Goal: Task Accomplishment & Management: Manage account settings

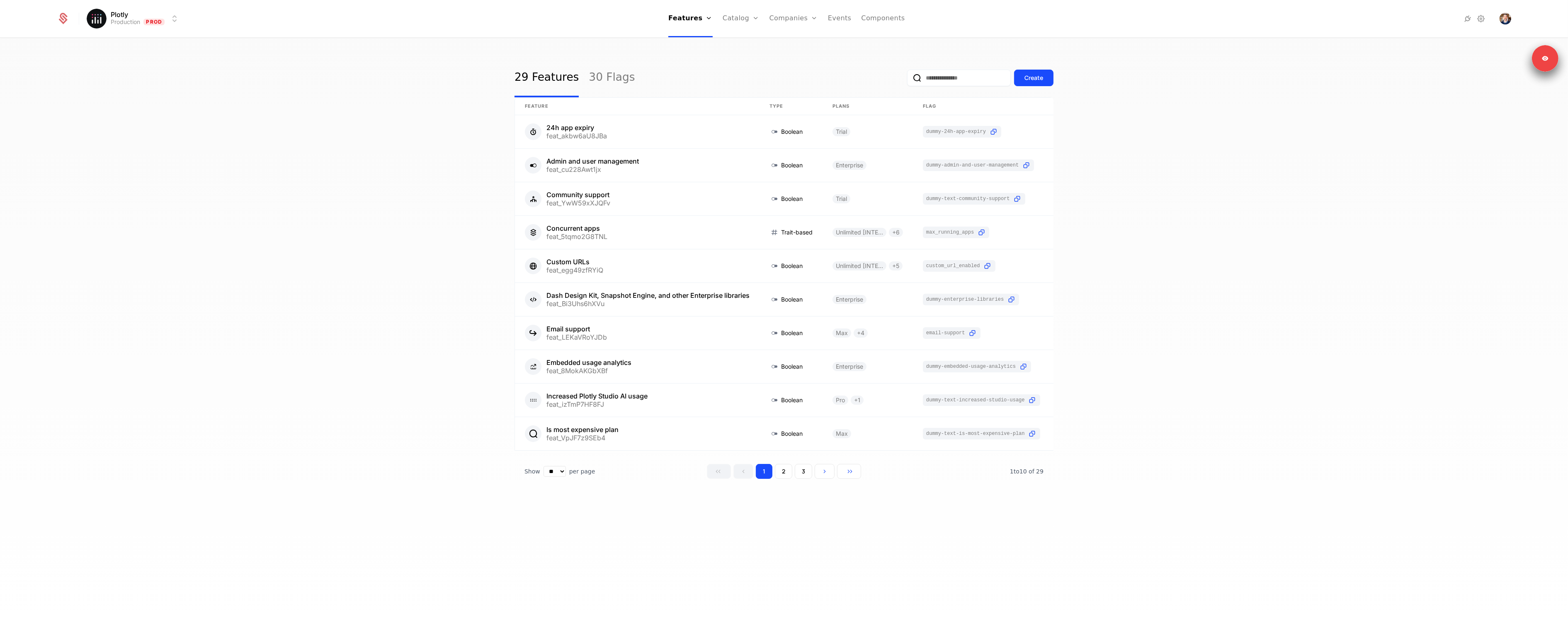
click at [739, 24] on link "Catalog" at bounding box center [741, 19] width 37 height 37
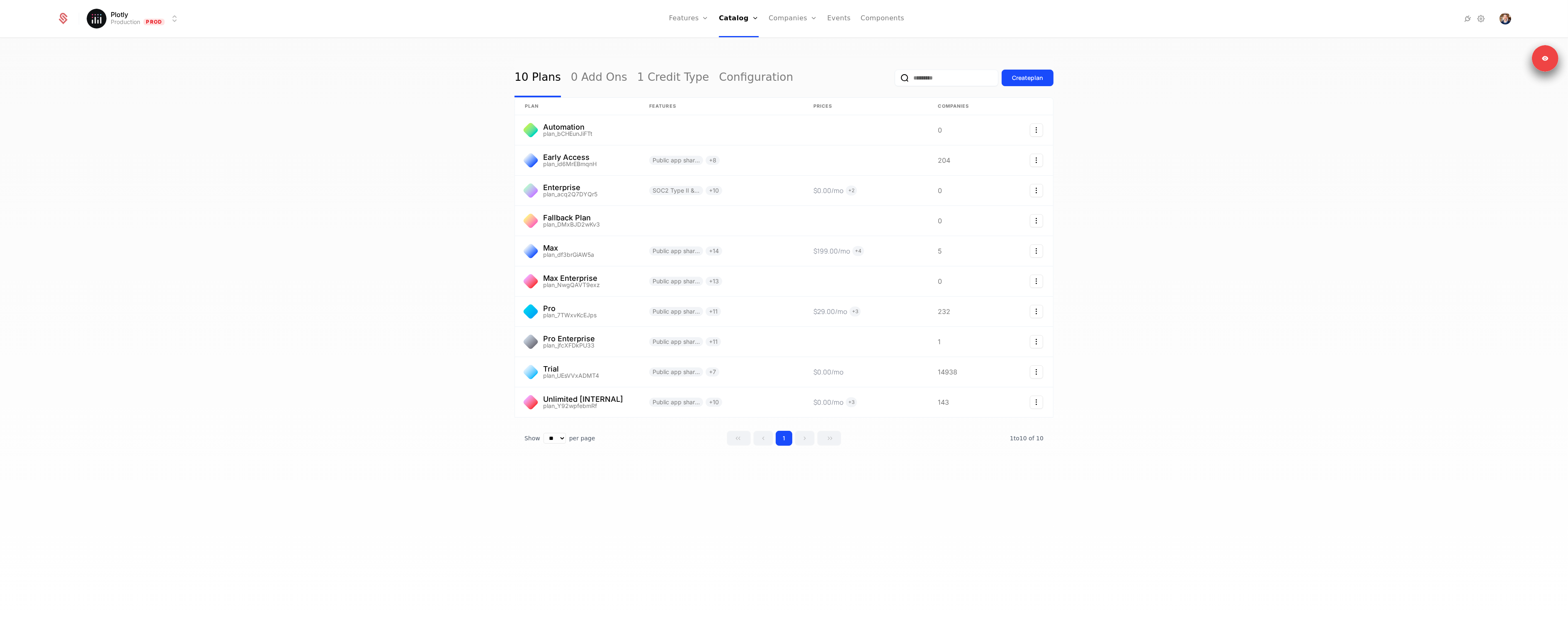
click at [737, 84] on link "Configuration" at bounding box center [750, 81] width 43 height 7
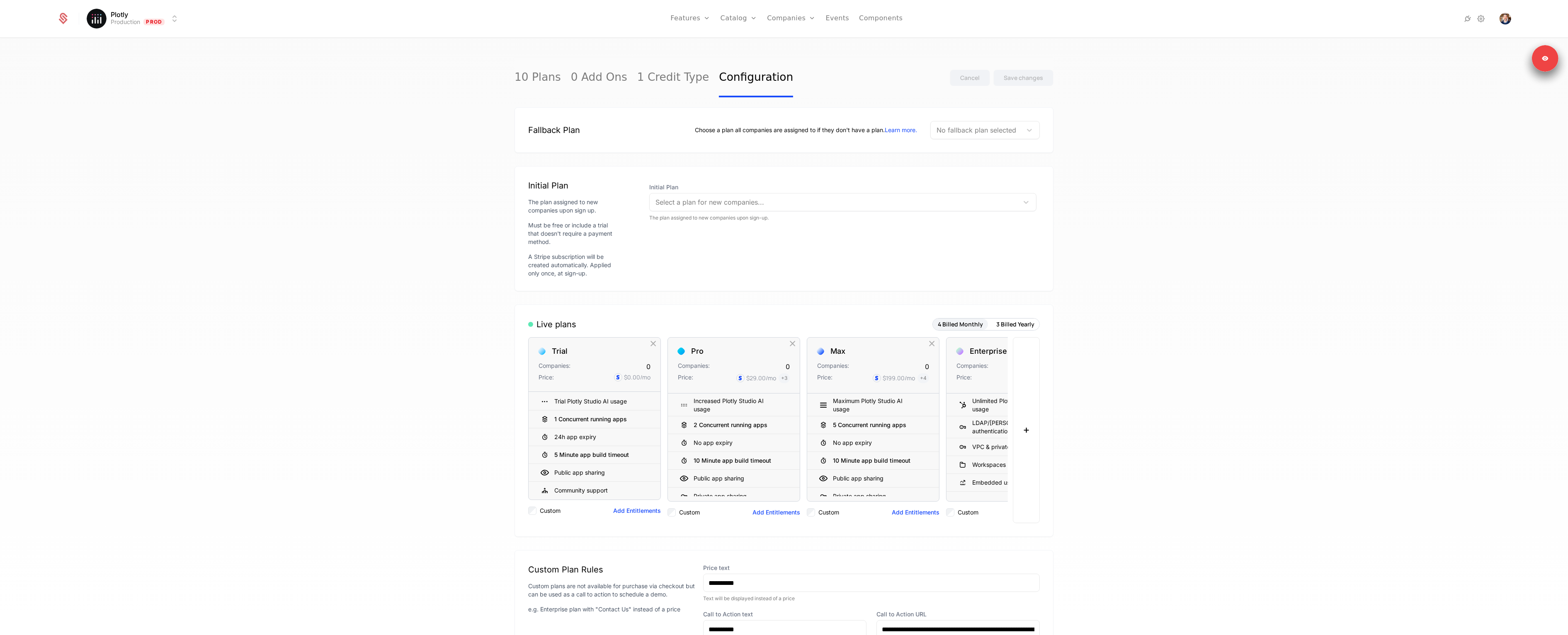
click at [1209, 130] on div "10 Plans 0 Add Ons 1 Credit Type Configuration Cancel Save changes Fallback Pla…" at bounding box center [784, 339] width 1568 height 601
click at [975, 126] on div at bounding box center [976, 130] width 80 height 12
click at [707, 251] on div "Initial Plan Select a plan for new companies... The plan assigned to new compan…" at bounding box center [843, 229] width 394 height 98
click at [716, 246] on div "Initial Plan Select a plan for new companies... The plan assigned to new compan…" at bounding box center [843, 229] width 394 height 98
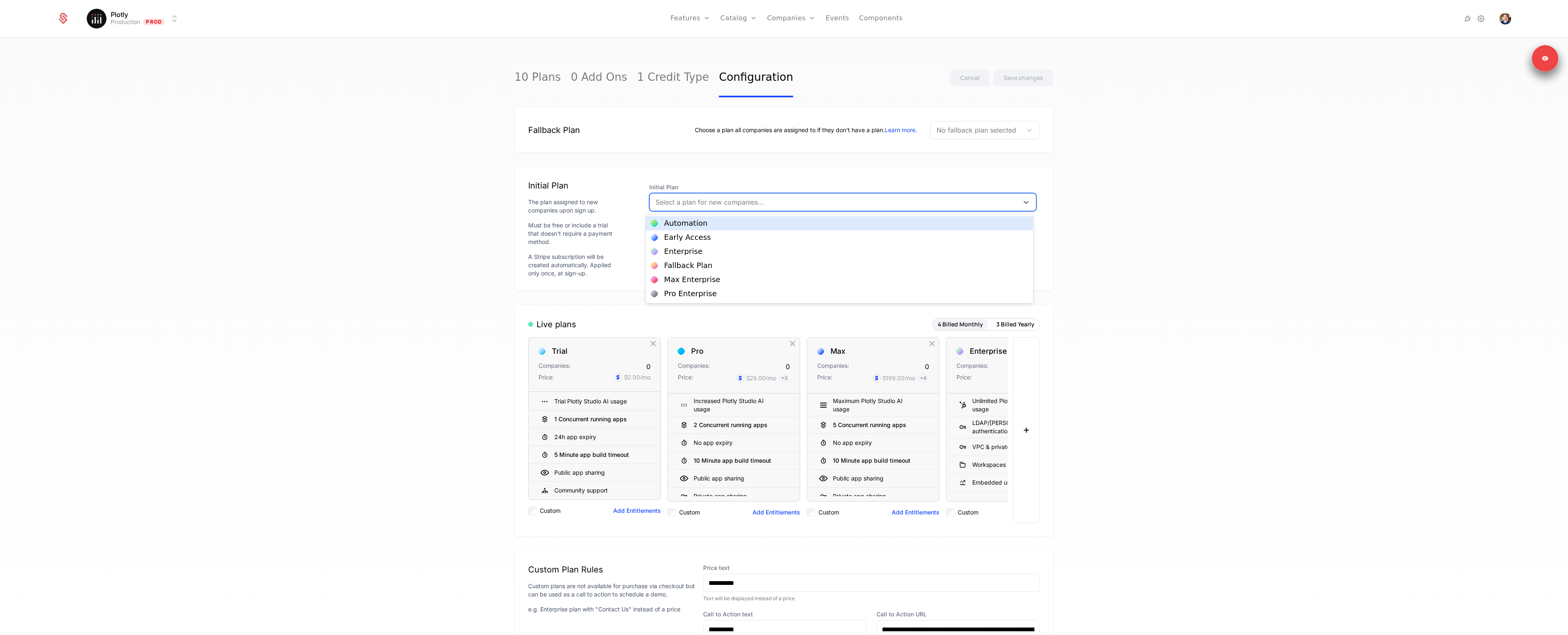
click at [726, 204] on div at bounding box center [834, 203] width 358 height 12
click at [683, 199] on div at bounding box center [834, 203] width 358 height 12
type input "*****"
click at [692, 222] on div "Trial" at bounding box center [840, 223] width 377 height 8
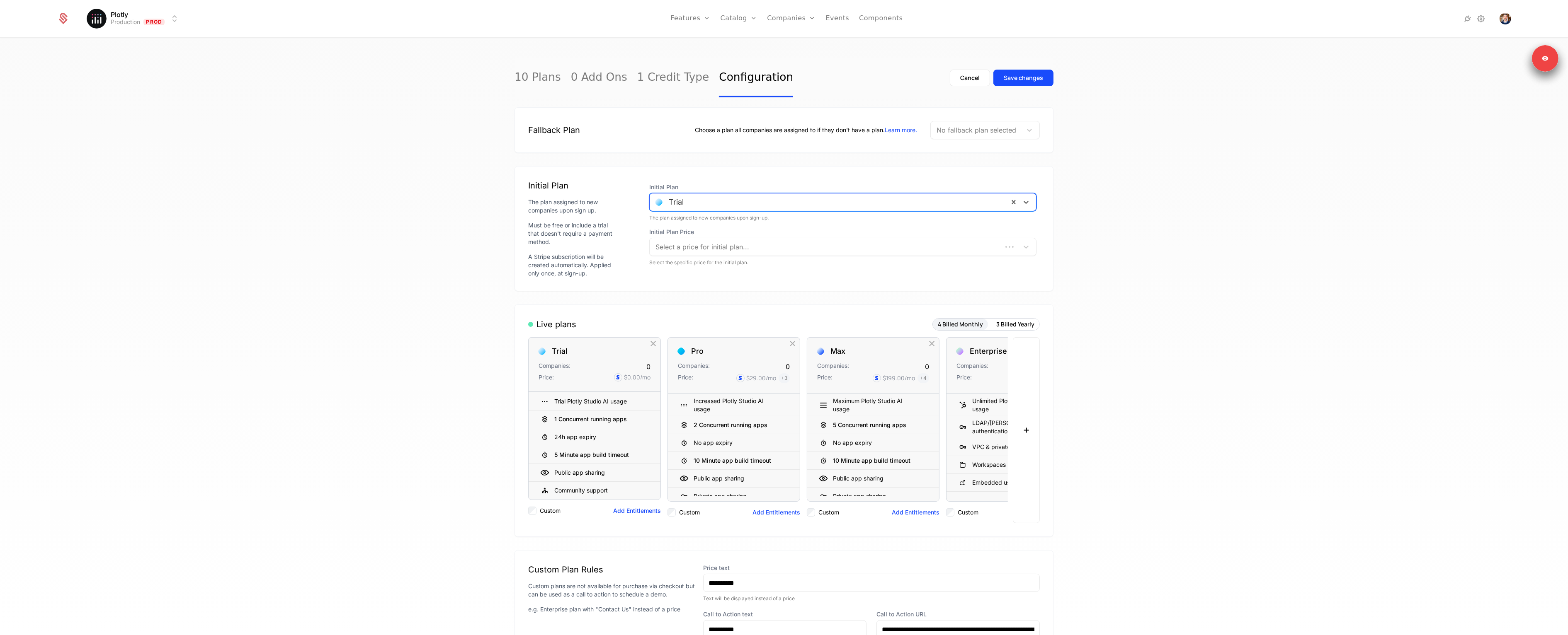
click at [1289, 252] on div "10 Plans 0 Add Ons 1 Credit Type Configuration Cancel Save changes Fallback Pla…" at bounding box center [784, 339] width 1568 height 601
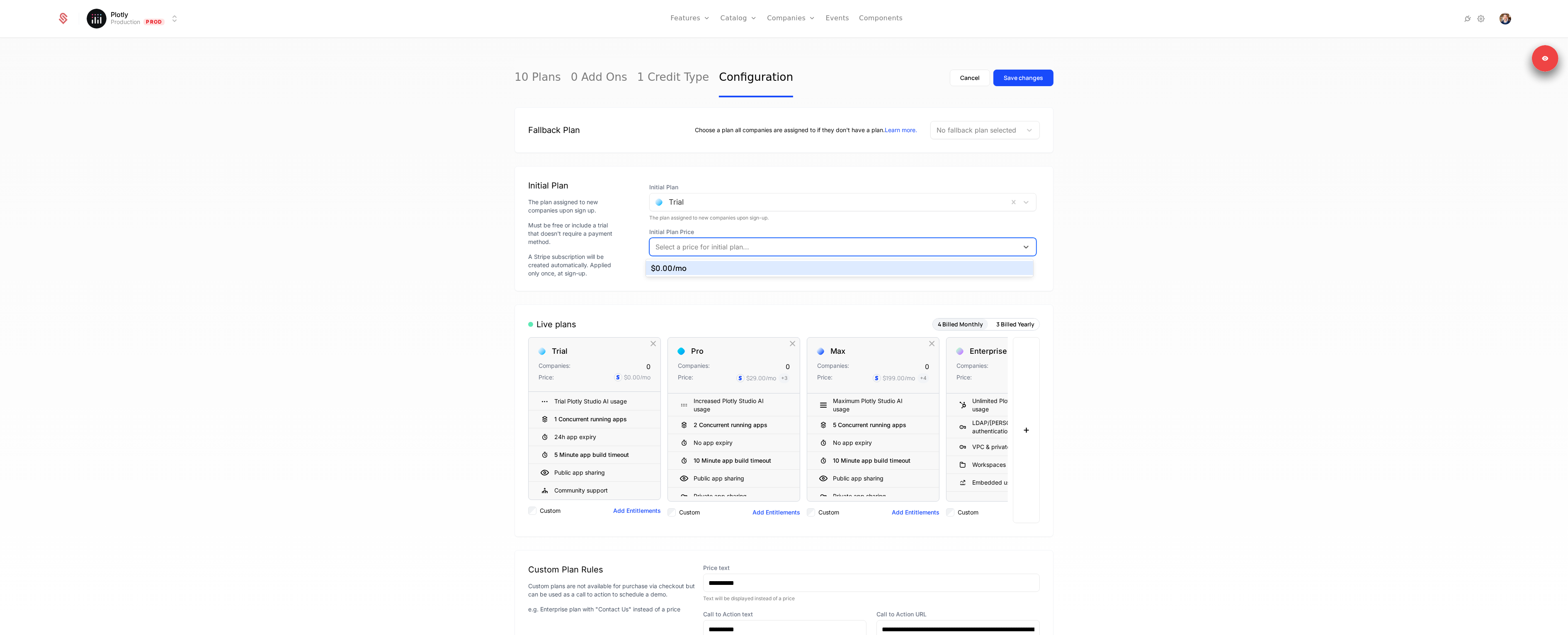
click at [746, 251] on div at bounding box center [834, 247] width 358 height 12
click at [726, 265] on div "$0.00 /mo" at bounding box center [840, 267] width 377 height 8
click at [1157, 230] on div "10 Plans 0 Add Ons 1 Credit Type Configuration Cancel Save changes Fallback Pla…" at bounding box center [784, 339] width 1568 height 601
click at [1015, 77] on div "Save changes" at bounding box center [1023, 78] width 40 height 8
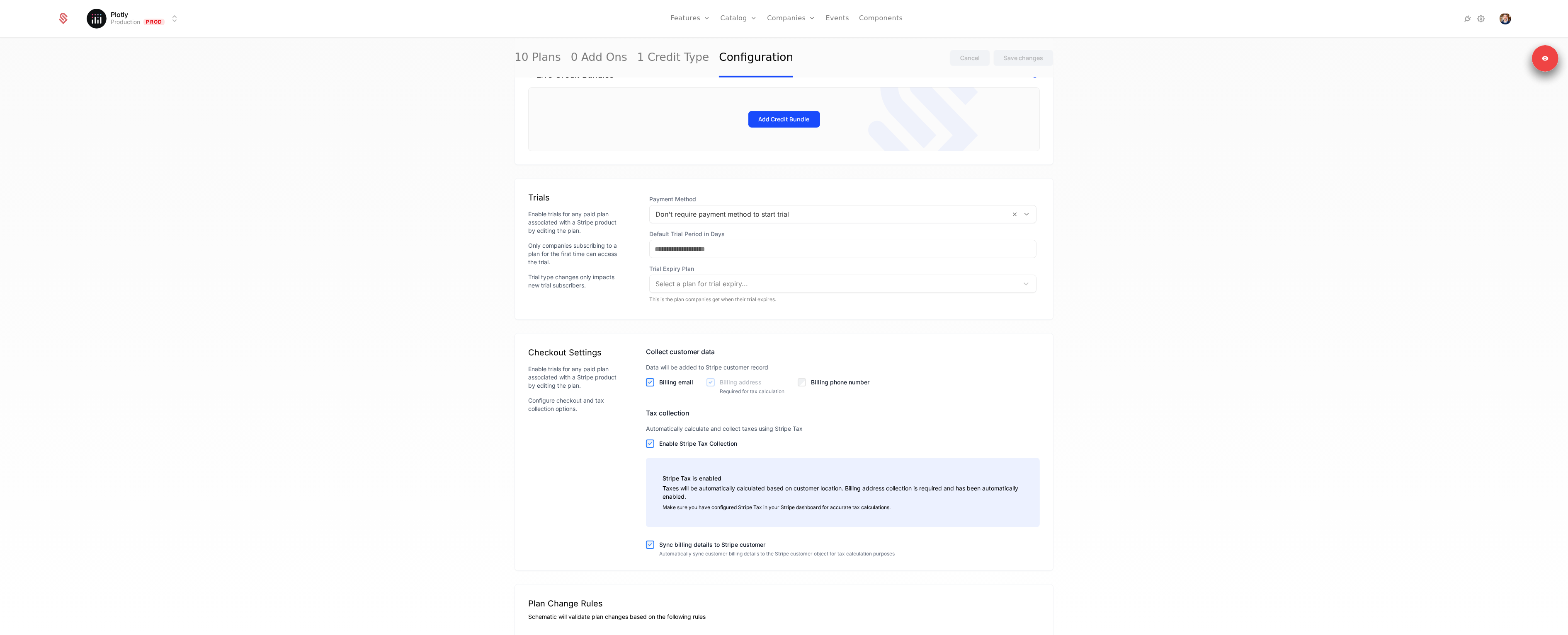
scroll to position [735, 0]
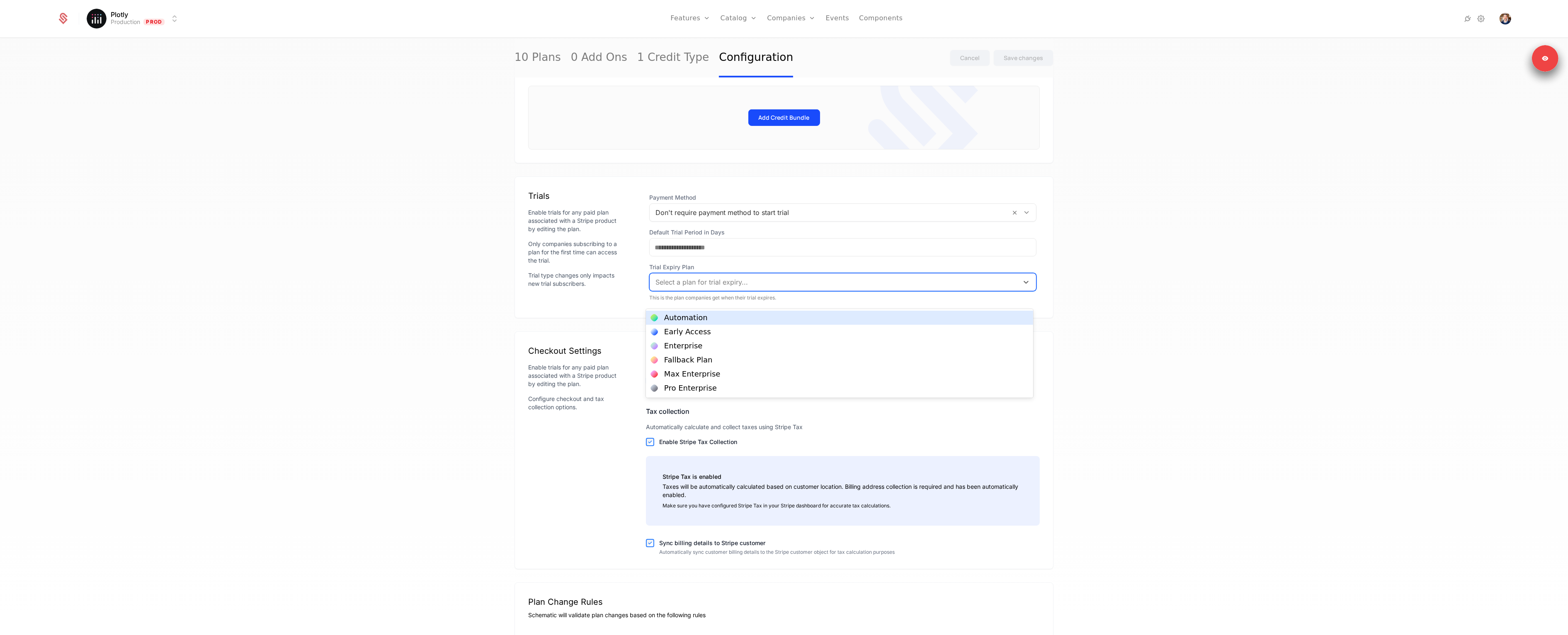
click at [681, 288] on div at bounding box center [834, 283] width 358 height 12
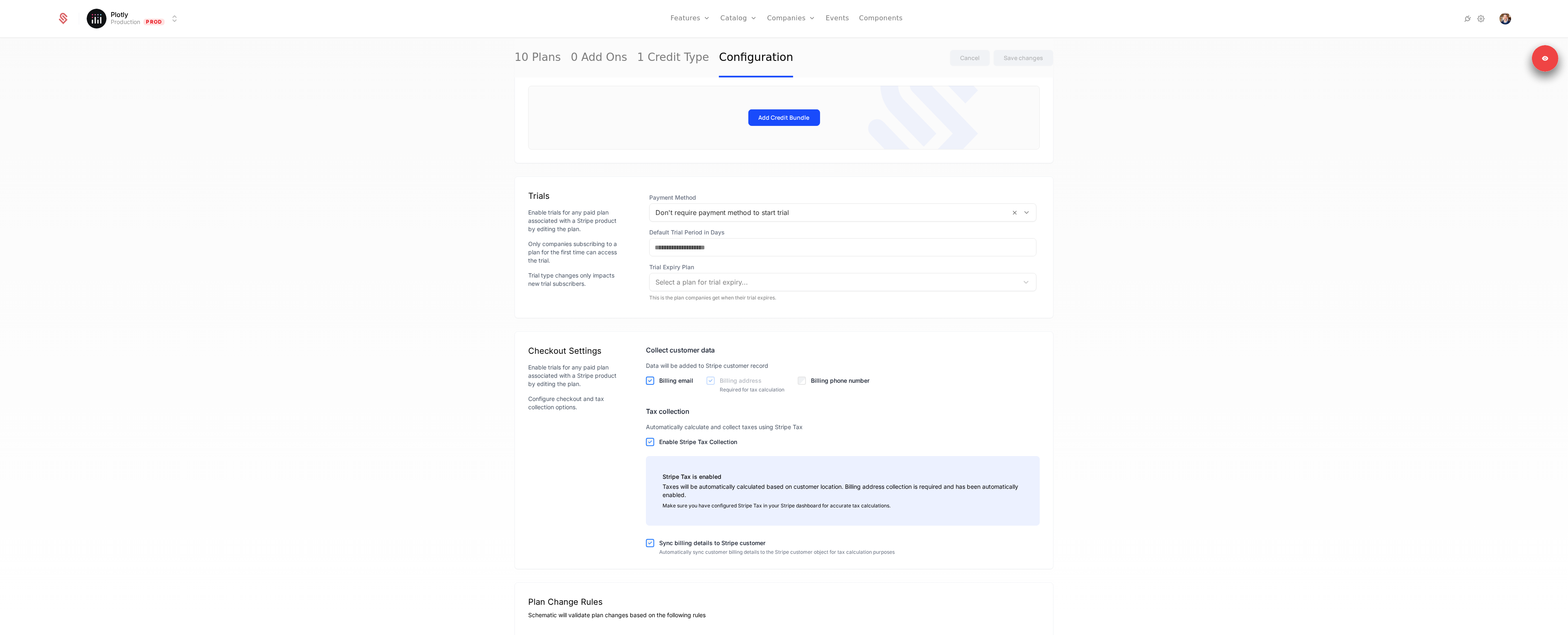
click at [548, 287] on div "Trial type changes only impacts new trial subscribers." at bounding box center [574, 280] width 91 height 17
click at [1052, 316] on div "10 Plans 0 Add Ons 1 Credit Type Configuration Cancel Save changes Fallback Pla…" at bounding box center [784, 339] width 1568 height 601
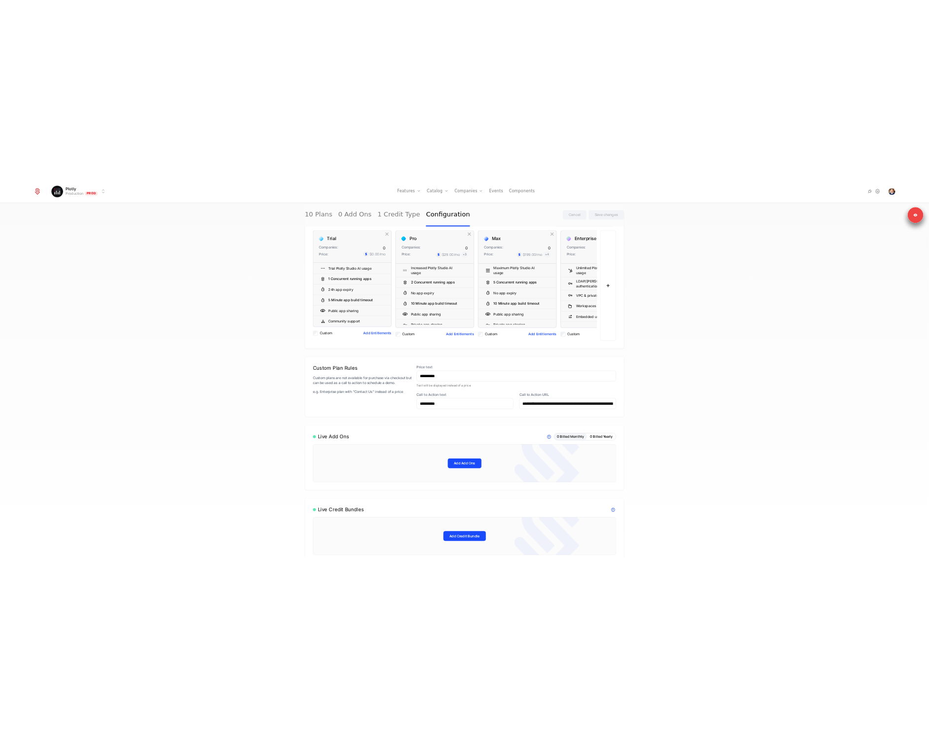
scroll to position [0, 0]
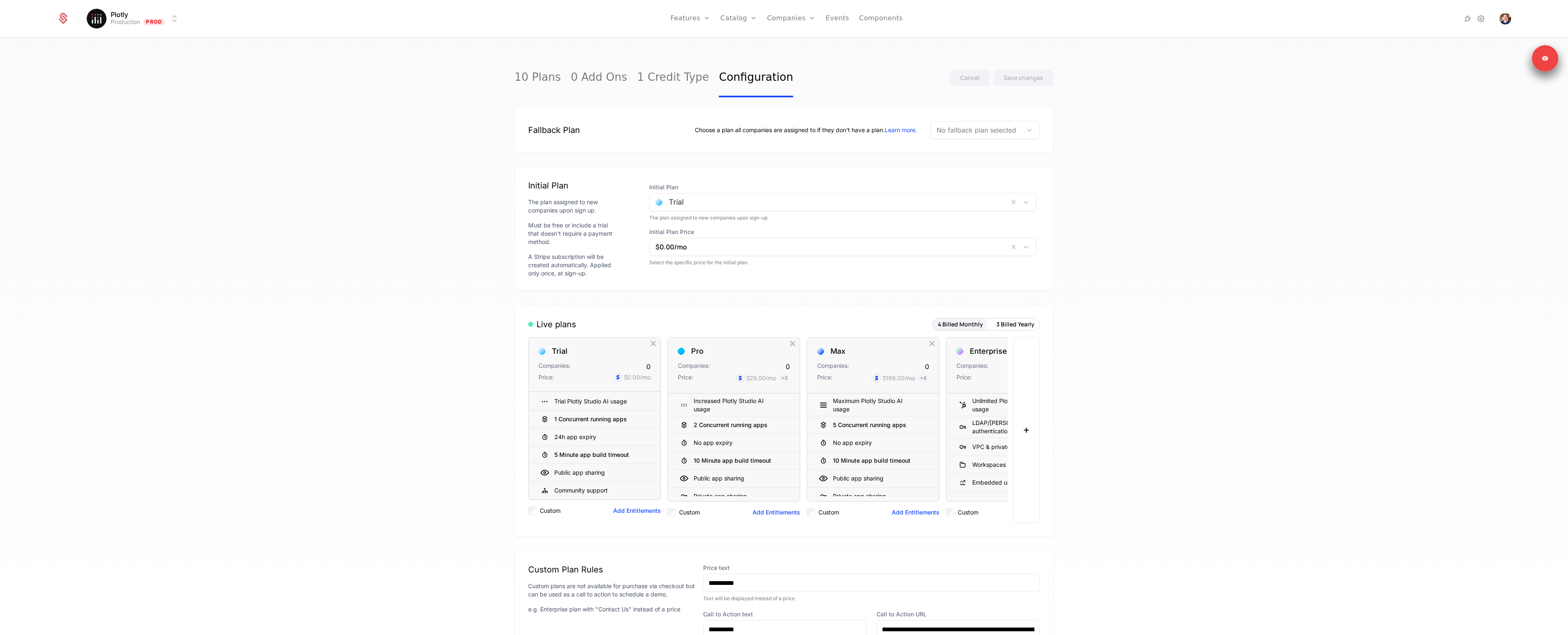
click at [740, 44] on link "Plans" at bounding box center [751, 40] width 43 height 7
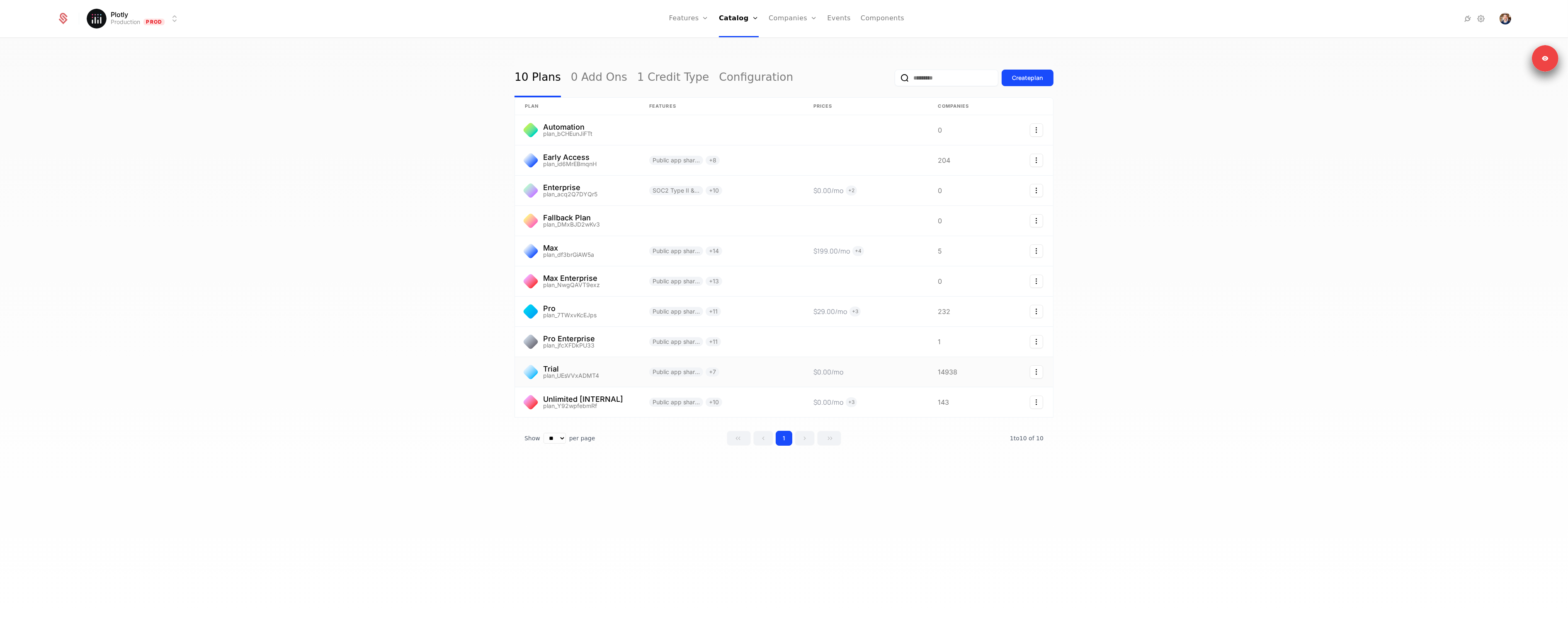
click at [582, 370] on link at bounding box center [577, 372] width 124 height 29
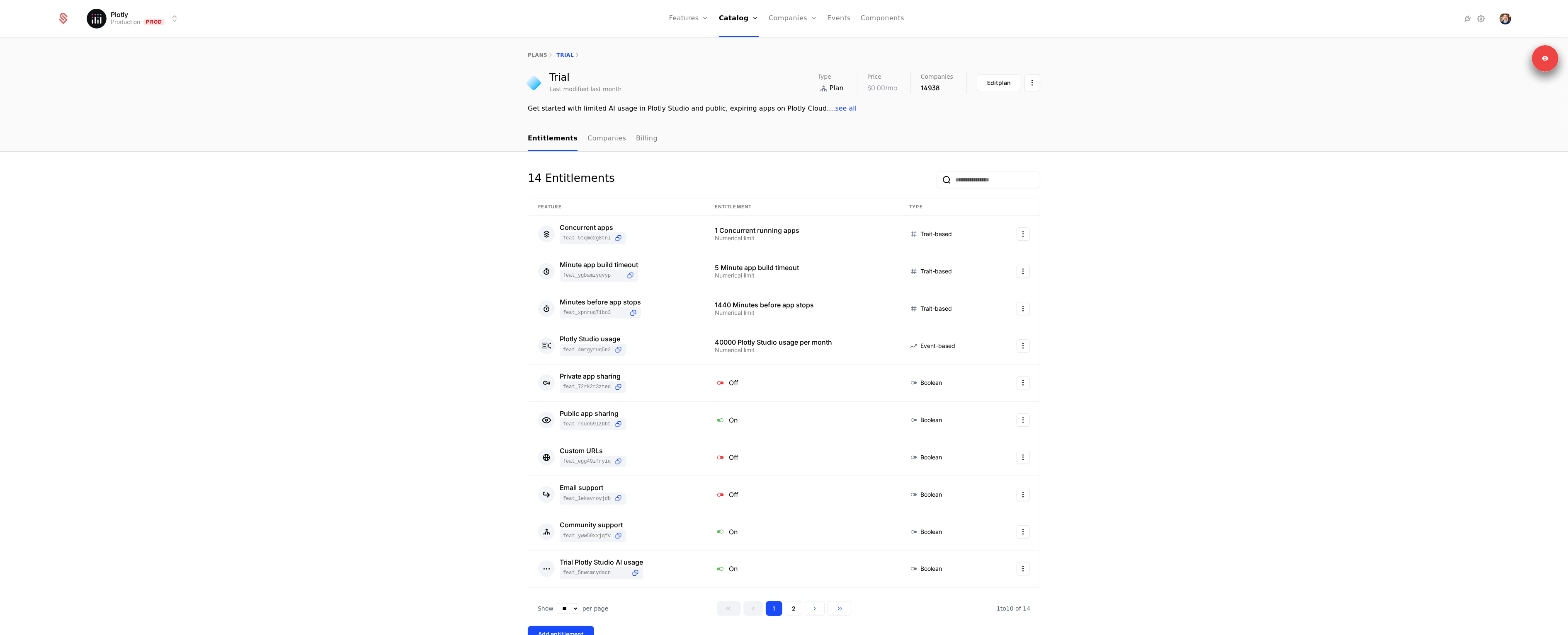
click at [533, 52] on link "plans" at bounding box center [537, 55] width 19 height 6
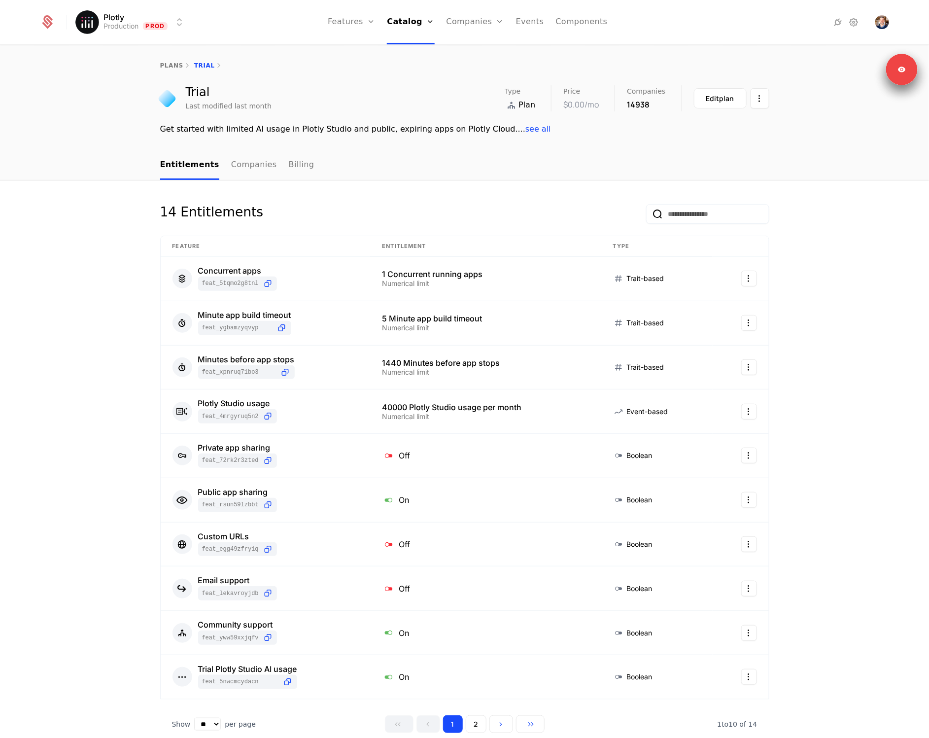
click at [161, 64] on link "plans" at bounding box center [171, 65] width 23 height 7
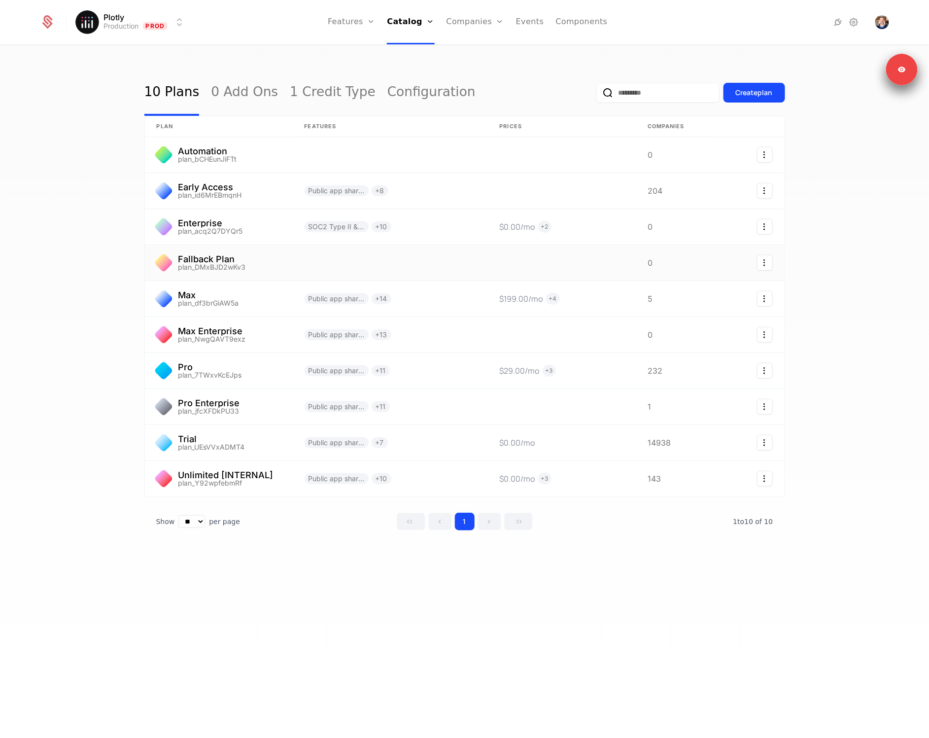
click at [227, 261] on link at bounding box center [219, 262] width 148 height 35
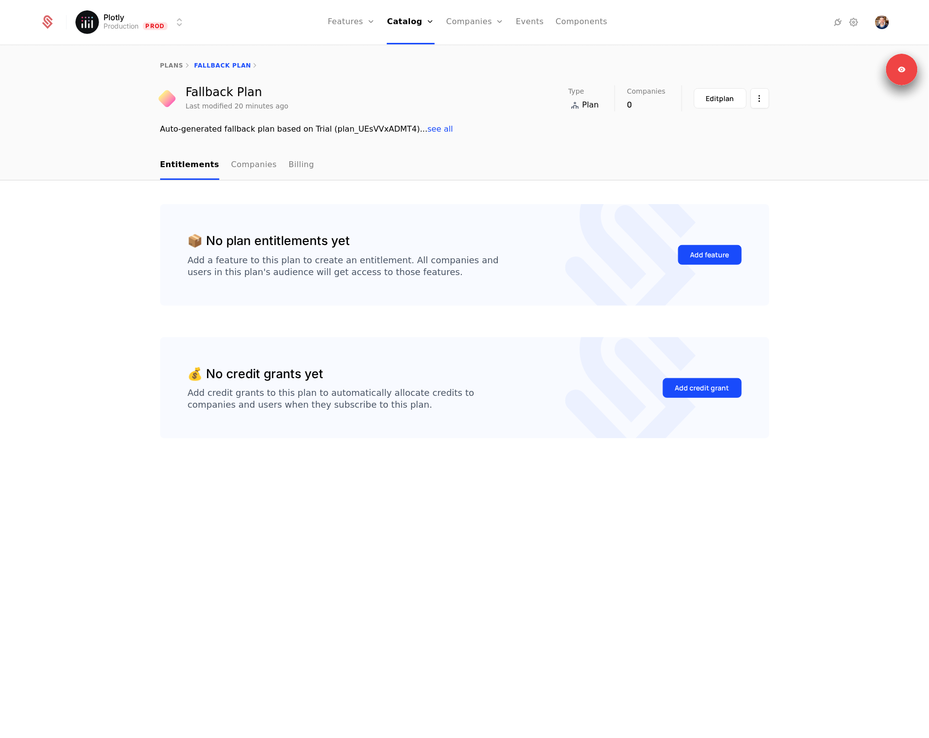
click at [720, 259] on div "Add feature" at bounding box center [709, 255] width 39 height 10
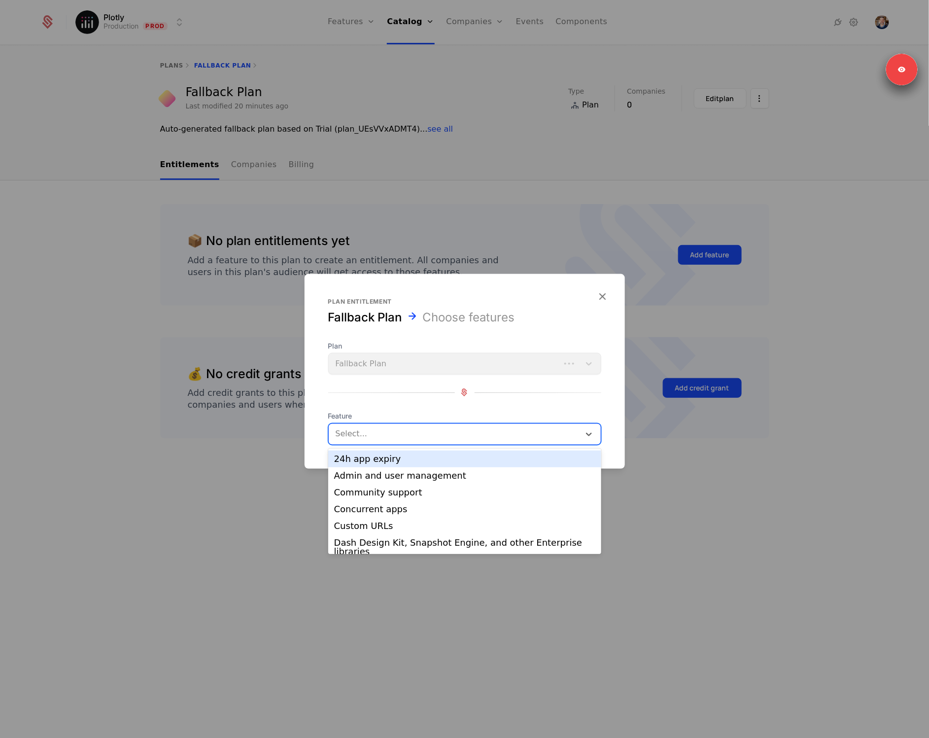
click at [468, 430] on div at bounding box center [454, 434] width 239 height 14
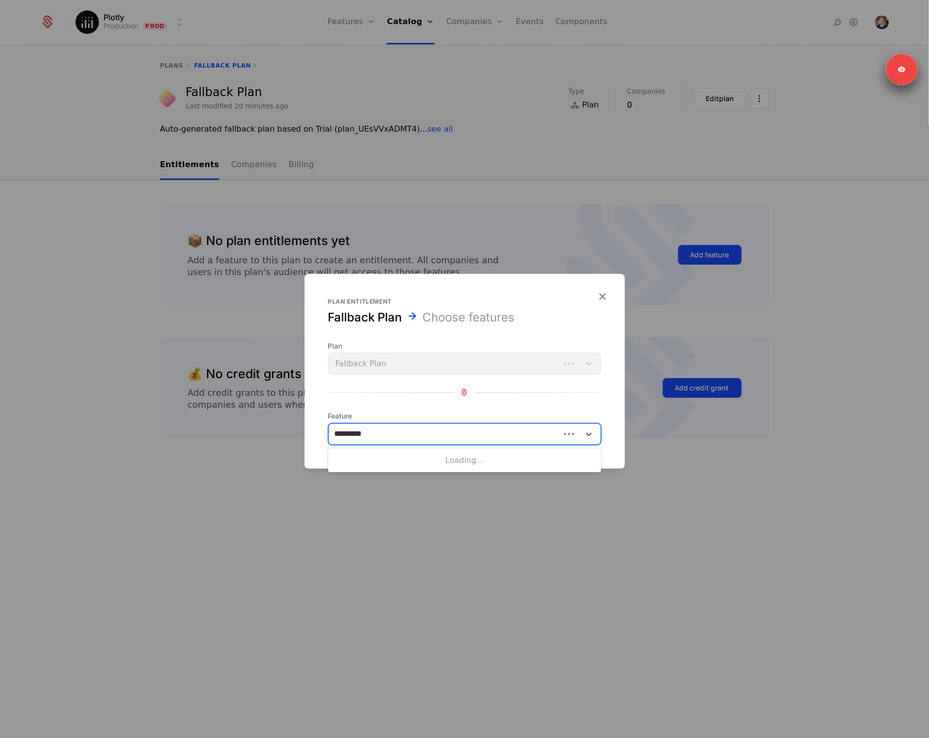
type input "**********"
click at [438, 457] on div "Concurrent apps" at bounding box center [464, 458] width 261 height 9
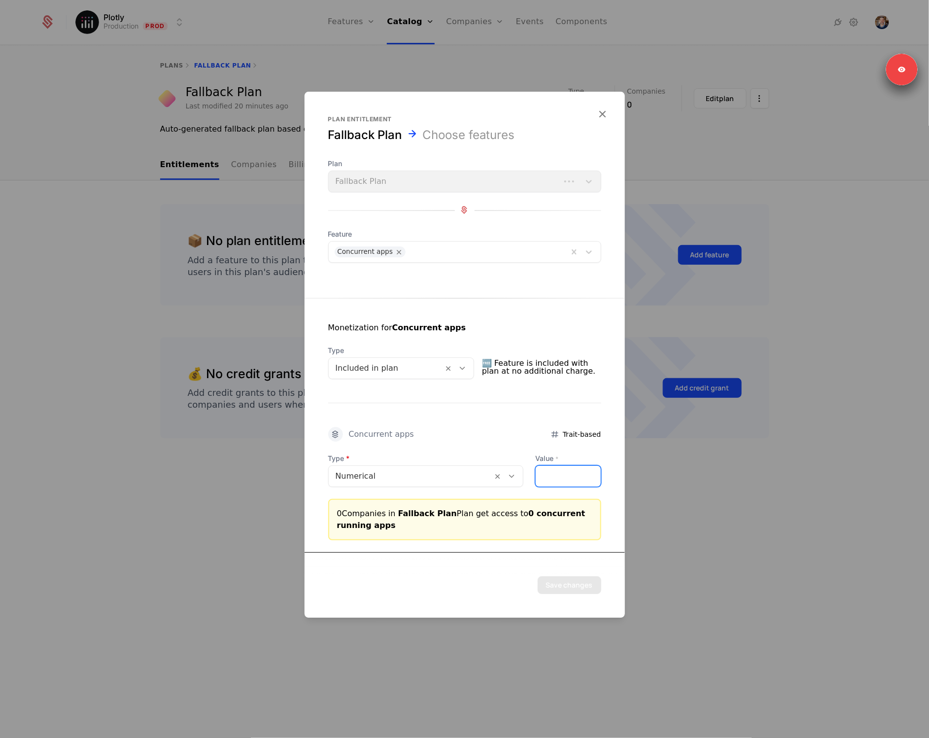
drag, startPoint x: 565, startPoint y: 478, endPoint x: 531, endPoint y: 477, distance: 34.5
click at [536, 477] on input "*" at bounding box center [568, 476] width 65 height 21
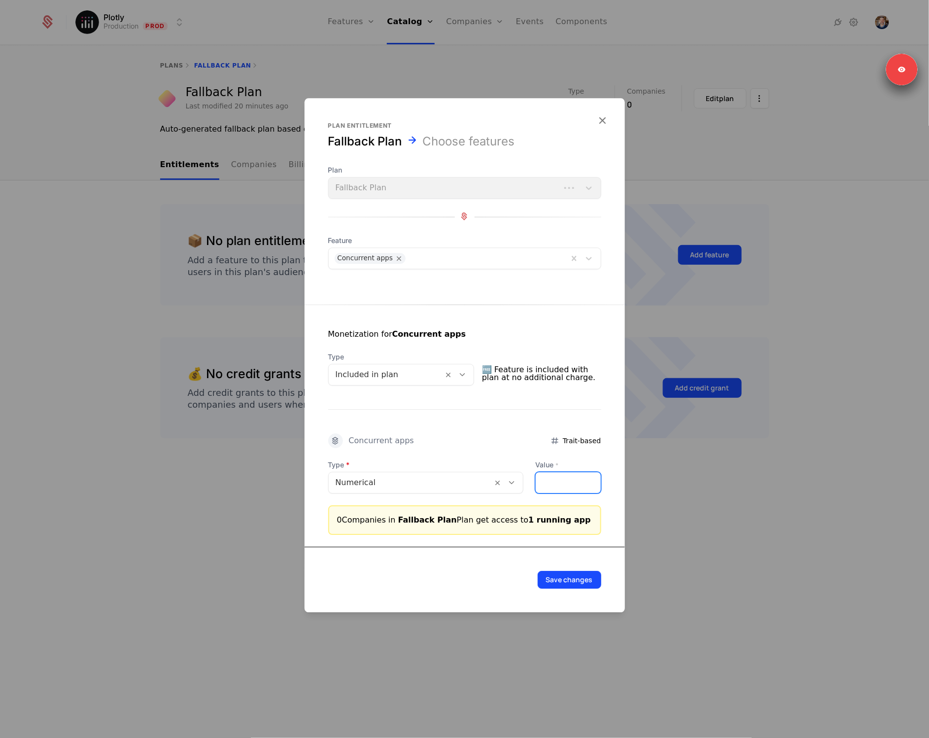
type input "*"
click at [574, 588] on div "Save changes" at bounding box center [465, 579] width 320 height 66
click at [577, 577] on button "Save changes" at bounding box center [570, 580] width 64 height 18
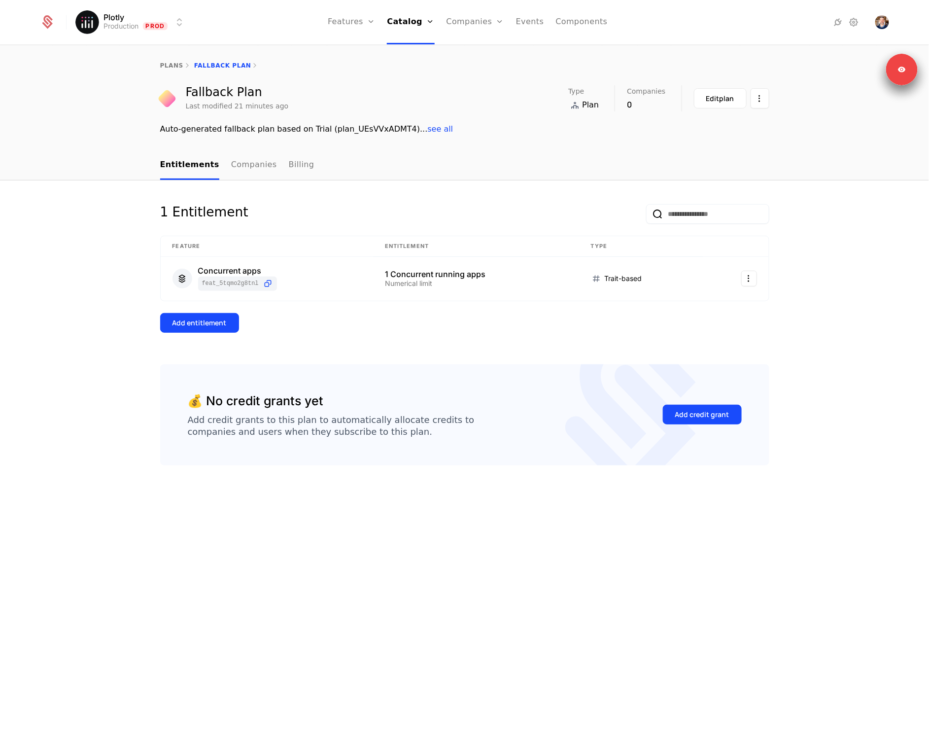
click at [214, 319] on div "Add entitlement" at bounding box center [199, 323] width 54 height 10
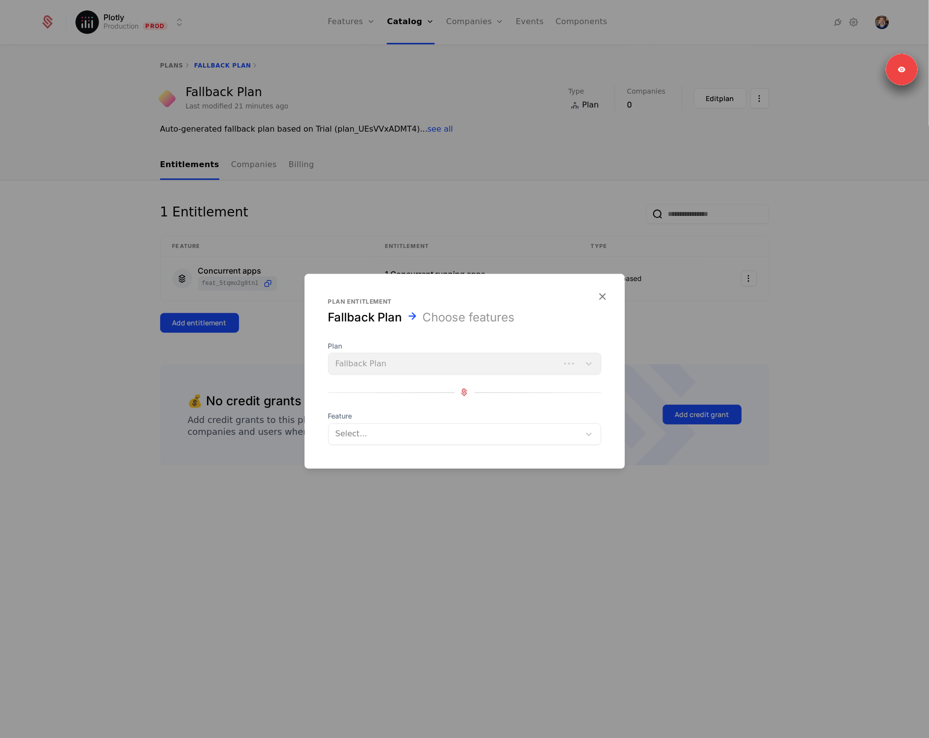
click at [463, 439] on div at bounding box center [454, 434] width 239 height 14
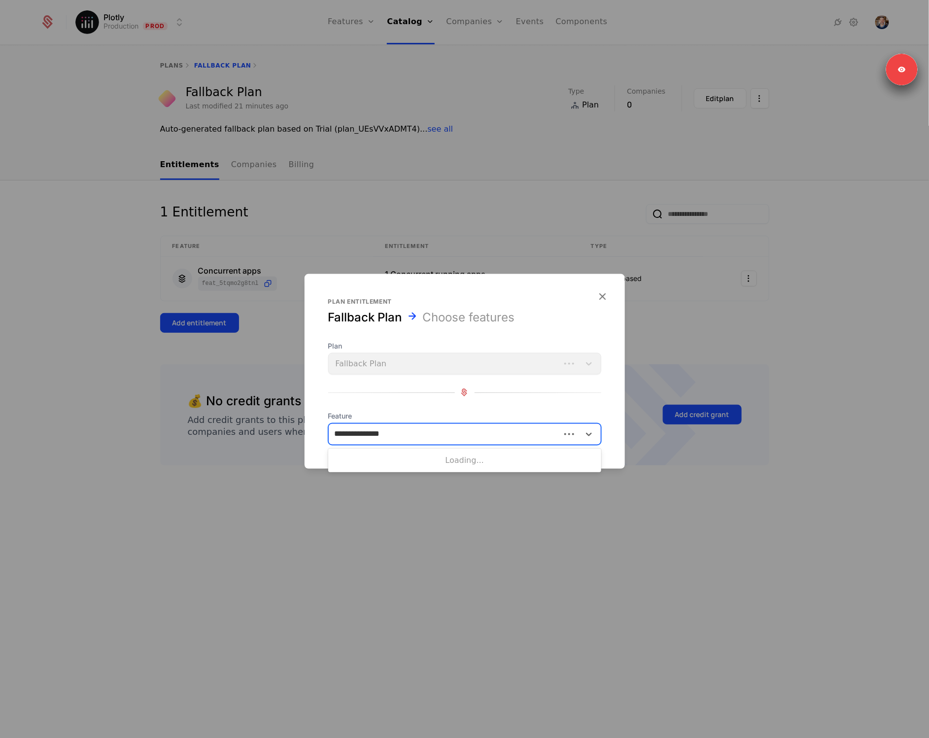
type input "**********"
click at [427, 459] on div "Minute app build timeout" at bounding box center [464, 458] width 261 height 9
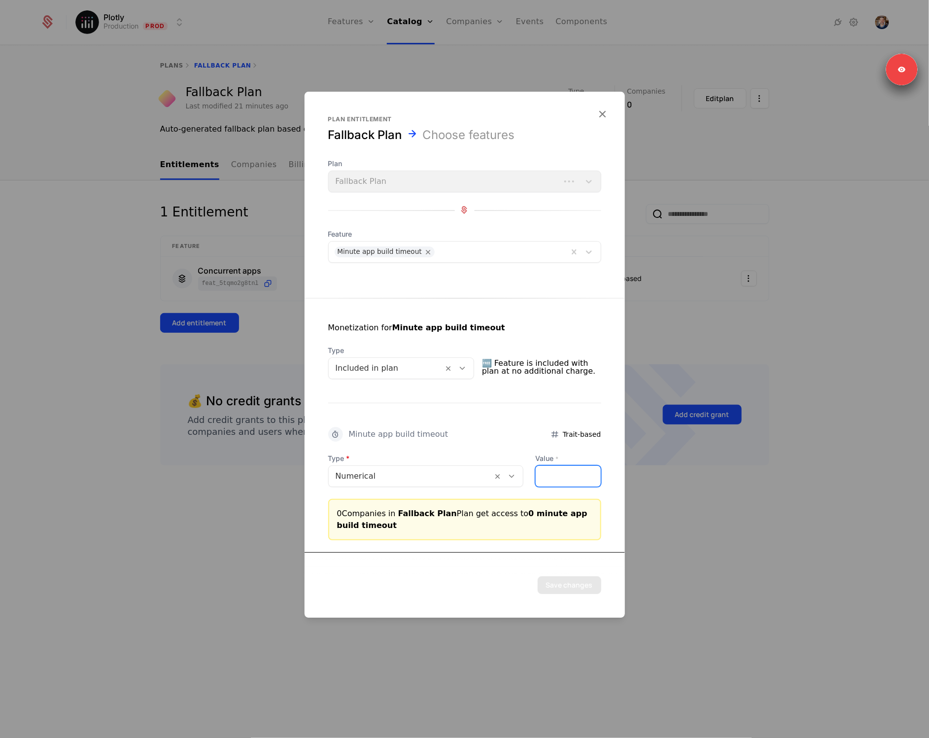
drag, startPoint x: 554, startPoint y: 473, endPoint x: 517, endPoint y: 473, distance: 37.0
click at [517, 473] on div "Type Numerical Value * *" at bounding box center [464, 470] width 273 height 34
type input "*"
click at [579, 584] on button "Save changes" at bounding box center [570, 585] width 64 height 18
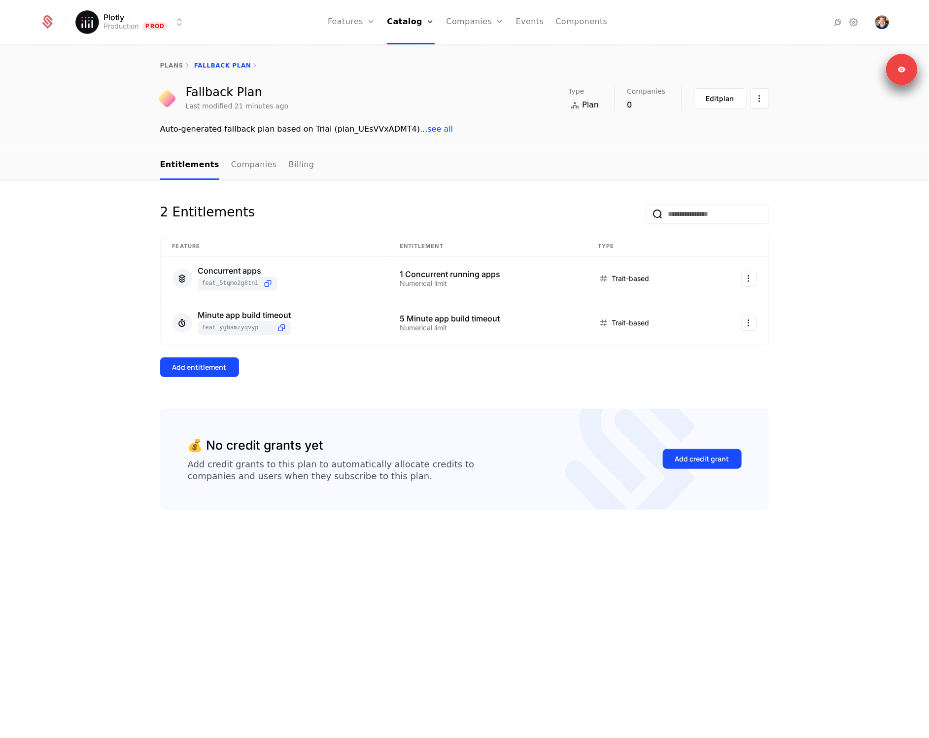
click at [224, 371] on div "Add entitlement" at bounding box center [199, 367] width 54 height 10
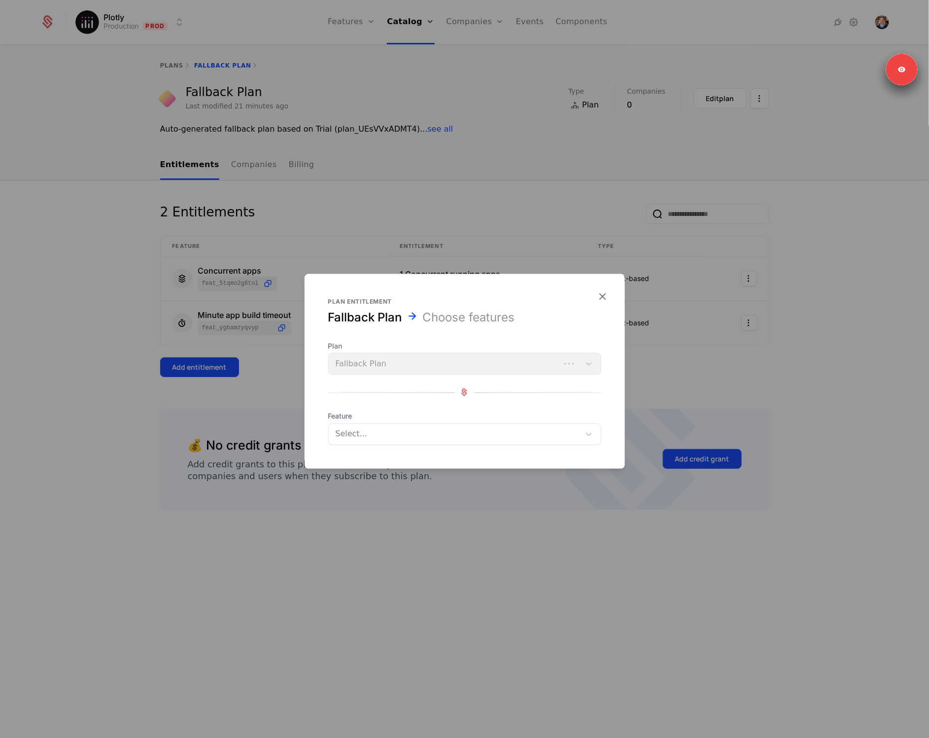
click at [390, 430] on div at bounding box center [454, 434] width 239 height 14
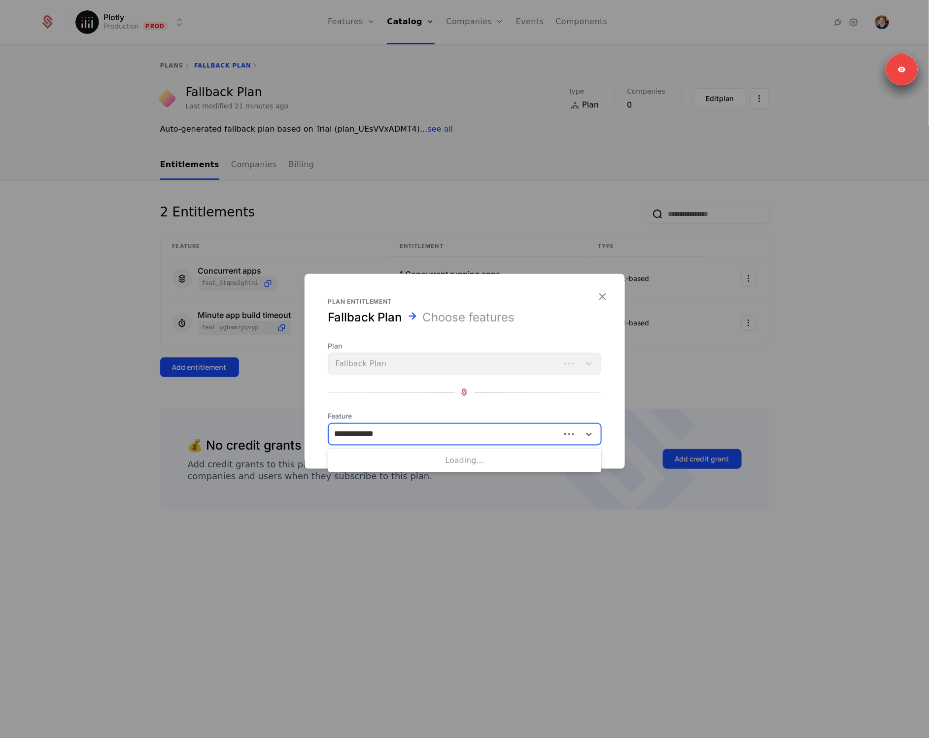
type input "**********"
click at [430, 455] on div "Minutes before app stops" at bounding box center [464, 458] width 261 height 9
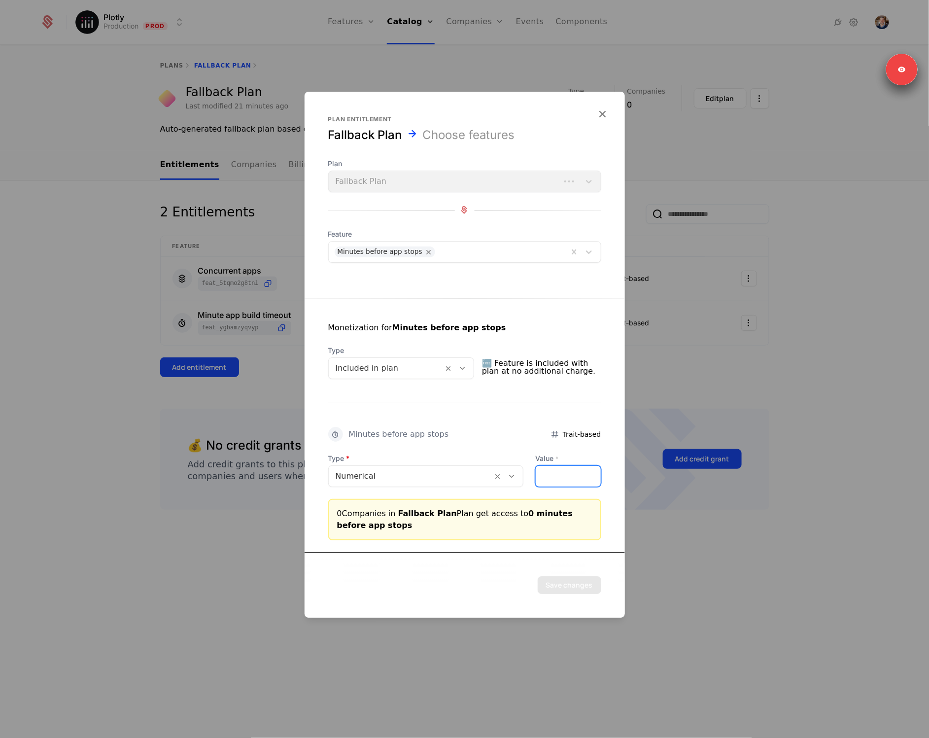
drag, startPoint x: 544, startPoint y: 480, endPoint x: 525, endPoint y: 476, distance: 19.4
click at [525, 476] on div "Type Numerical Value * *" at bounding box center [464, 470] width 273 height 34
type input "****"
click at [562, 591] on button "Save changes" at bounding box center [570, 585] width 64 height 18
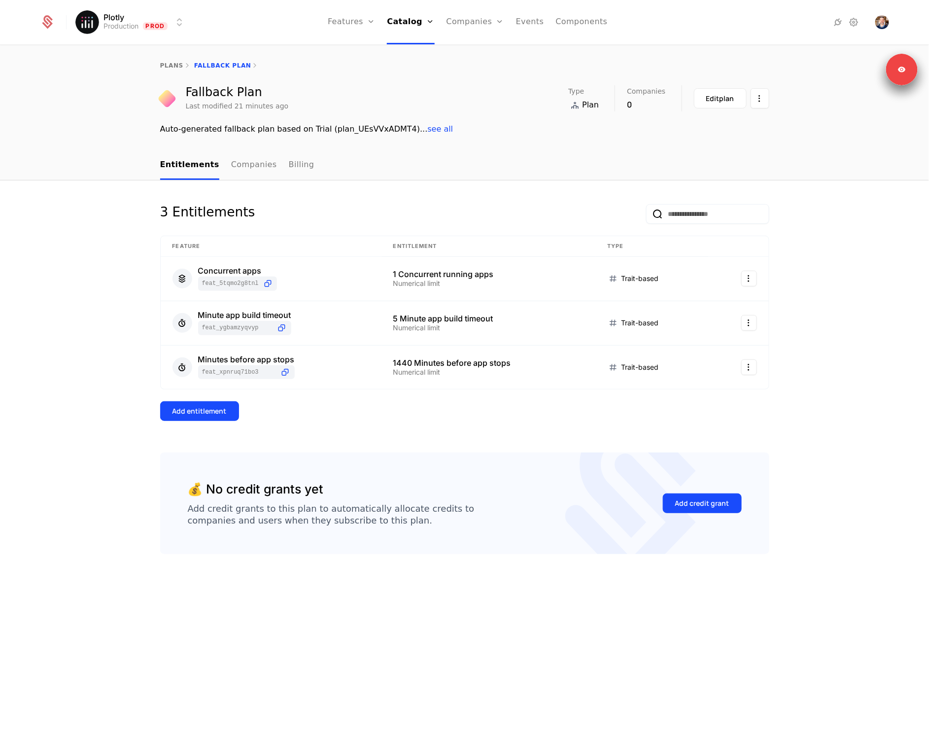
click at [236, 406] on button "Add entitlement" at bounding box center [199, 411] width 79 height 20
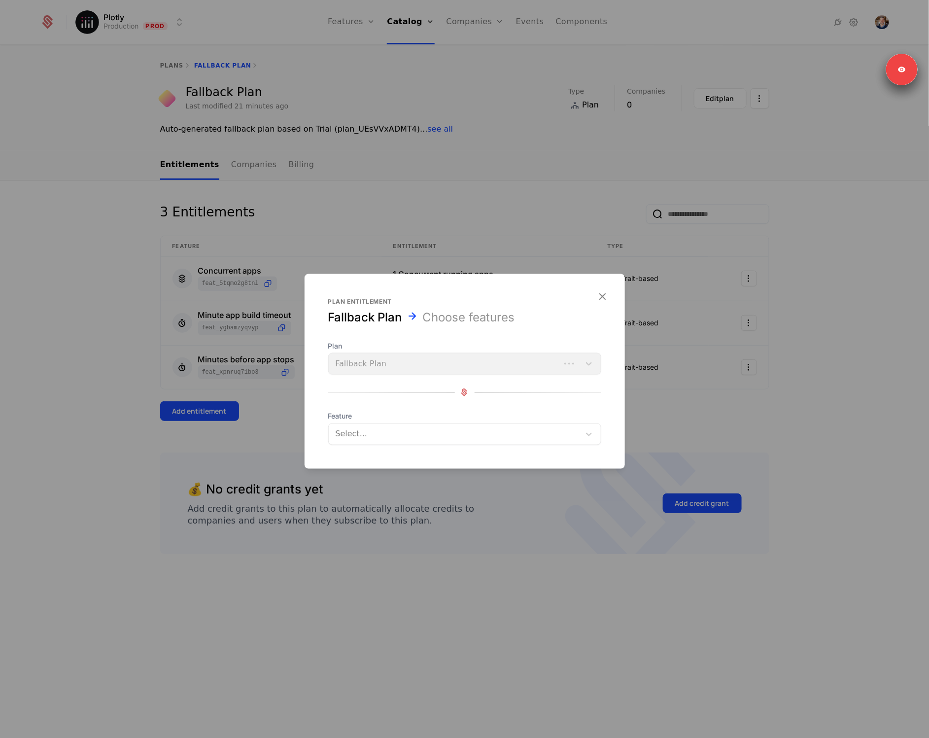
click at [392, 435] on div at bounding box center [454, 434] width 239 height 14
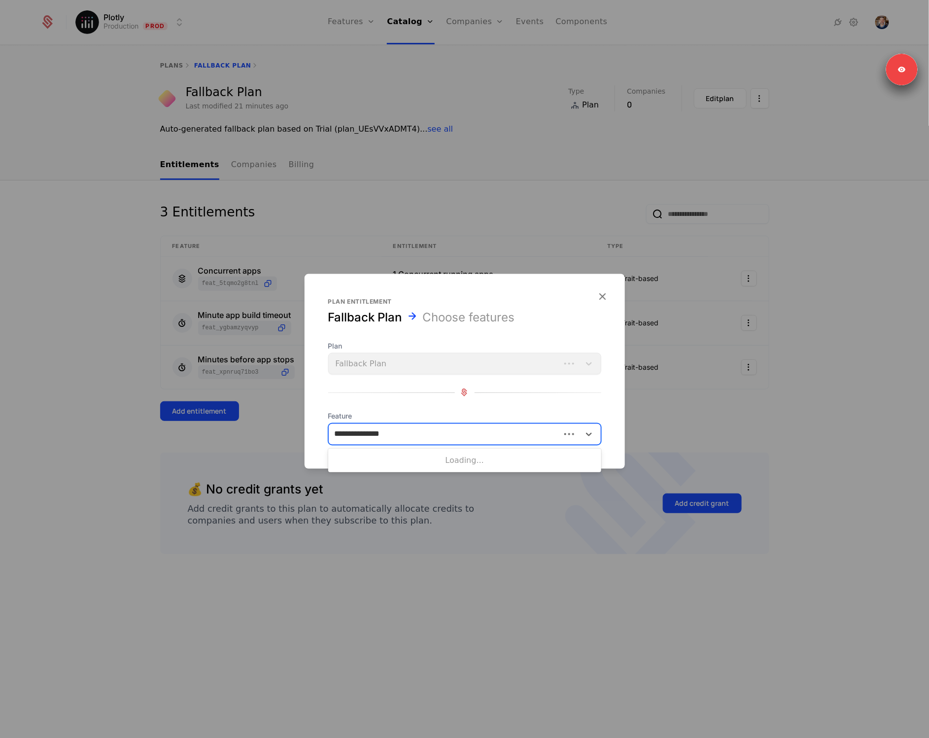
type input "**********"
click at [394, 461] on div "Plotly Studio usage" at bounding box center [464, 458] width 261 height 9
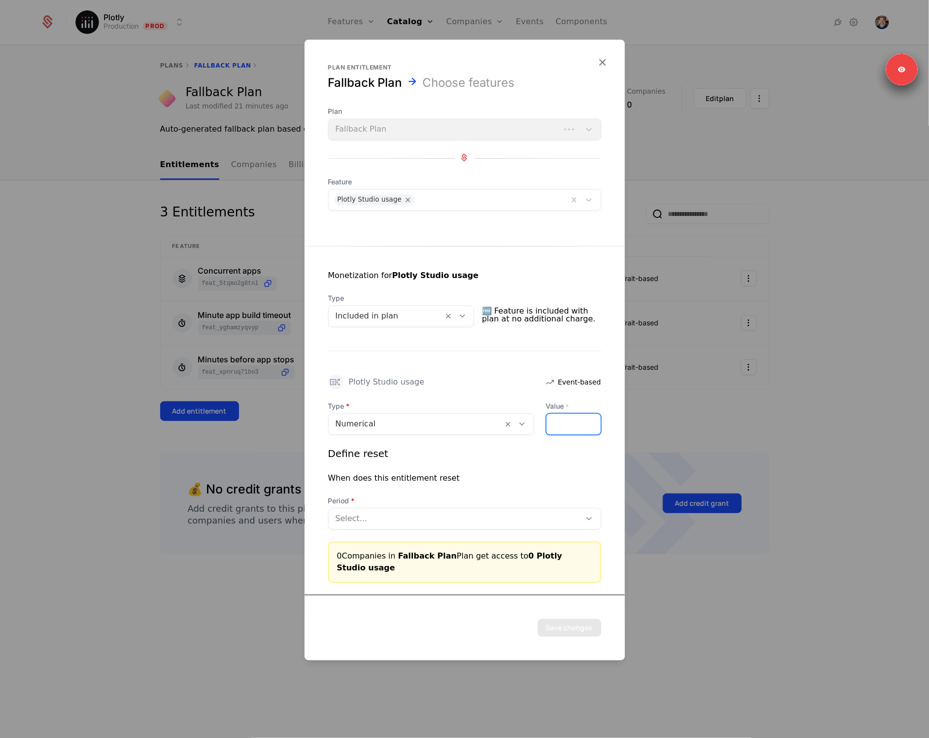
drag, startPoint x: 572, startPoint y: 425, endPoint x: 538, endPoint y: 422, distance: 34.6
click at [538, 422] on div "Type Numerical Value * *" at bounding box center [464, 418] width 273 height 34
type input "*****"
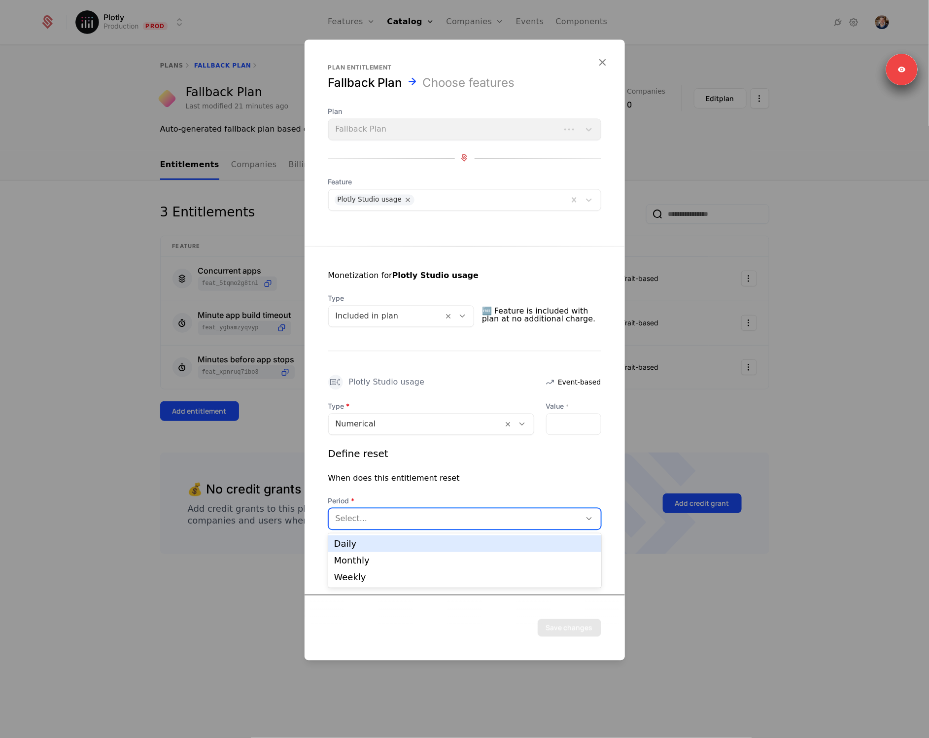
click at [446, 522] on div at bounding box center [455, 518] width 238 height 14
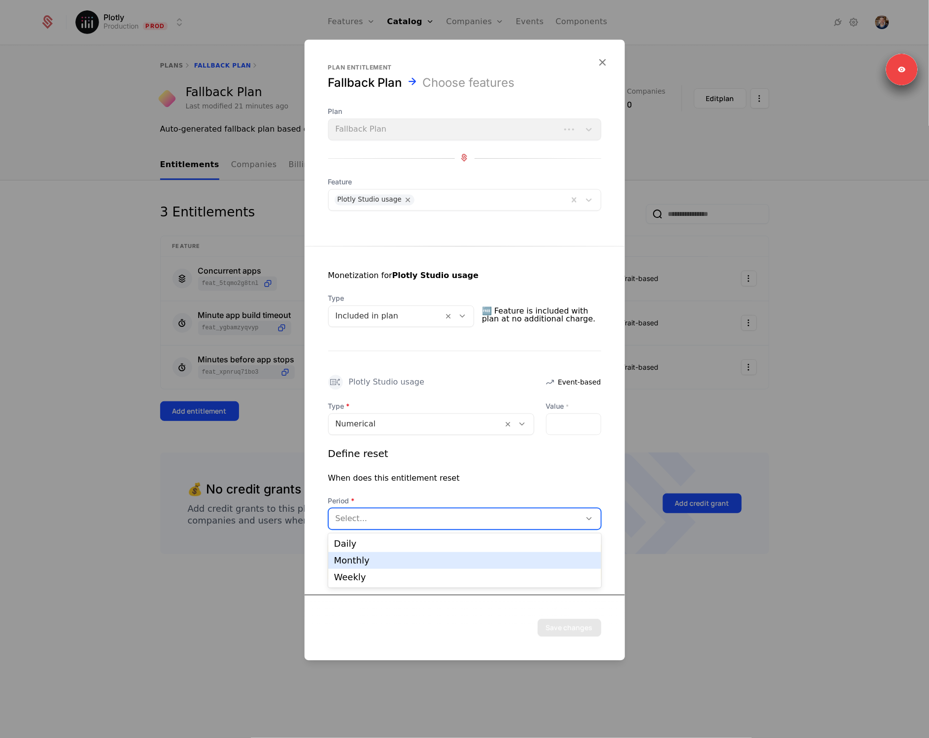
click at [422, 559] on div "Monthly" at bounding box center [464, 560] width 261 height 9
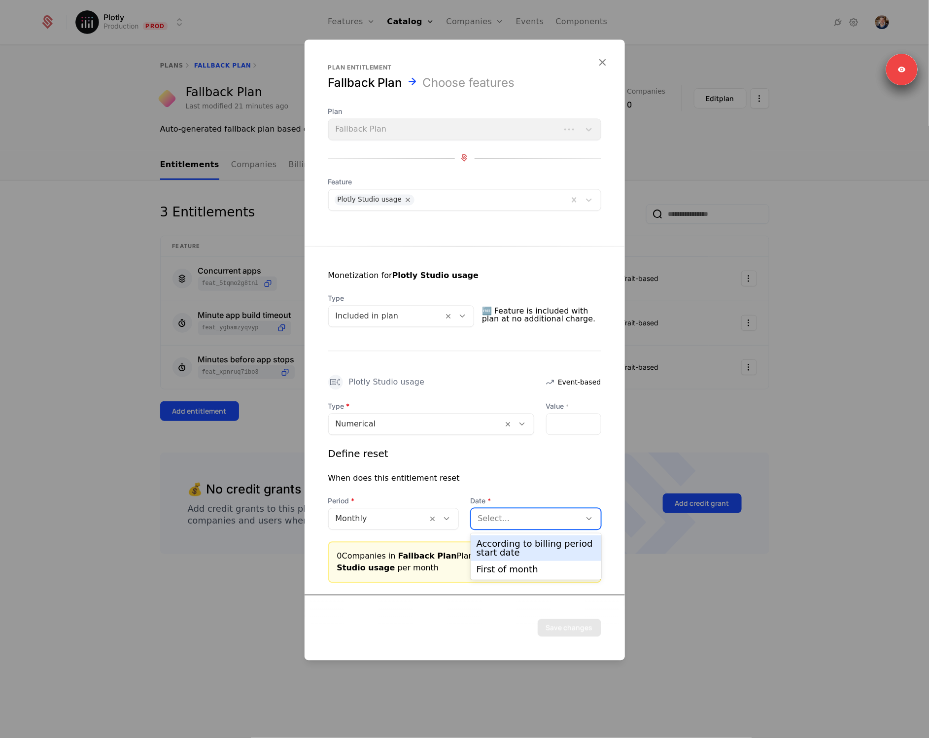
click at [526, 508] on div "Select..." at bounding box center [536, 519] width 131 height 22
click at [524, 567] on div "First of month" at bounding box center [536, 569] width 119 height 9
click at [585, 627] on button "Save changes" at bounding box center [570, 627] width 64 height 18
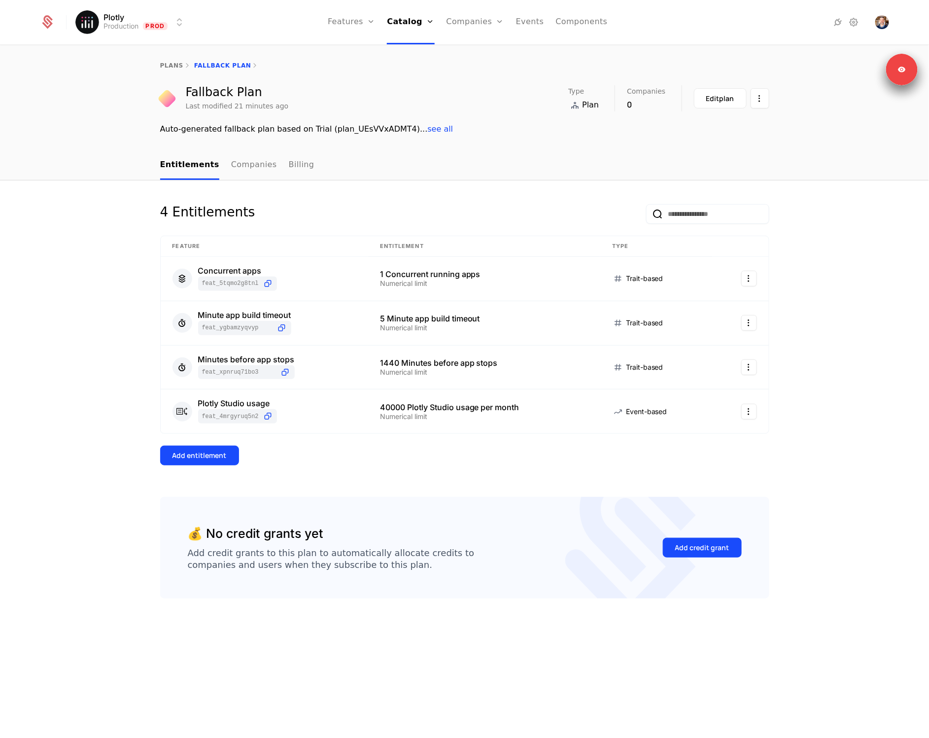
click at [181, 451] on div "Add entitlement" at bounding box center [199, 455] width 54 height 10
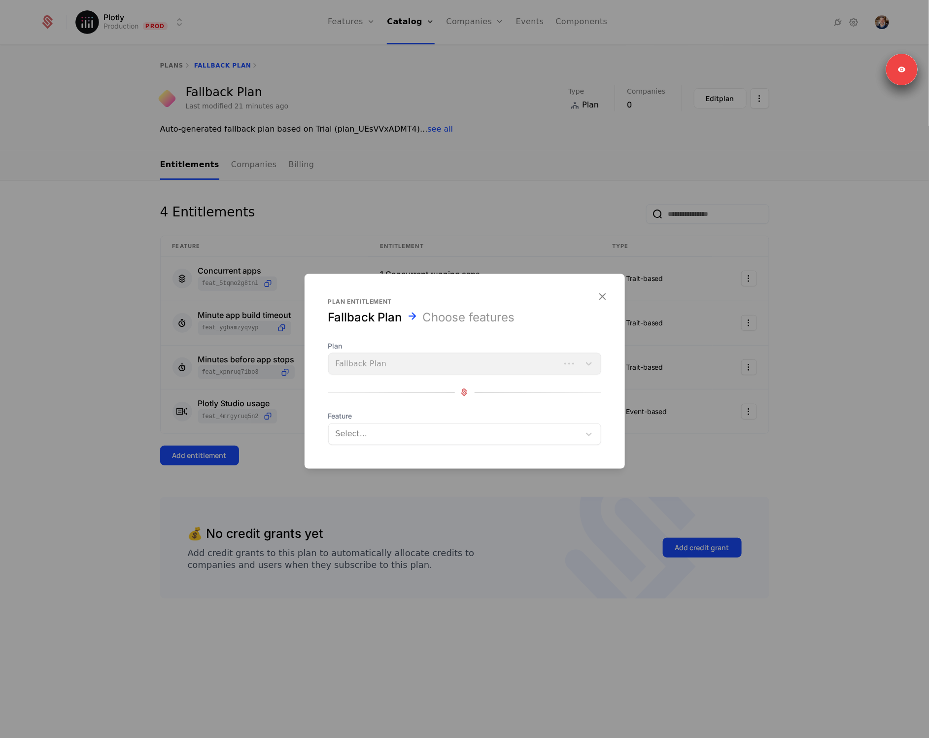
click at [406, 430] on div at bounding box center [454, 434] width 239 height 14
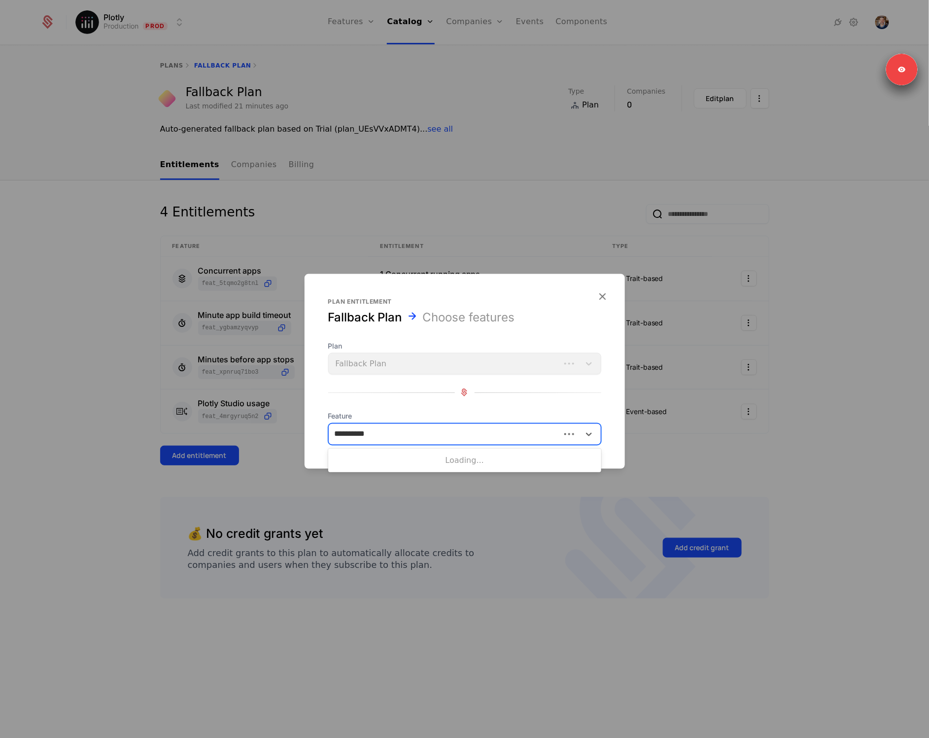
type input "**********"
click at [416, 457] on div "Private app sharing" at bounding box center [464, 458] width 261 height 9
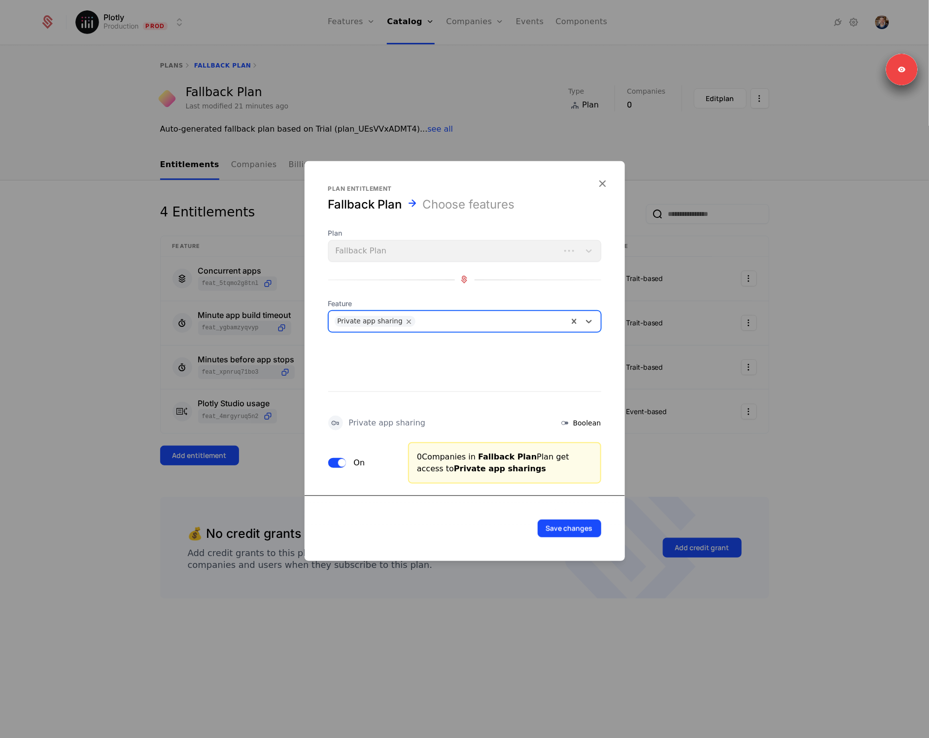
click at [337, 466] on button "On" at bounding box center [337, 462] width 18 height 10
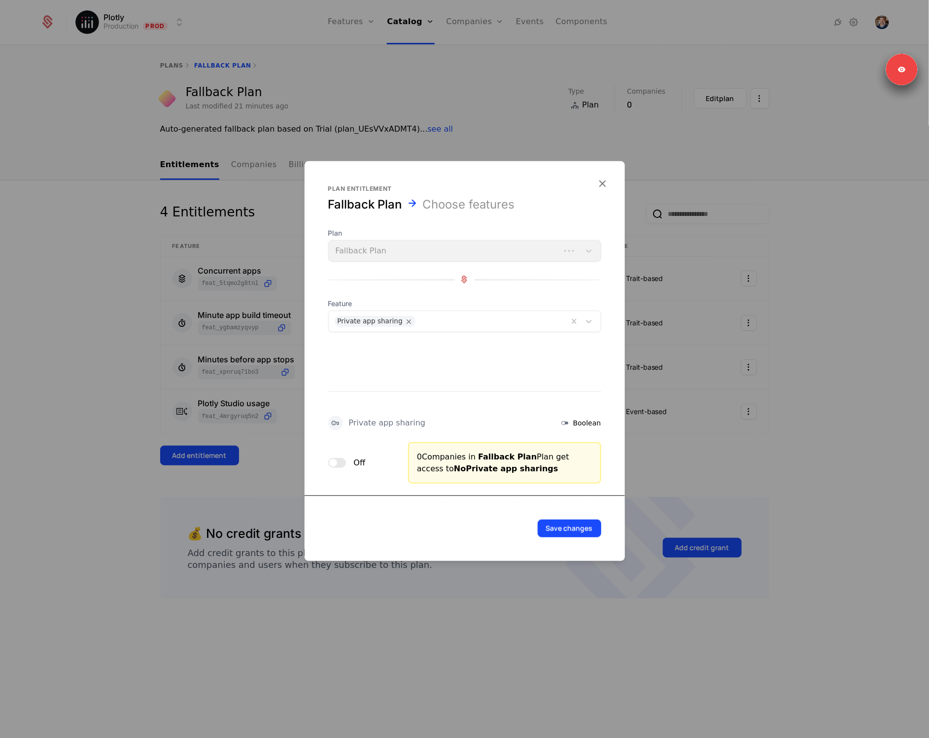
click at [558, 524] on button "Save changes" at bounding box center [570, 528] width 64 height 18
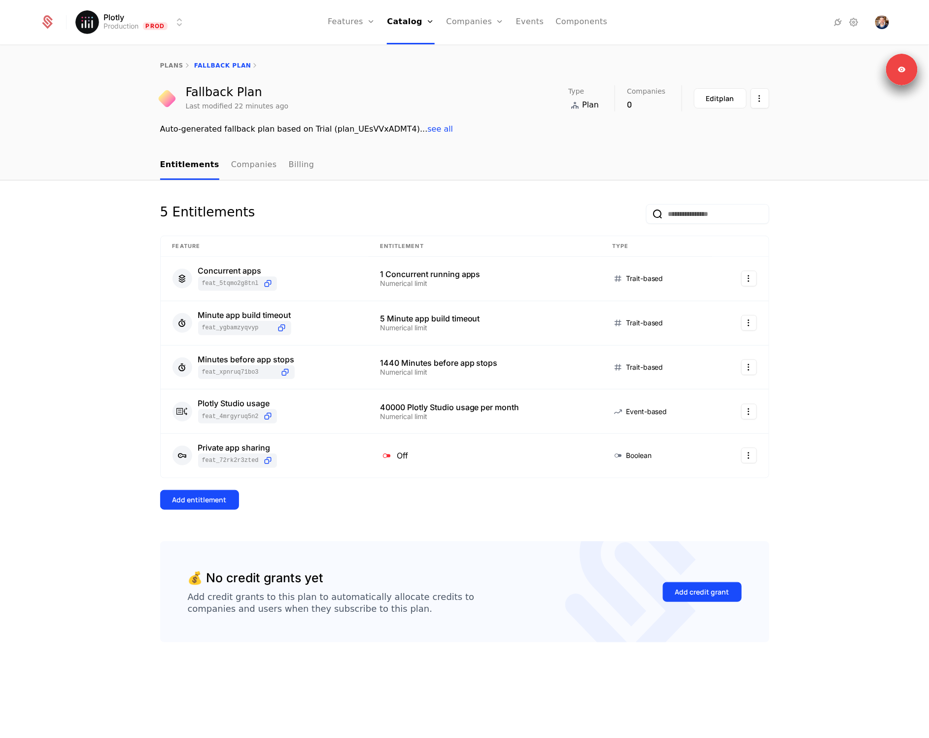
click at [199, 500] on div "Add entitlement" at bounding box center [199, 500] width 54 height 10
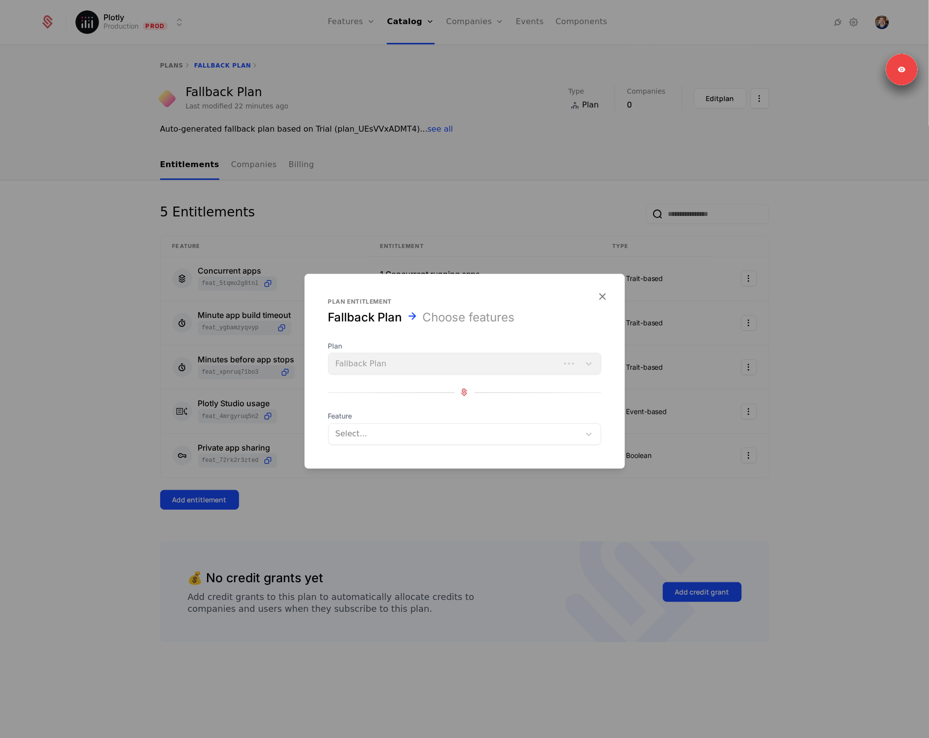
click at [419, 423] on div "Select..." at bounding box center [464, 434] width 273 height 22
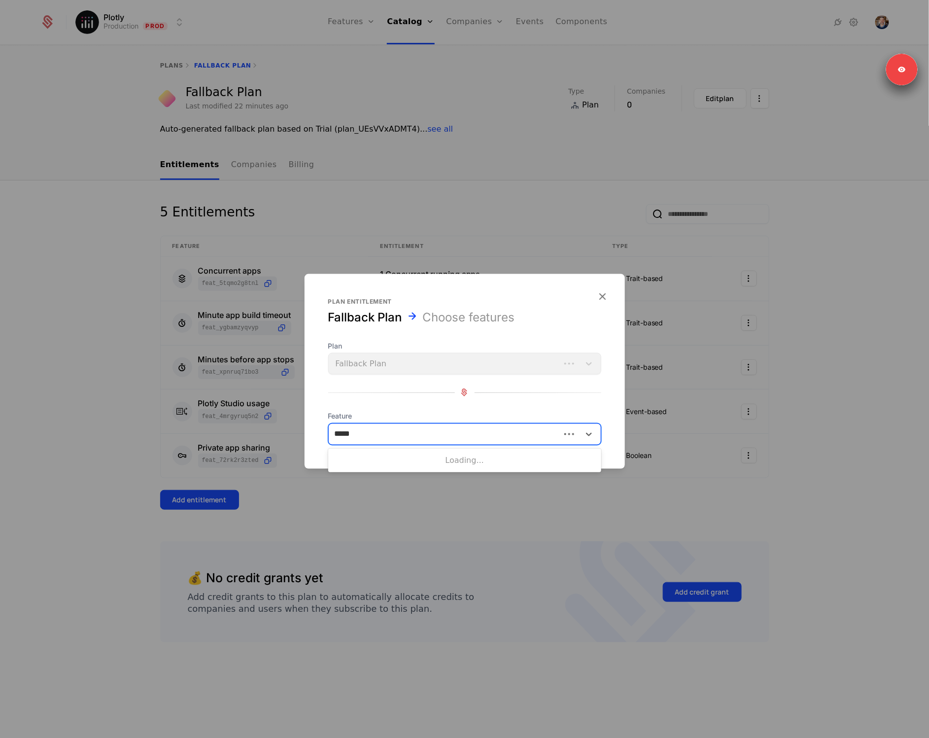
type input "******"
click at [420, 450] on div "Public app sharing" at bounding box center [464, 458] width 273 height 17
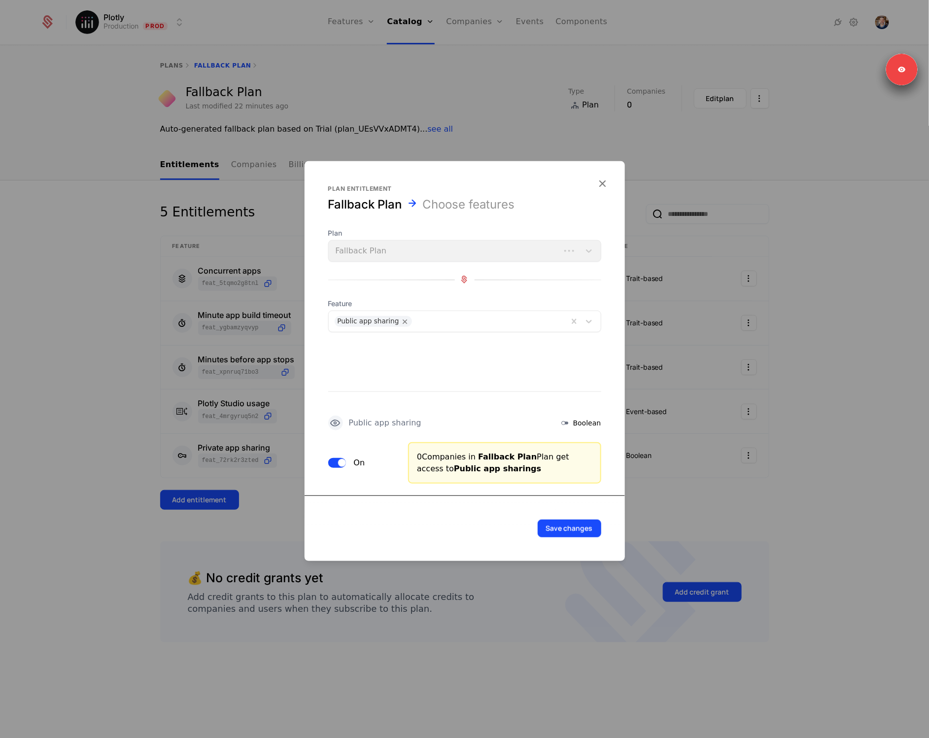
click at [584, 529] on button "Save changes" at bounding box center [570, 528] width 64 height 18
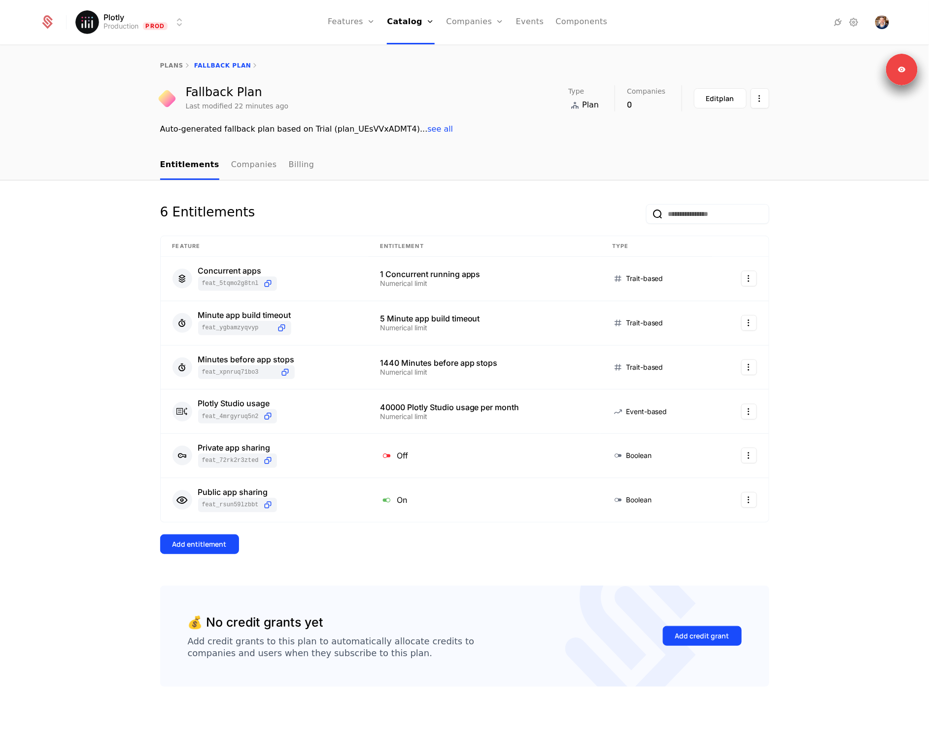
click at [190, 534] on div "6 Entitlements Feature Entitlement Type Concurrent apps feat_5tqmo2G8TNL 1 Conc…" at bounding box center [464, 394] width 609 height 381
click at [192, 544] on div "Add entitlement" at bounding box center [199, 544] width 54 height 10
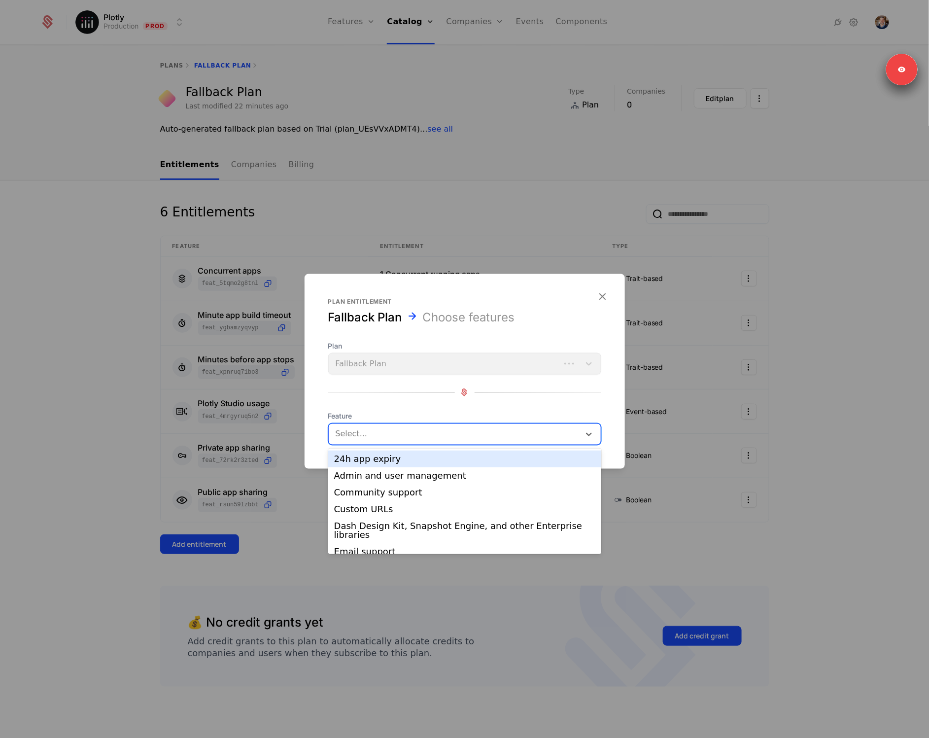
click at [406, 423] on div "Select..." at bounding box center [464, 434] width 273 height 22
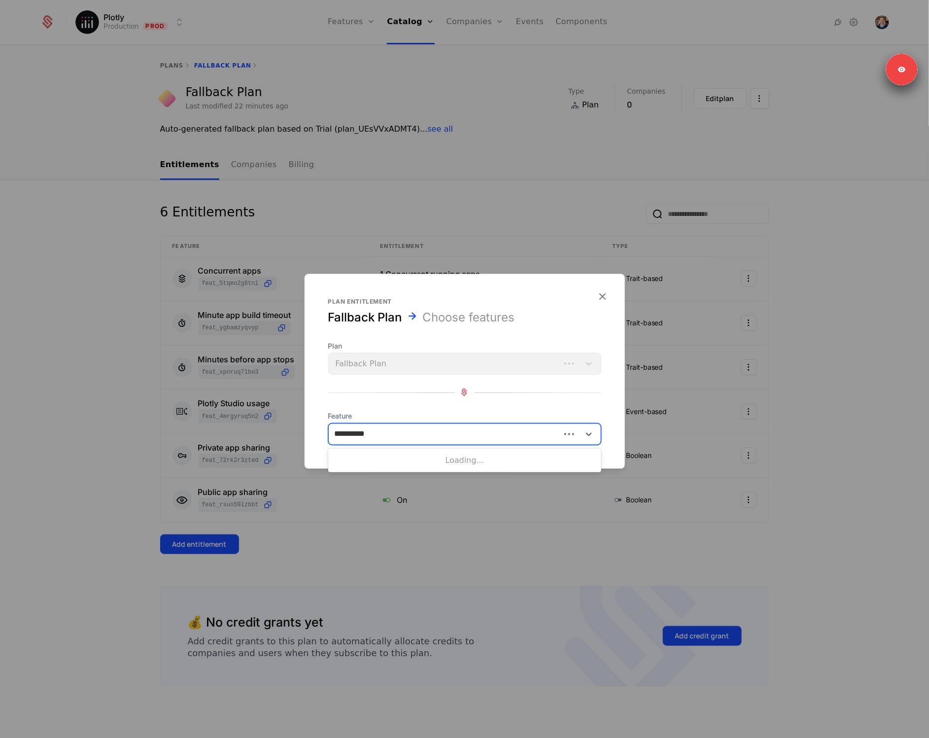
type input "**********"
click at [390, 455] on div "Custom URLs" at bounding box center [464, 458] width 261 height 9
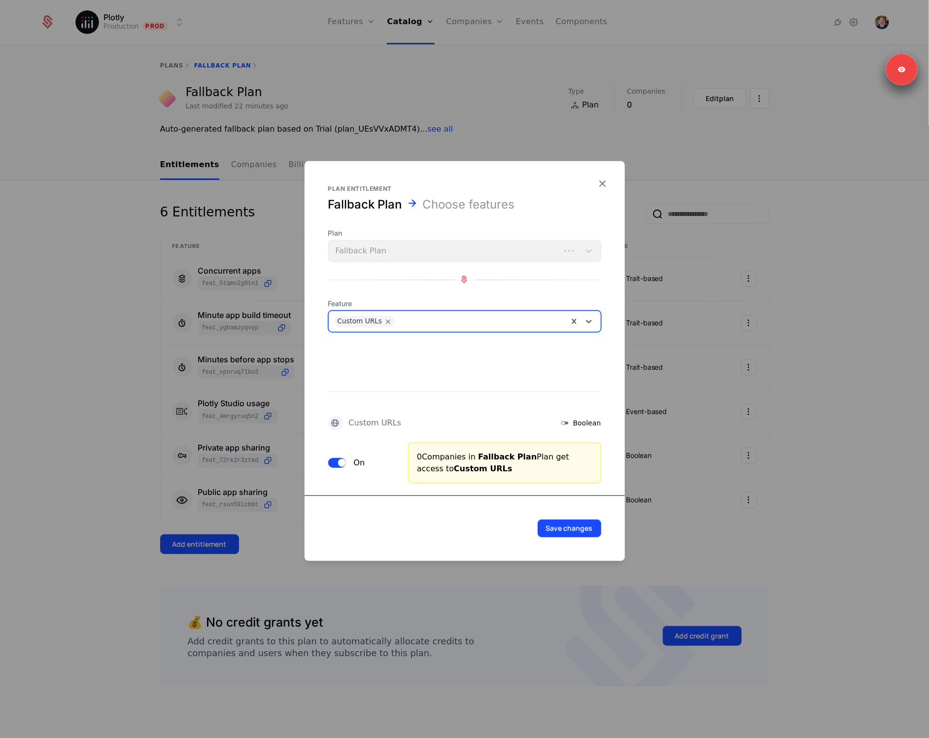
click at [332, 460] on button "On" at bounding box center [337, 462] width 18 height 10
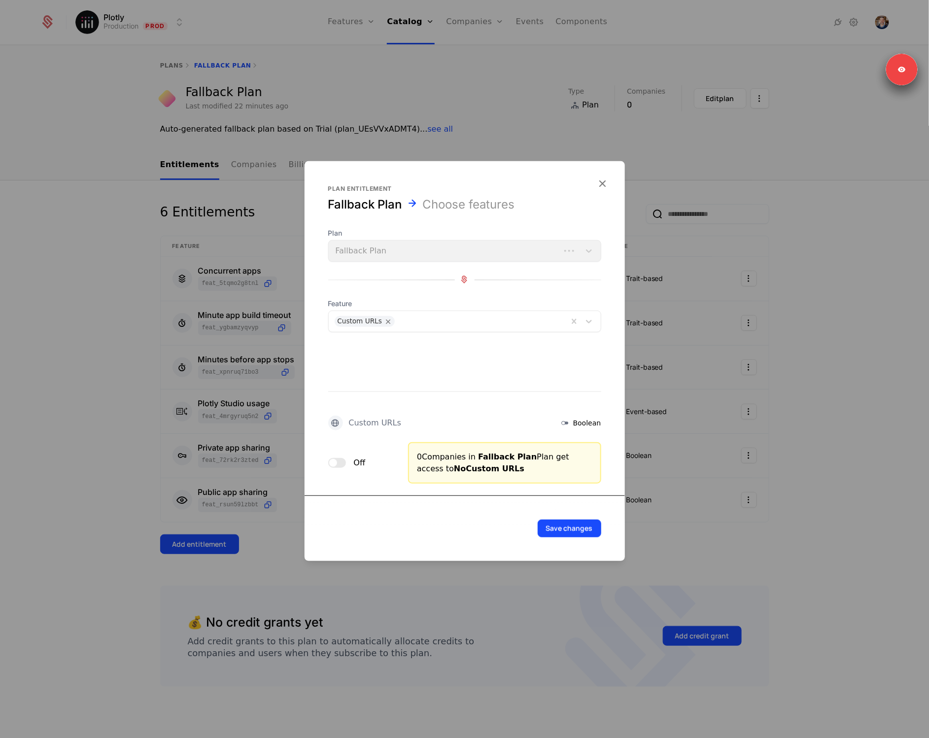
click at [563, 528] on button "Save changes" at bounding box center [570, 528] width 64 height 18
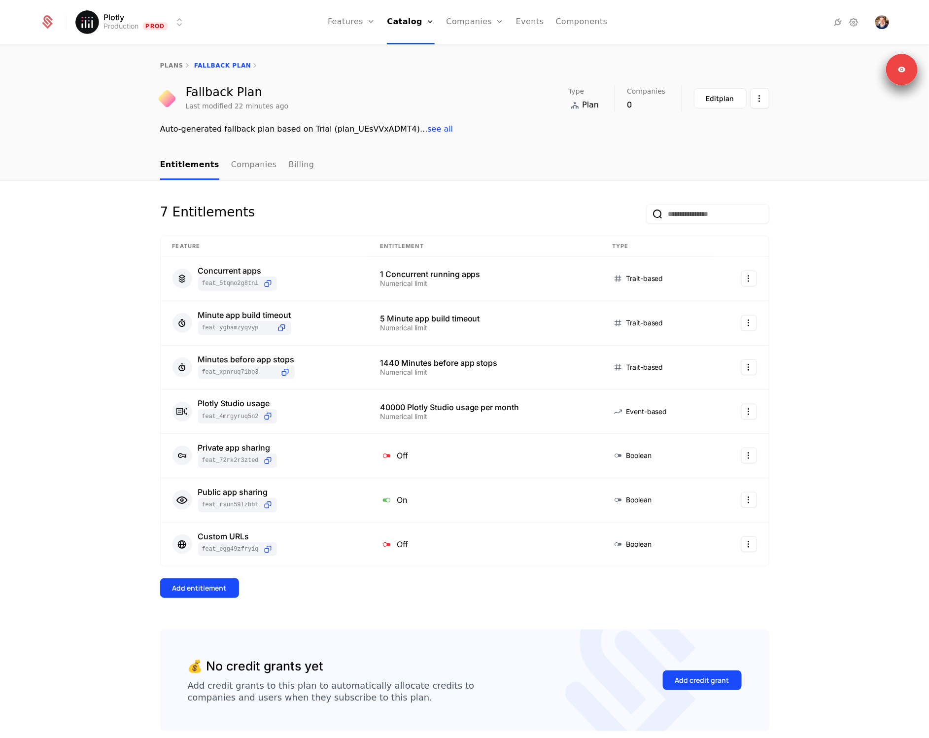
click at [205, 589] on div "Add entitlement" at bounding box center [199, 588] width 54 height 10
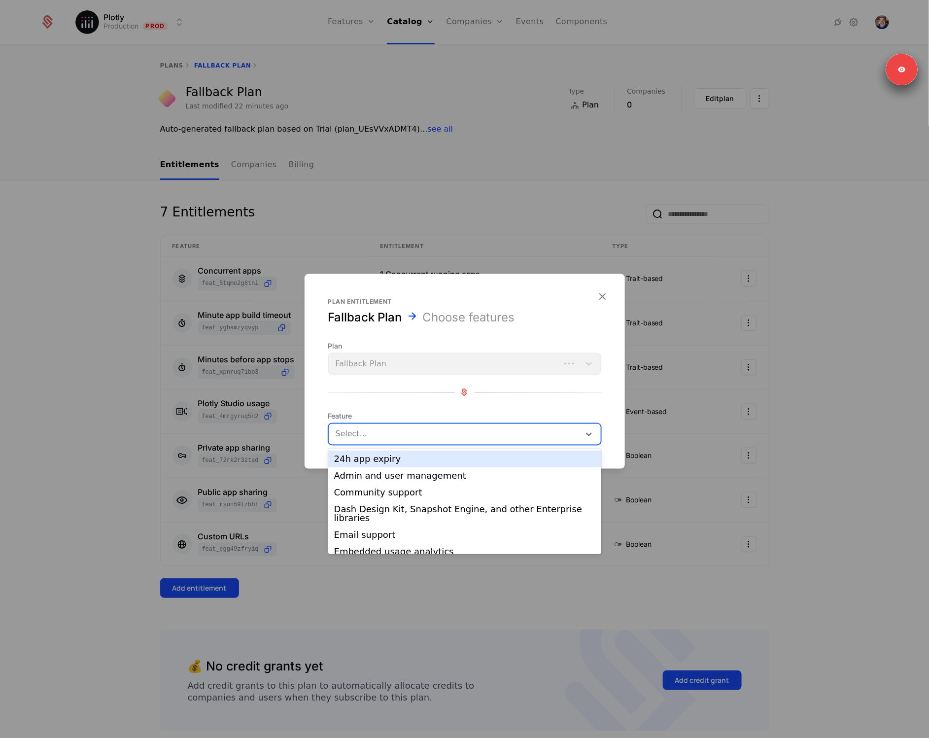
click at [363, 428] on div at bounding box center [454, 434] width 239 height 14
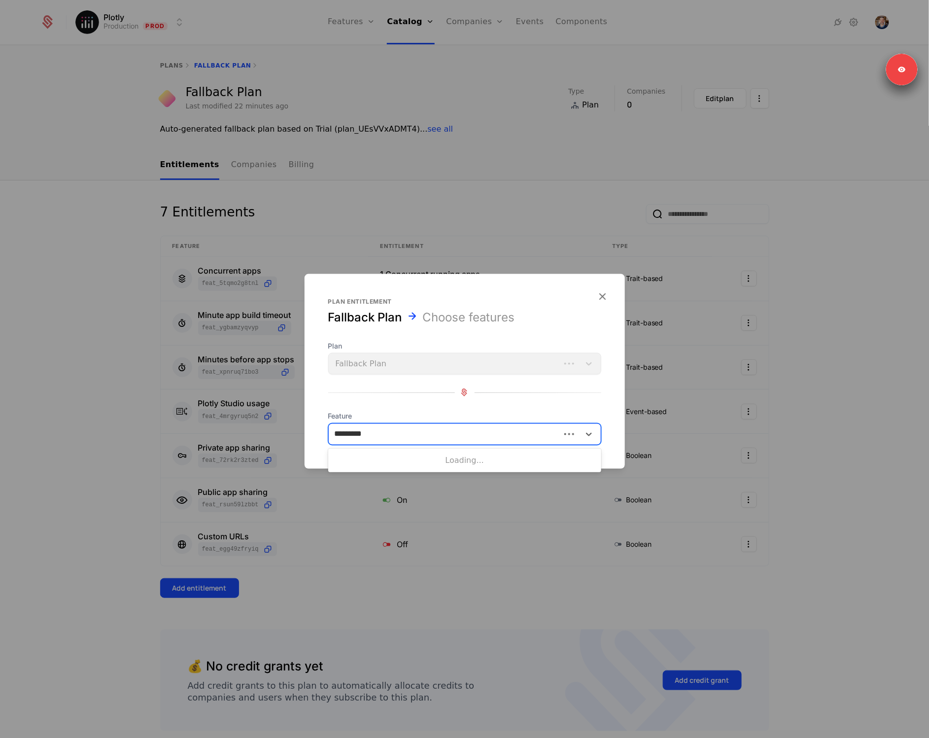
type input "**********"
click at [377, 458] on div "Email support" at bounding box center [464, 458] width 261 height 9
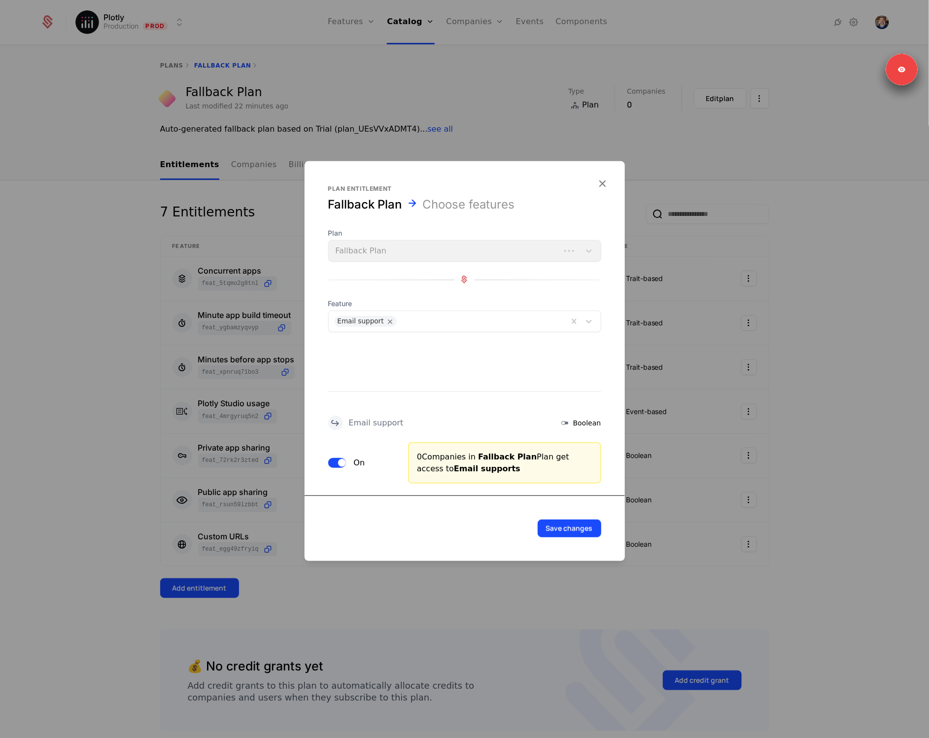
click at [335, 458] on button "On" at bounding box center [337, 462] width 18 height 10
click at [569, 527] on button "Save changes" at bounding box center [570, 528] width 64 height 18
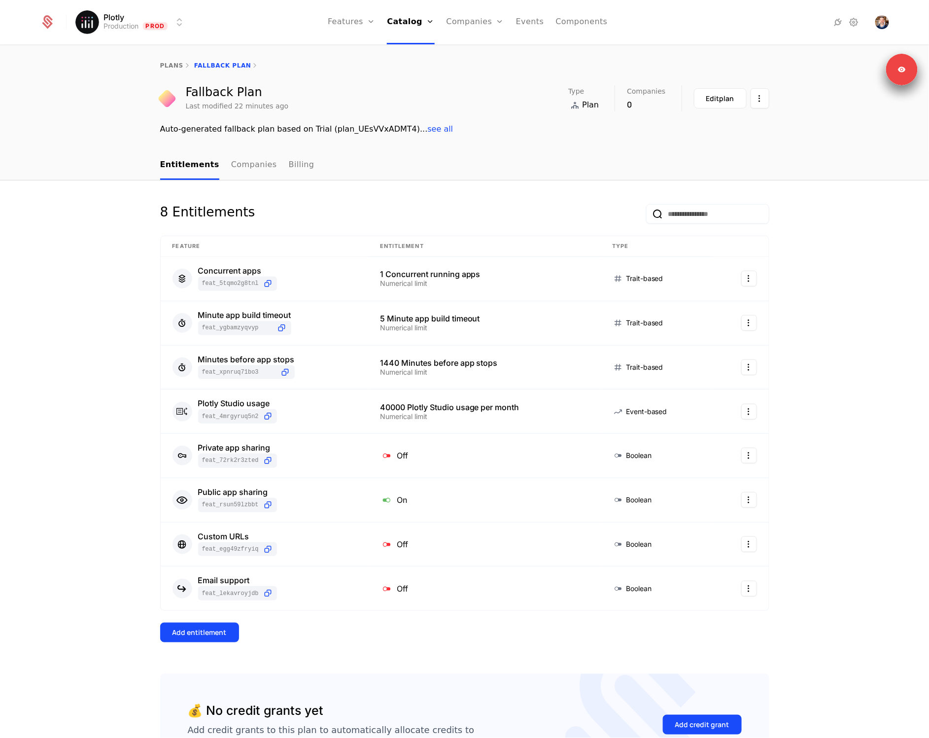
click at [218, 638] on button "Add entitlement" at bounding box center [199, 632] width 79 height 20
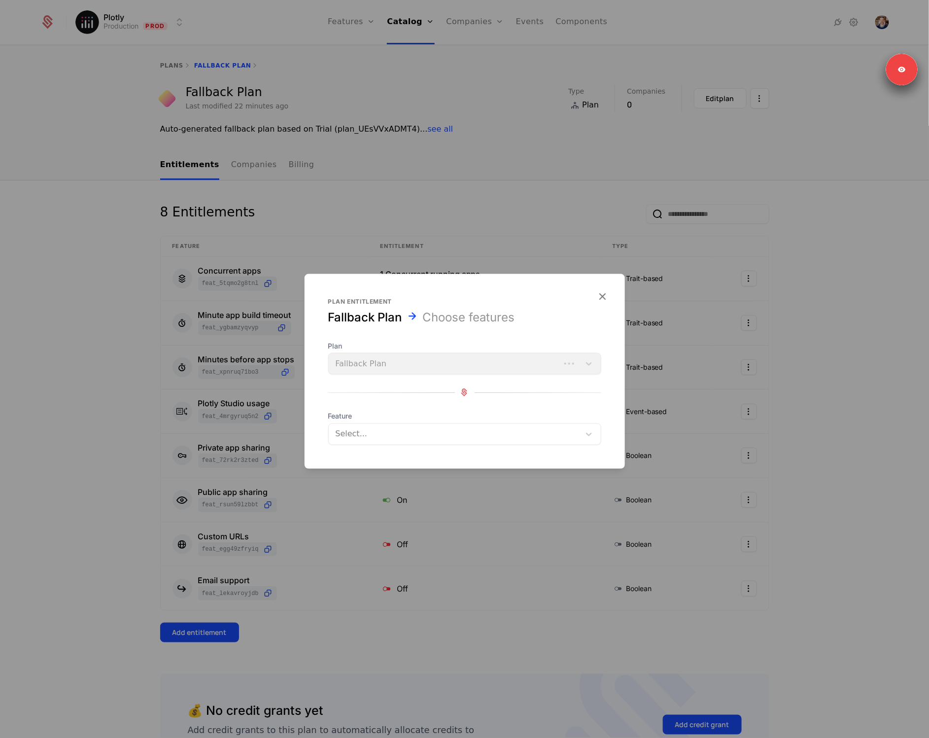
drag, startPoint x: 373, startPoint y: 446, endPoint x: 374, endPoint y: 440, distance: 5.9
click at [374, 446] on form "Plan entitlement Fallback Plan Choose features Plan Fallback Plan Feature Selec…" at bounding box center [465, 370] width 320 height 195
click at [373, 431] on div at bounding box center [454, 434] width 239 height 14
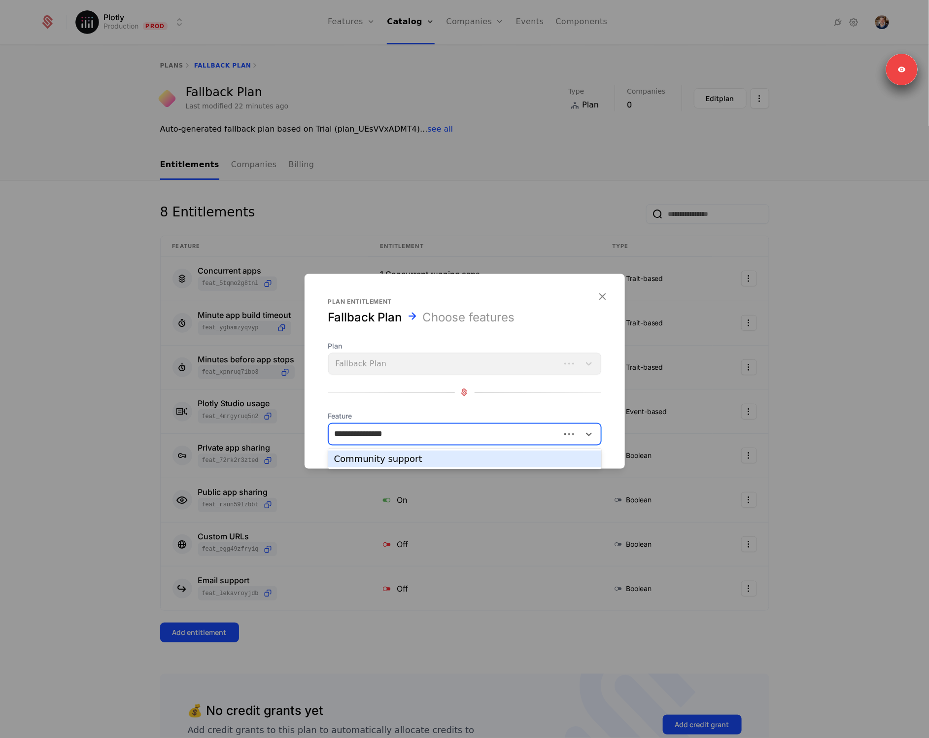
type input "**********"
click at [406, 454] on div "Community support" at bounding box center [464, 458] width 261 height 9
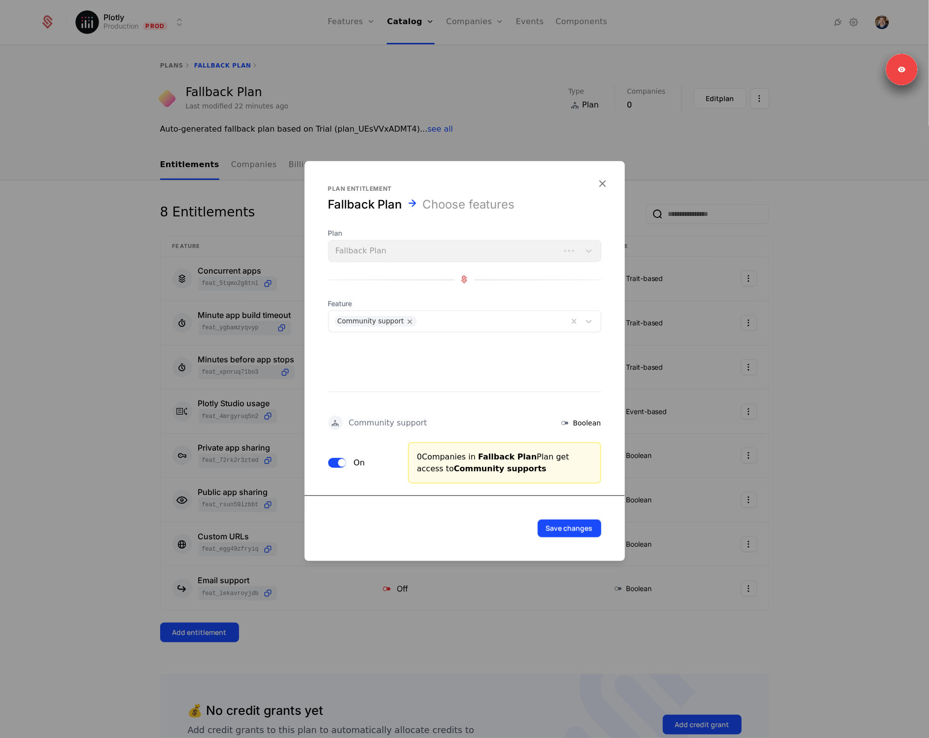
click at [573, 525] on button "Save changes" at bounding box center [570, 528] width 64 height 18
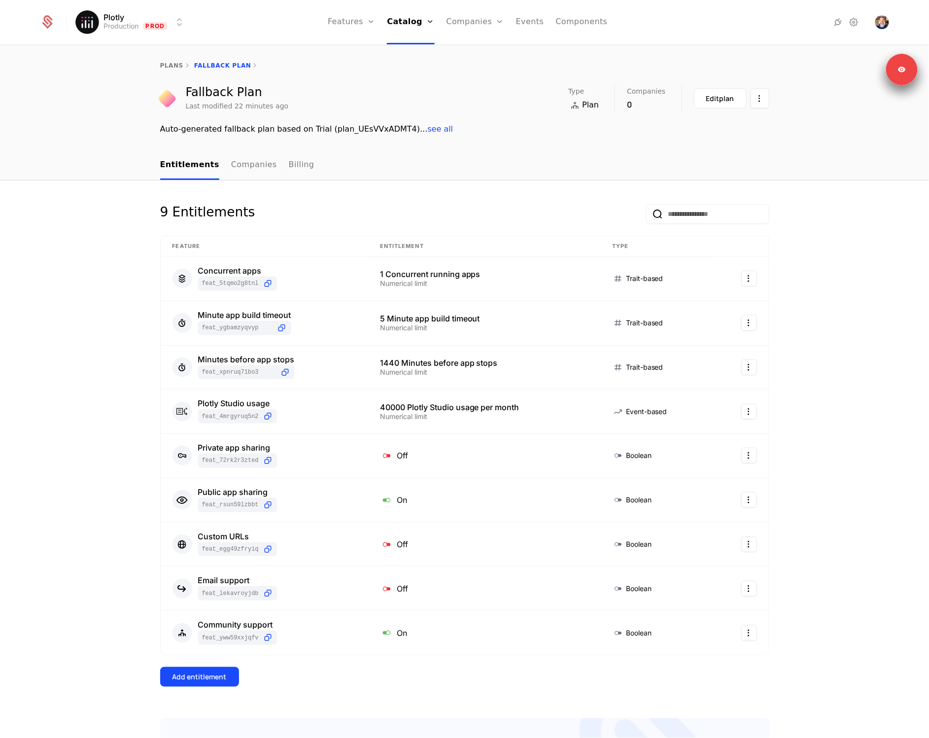
click at [217, 669] on button "Add entitlement" at bounding box center [199, 677] width 79 height 20
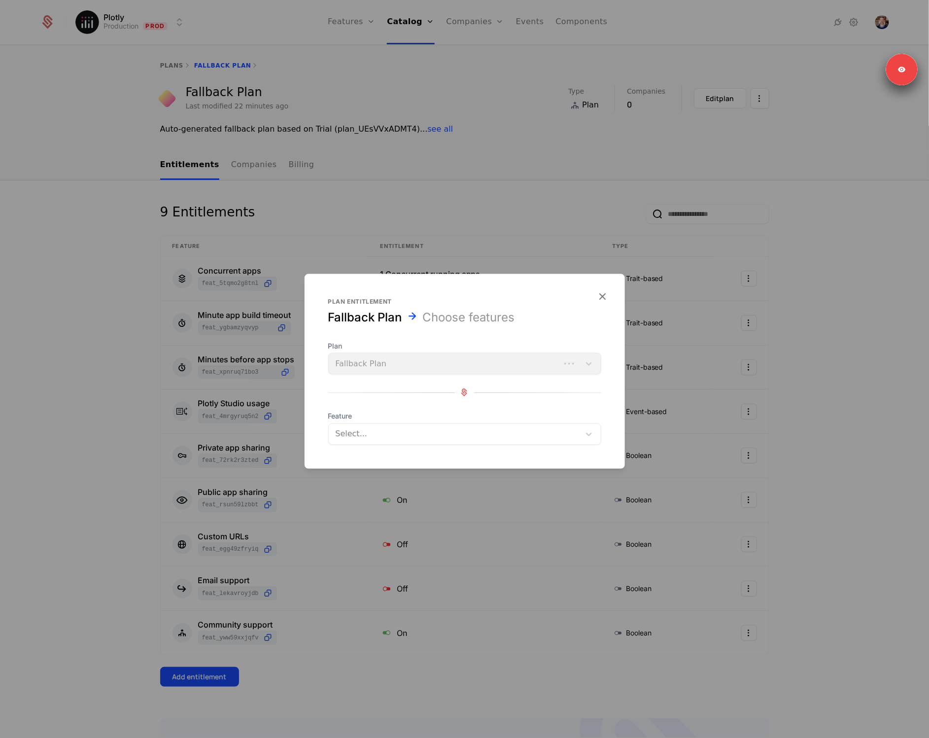
click at [388, 436] on div at bounding box center [454, 434] width 239 height 14
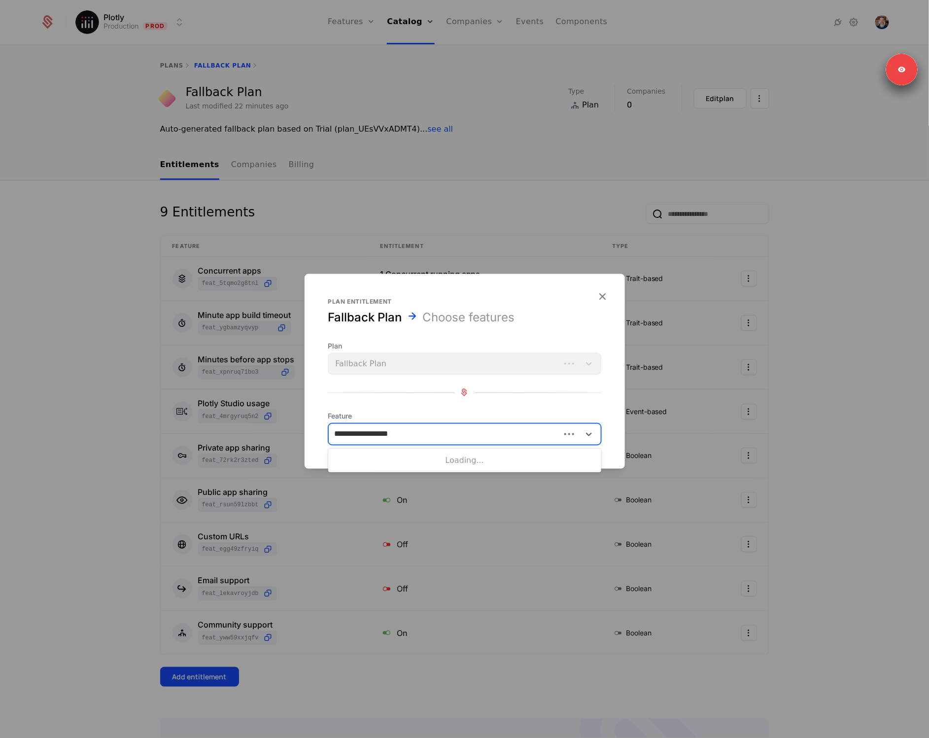
type input "**********"
click at [406, 458] on div "Trial Plotly Studio AI usage" at bounding box center [464, 458] width 261 height 9
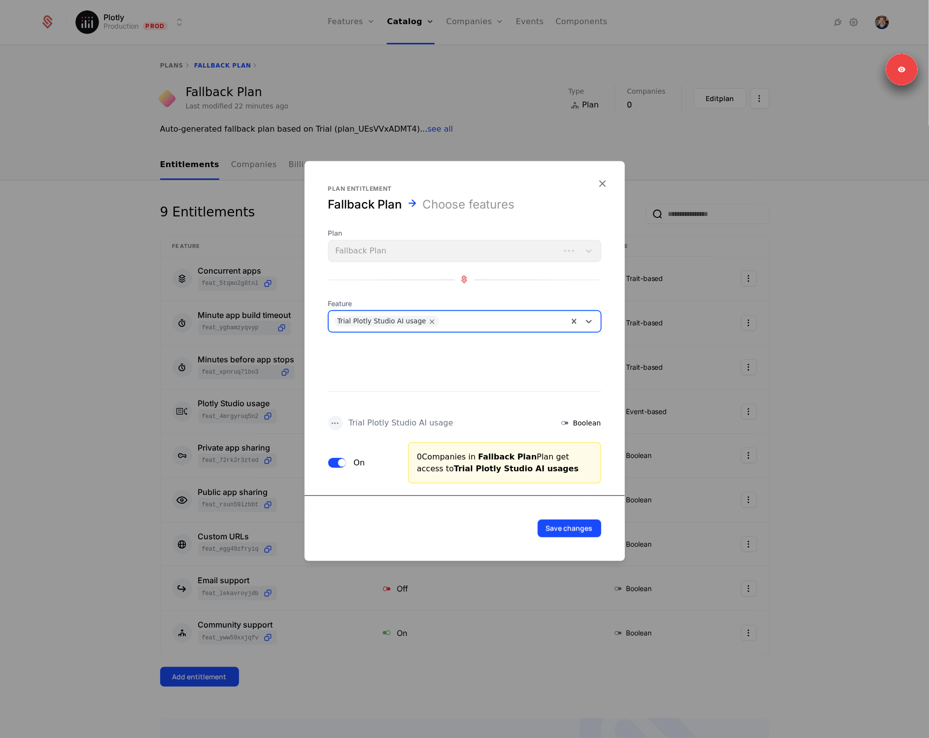
click at [572, 521] on button "Save changes" at bounding box center [570, 528] width 64 height 18
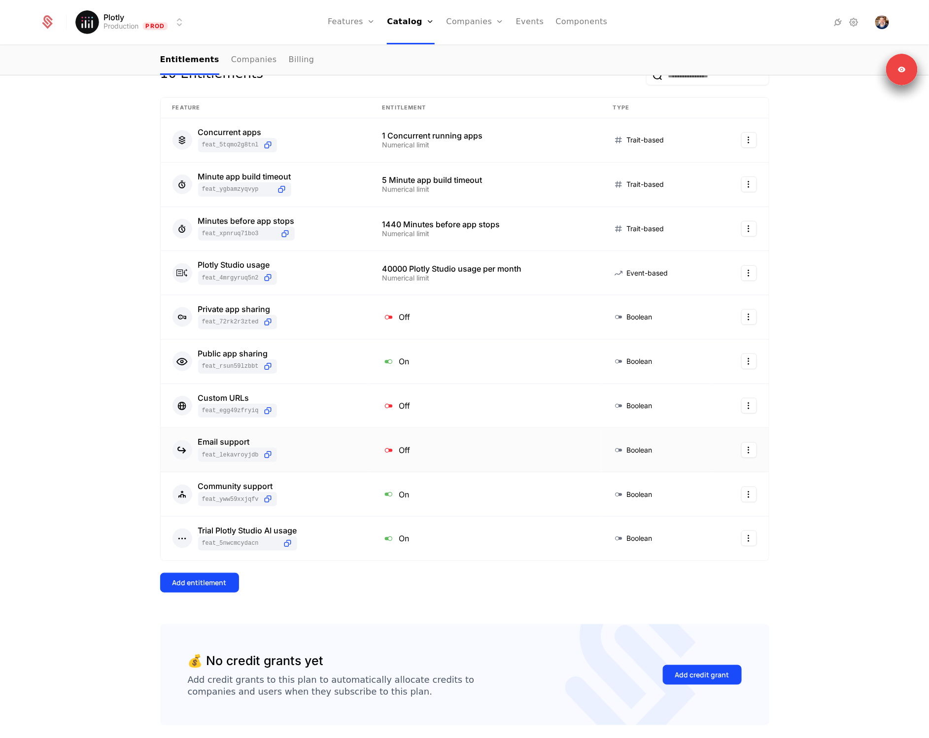
scroll to position [86, 0]
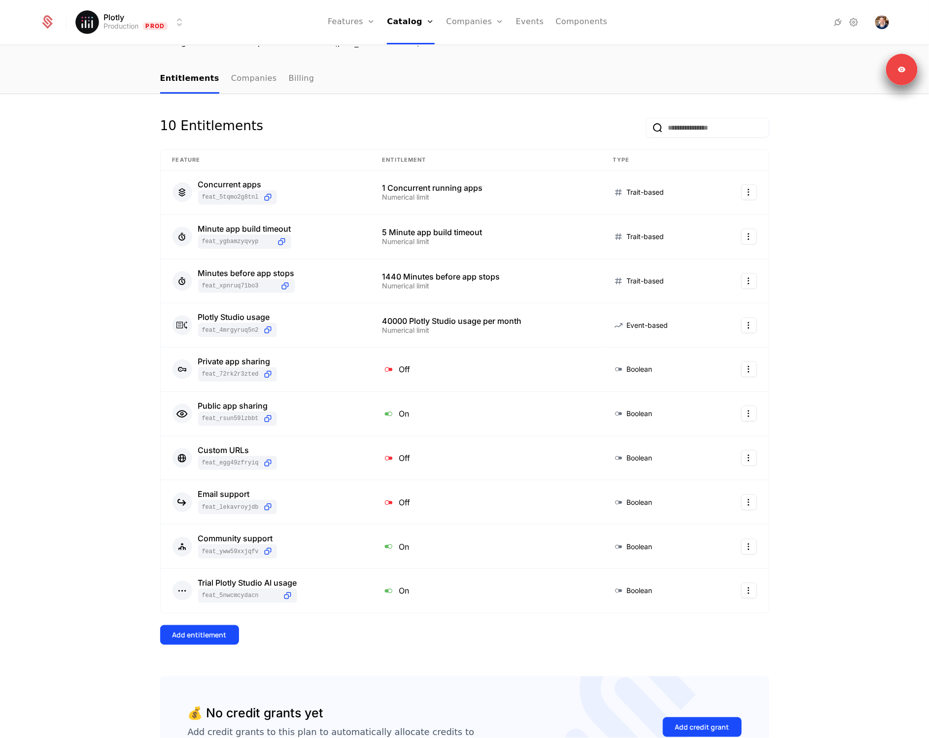
click at [198, 631] on div "Add entitlement" at bounding box center [199, 635] width 54 height 10
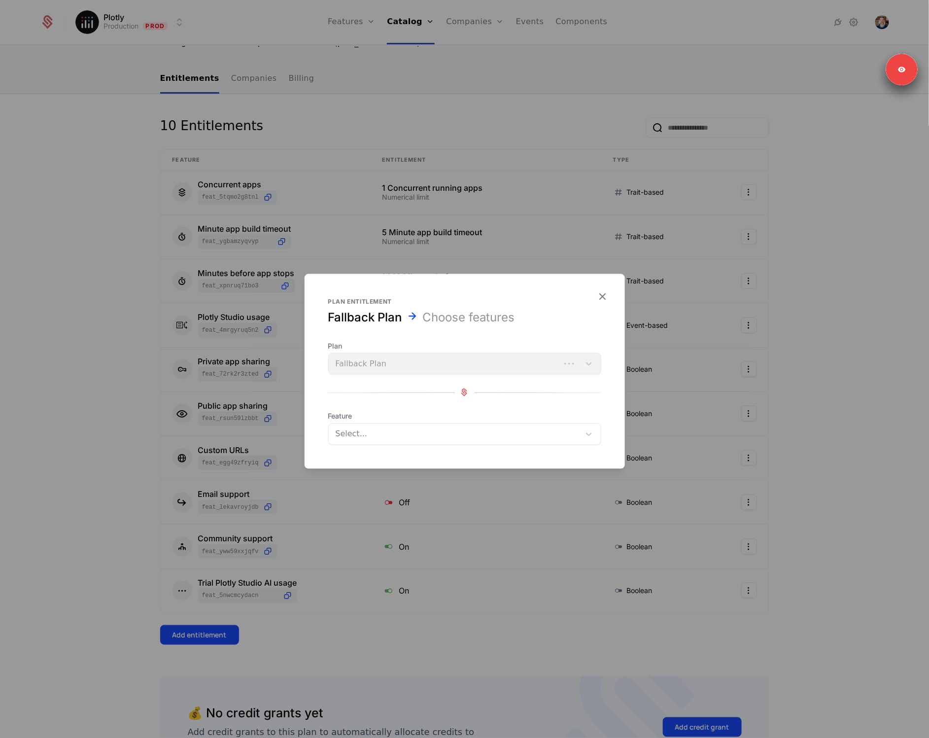
click at [382, 434] on div at bounding box center [454, 434] width 239 height 14
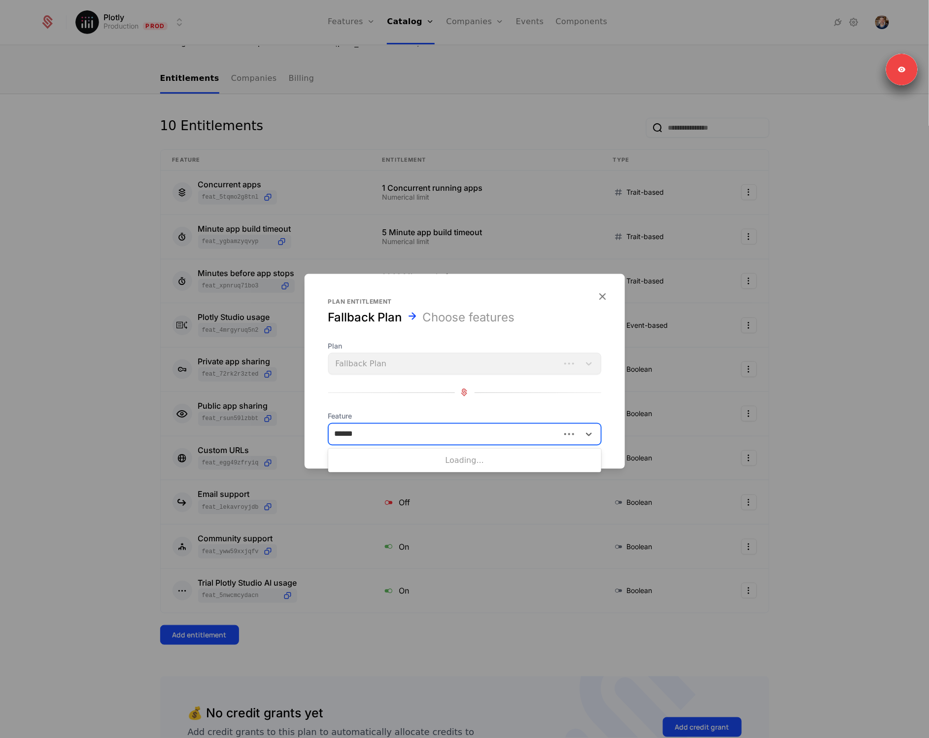
type input "*******"
click at [389, 463] on div "24h app expiry" at bounding box center [464, 458] width 261 height 9
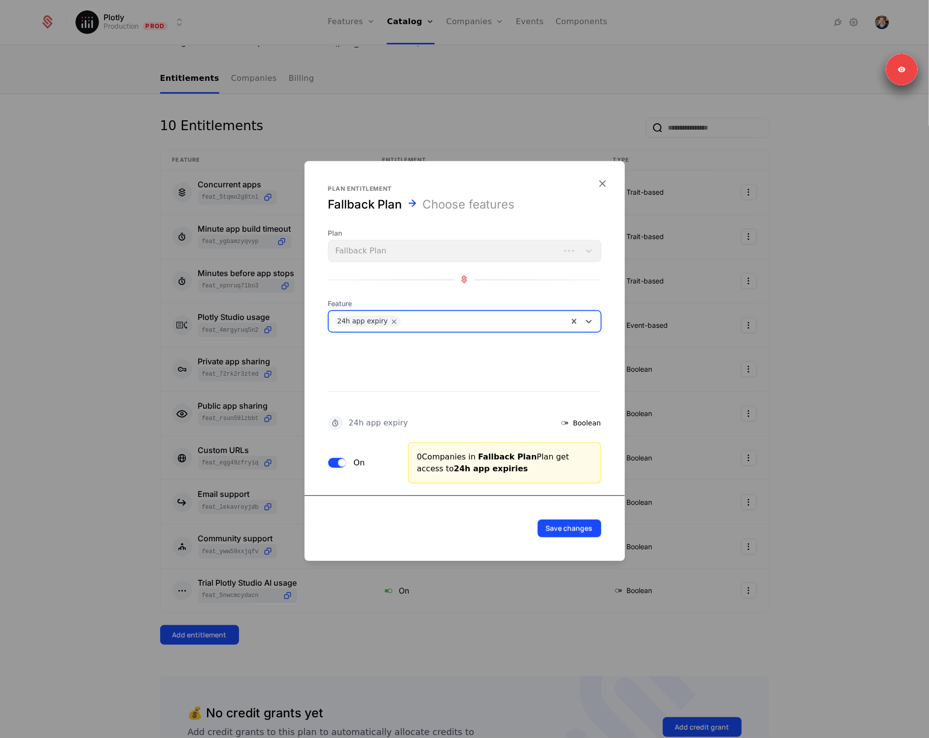
click at [549, 524] on button "Save changes" at bounding box center [570, 528] width 64 height 18
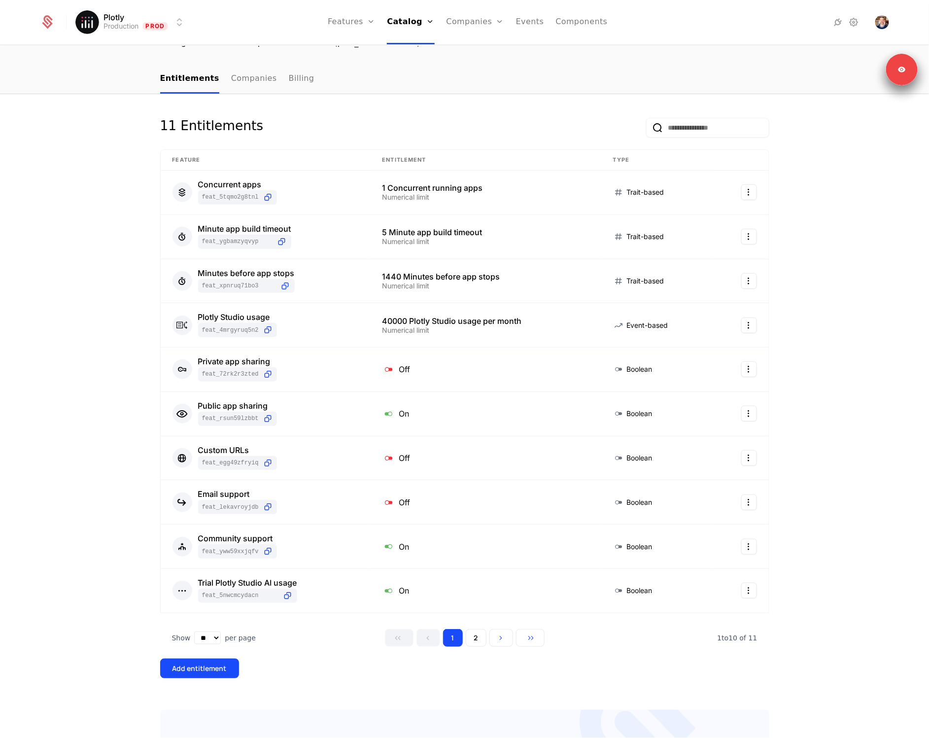
click at [209, 665] on div "Add entitlement" at bounding box center [199, 668] width 54 height 10
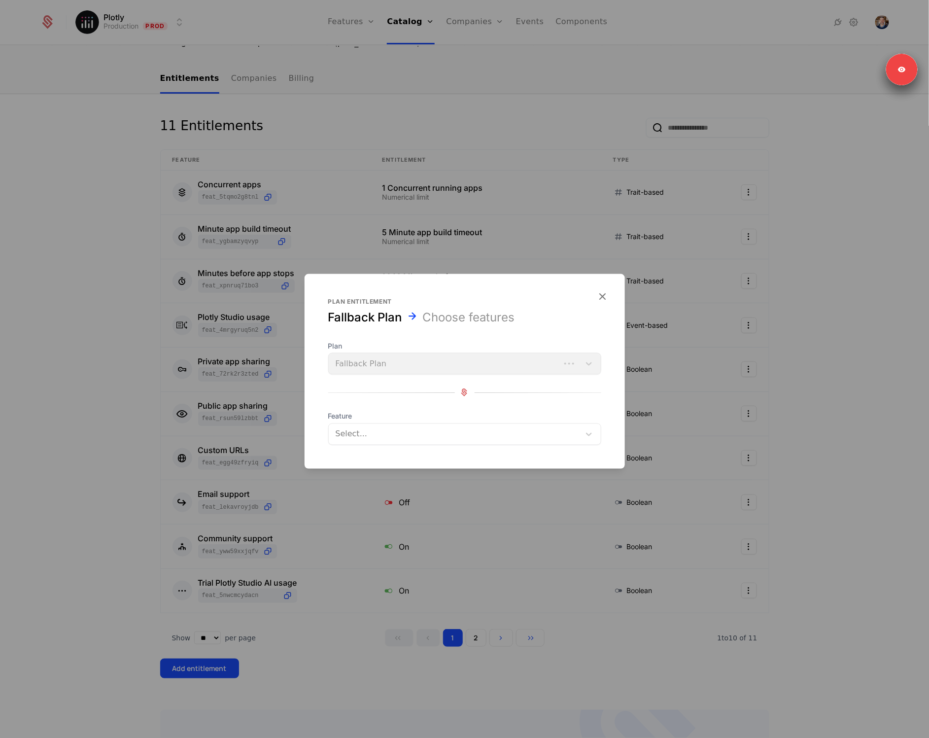
click at [373, 424] on div "Select..." at bounding box center [464, 434] width 273 height 22
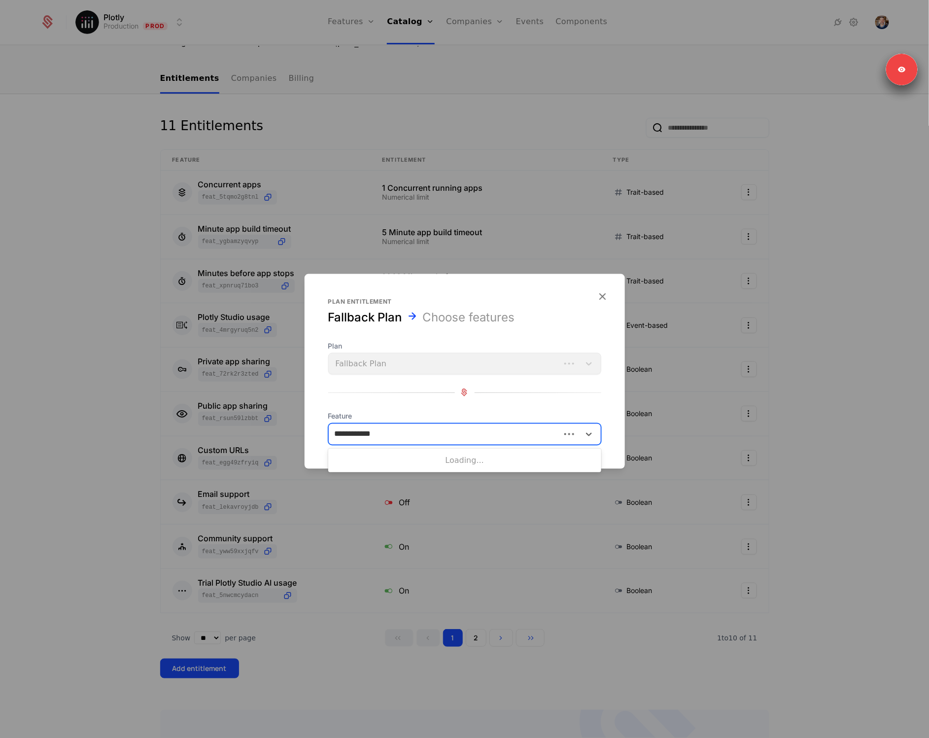
type input "**********"
click at [388, 454] on div "Plotly Studio is code editable" at bounding box center [464, 458] width 261 height 9
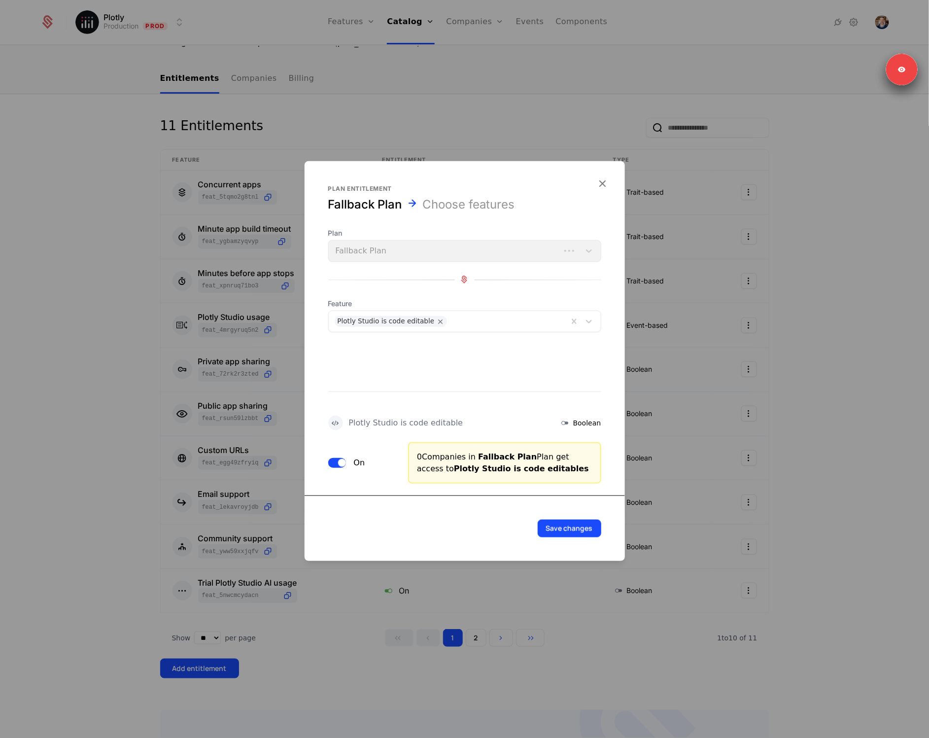
click at [341, 463] on span "button" at bounding box center [342, 462] width 8 height 8
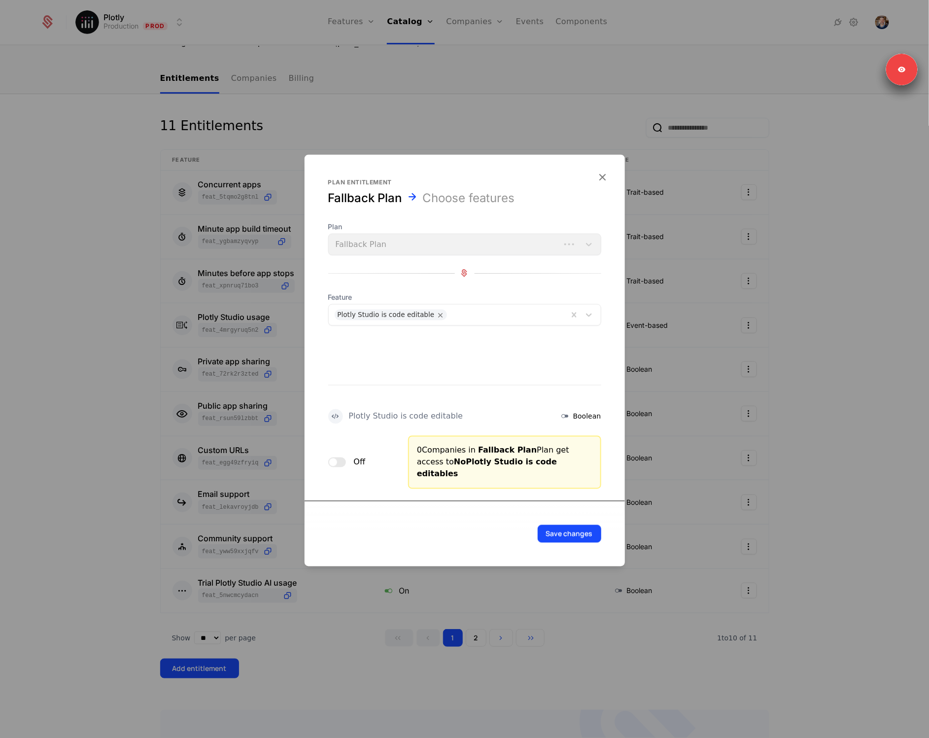
click at [563, 525] on button "Save changes" at bounding box center [570, 533] width 64 height 18
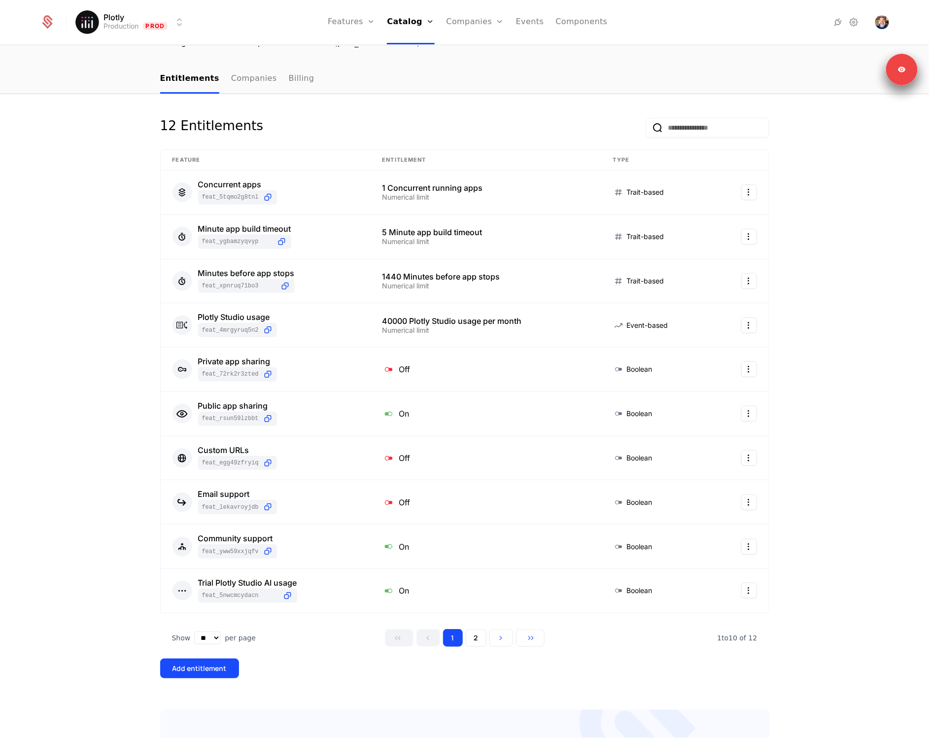
click at [212, 673] on div "Add entitlement" at bounding box center [199, 668] width 54 height 10
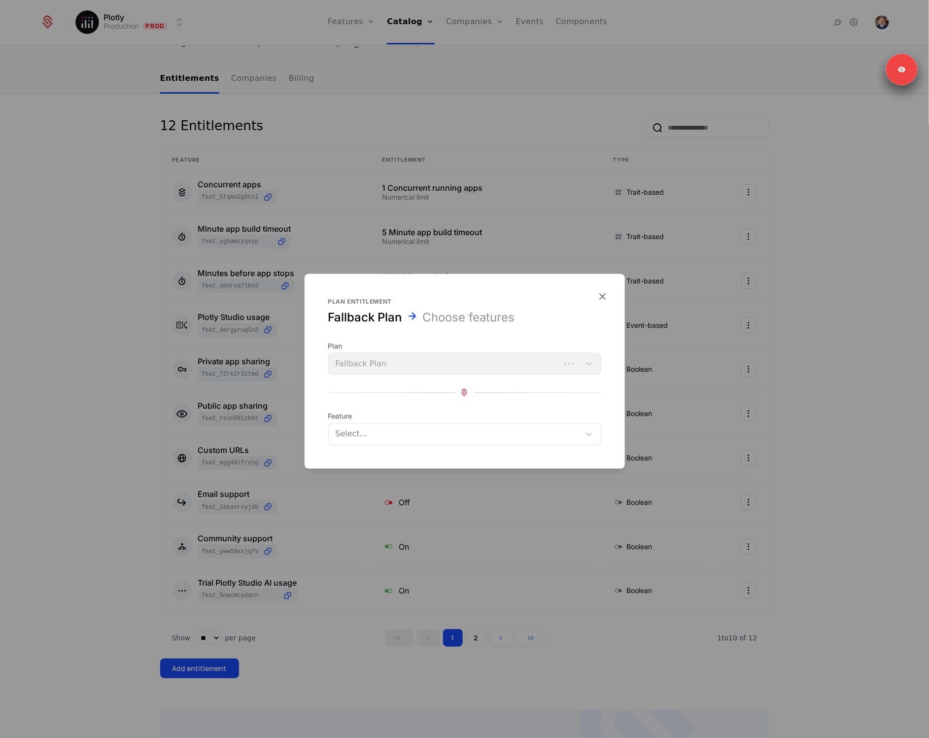
click at [410, 436] on div at bounding box center [454, 434] width 239 height 14
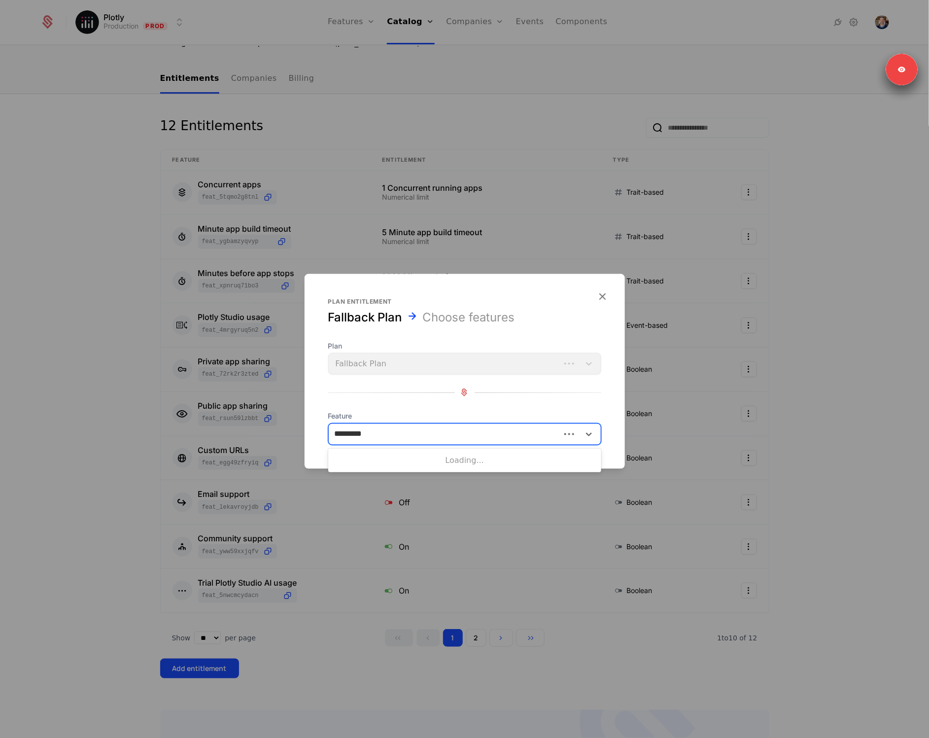
type input "**********"
click at [423, 452] on div "Plotly Studio is code exportable" at bounding box center [464, 458] width 273 height 17
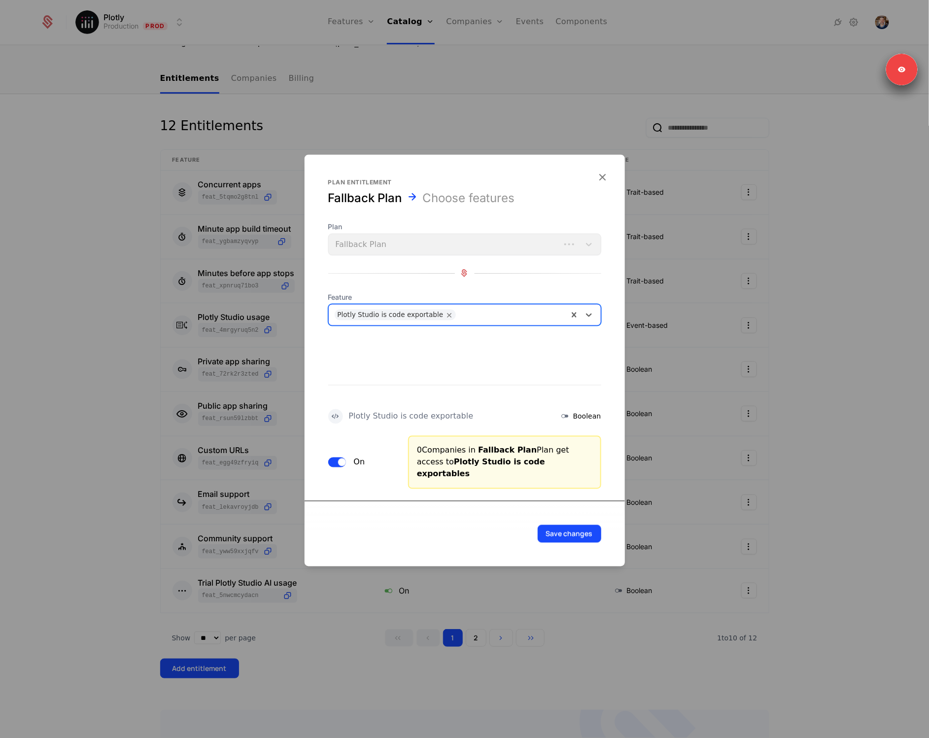
click at [334, 461] on button "On" at bounding box center [337, 462] width 18 height 10
click at [582, 528] on button "Save changes" at bounding box center [570, 533] width 64 height 18
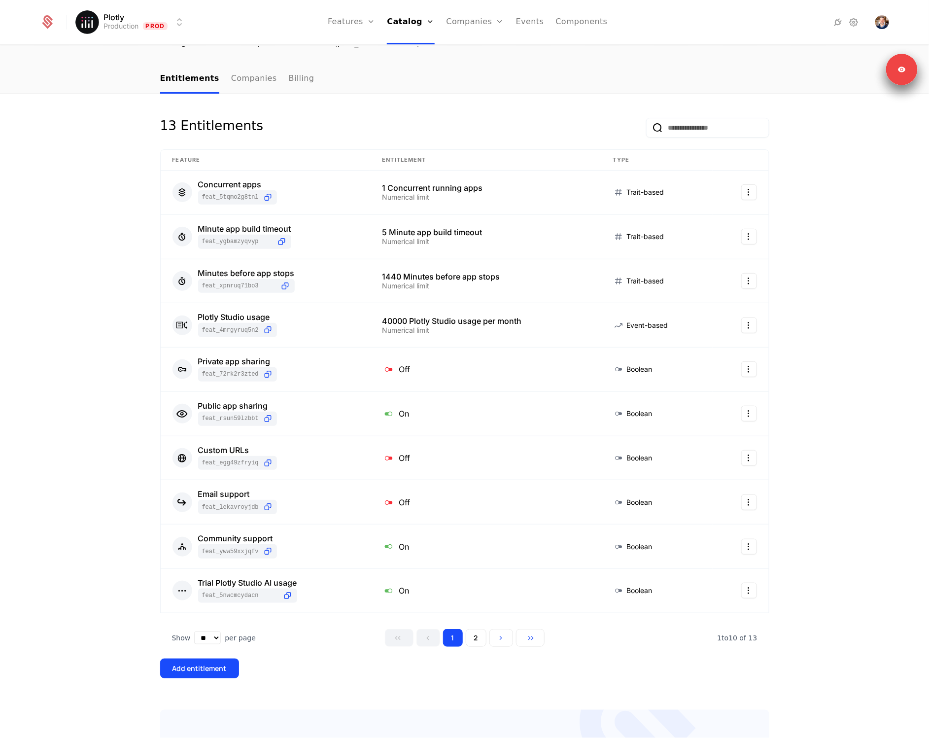
click at [203, 677] on button "Add entitlement" at bounding box center [199, 668] width 79 height 20
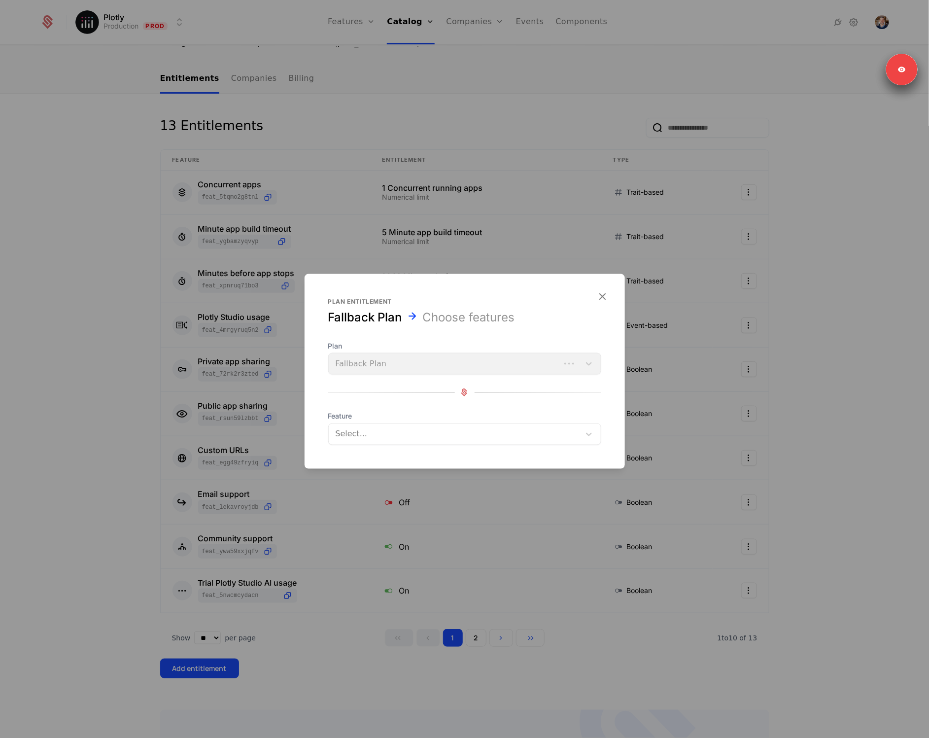
click at [352, 430] on div at bounding box center [454, 434] width 239 height 14
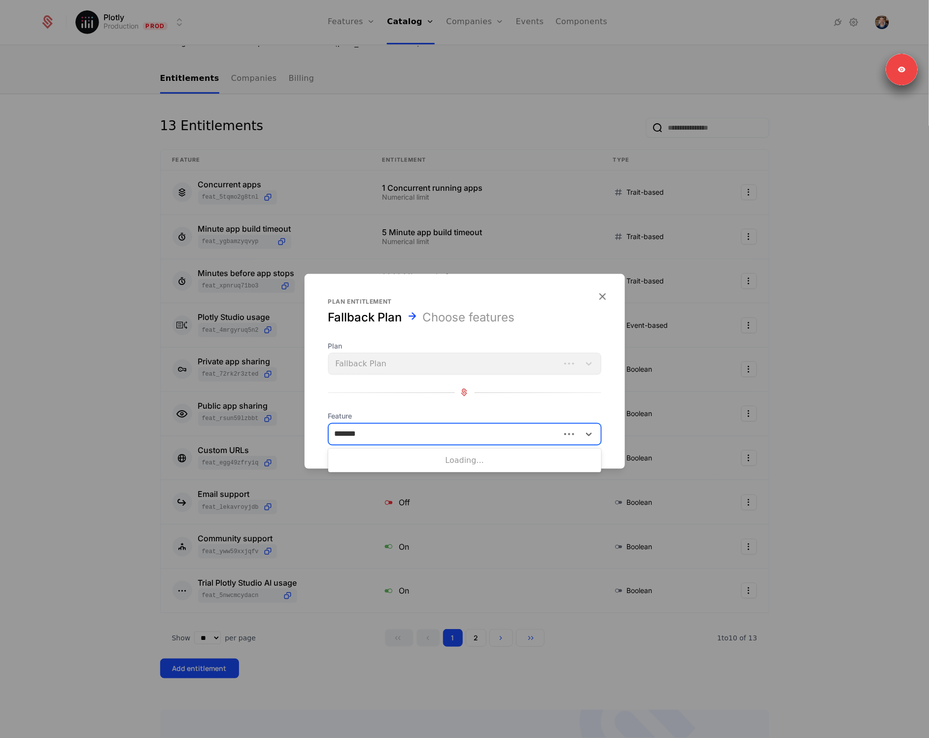
type input "********"
click at [378, 463] on div "Plotly Studio is code viewable" at bounding box center [464, 458] width 261 height 9
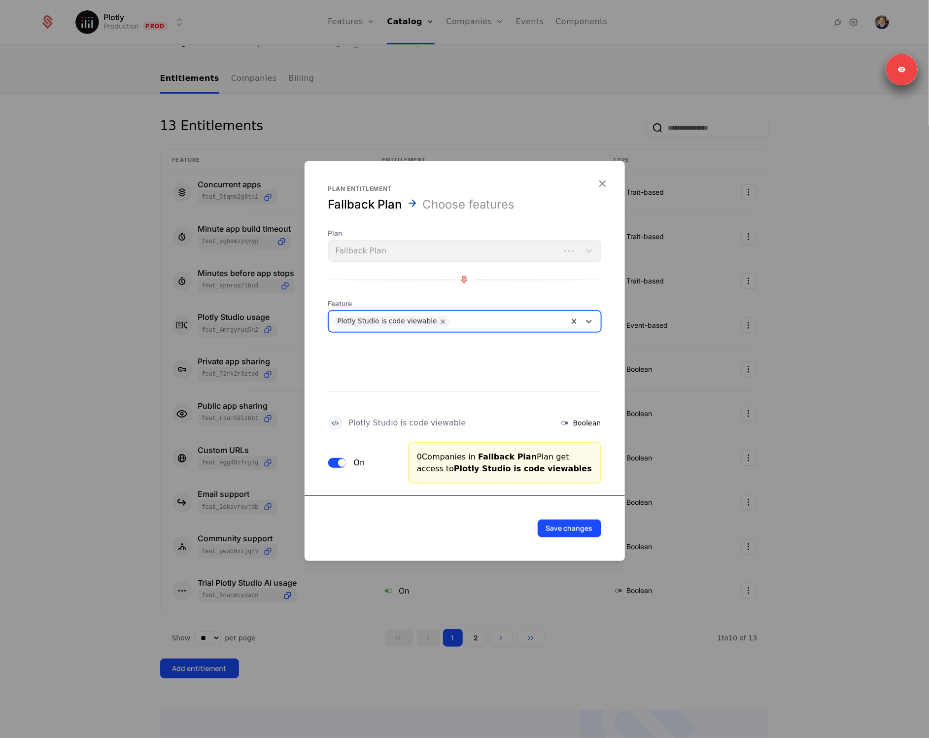
click at [335, 460] on button "On" at bounding box center [337, 462] width 18 height 10
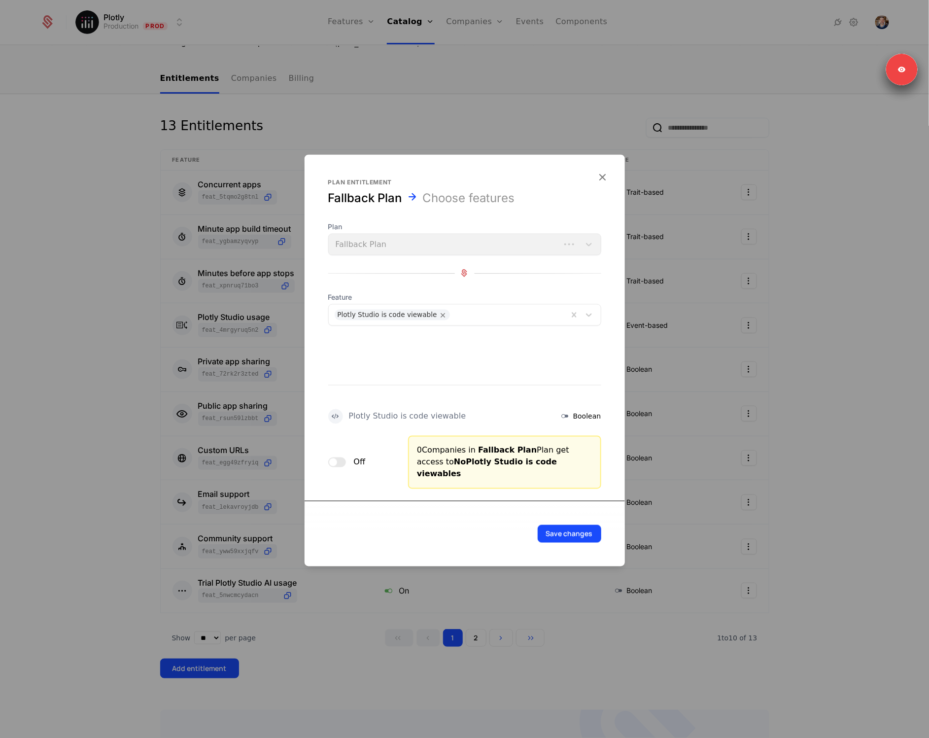
click at [579, 524] on button "Save changes" at bounding box center [570, 533] width 64 height 18
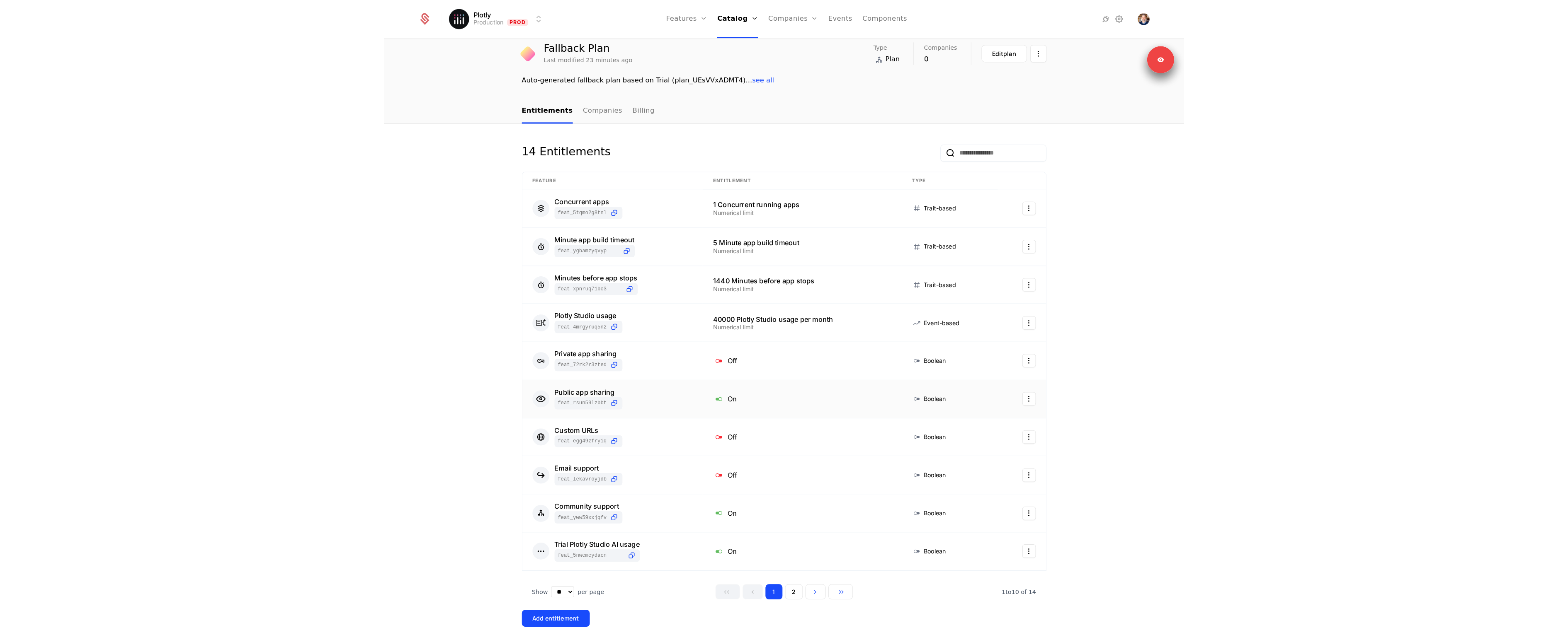
scroll to position [0, 0]
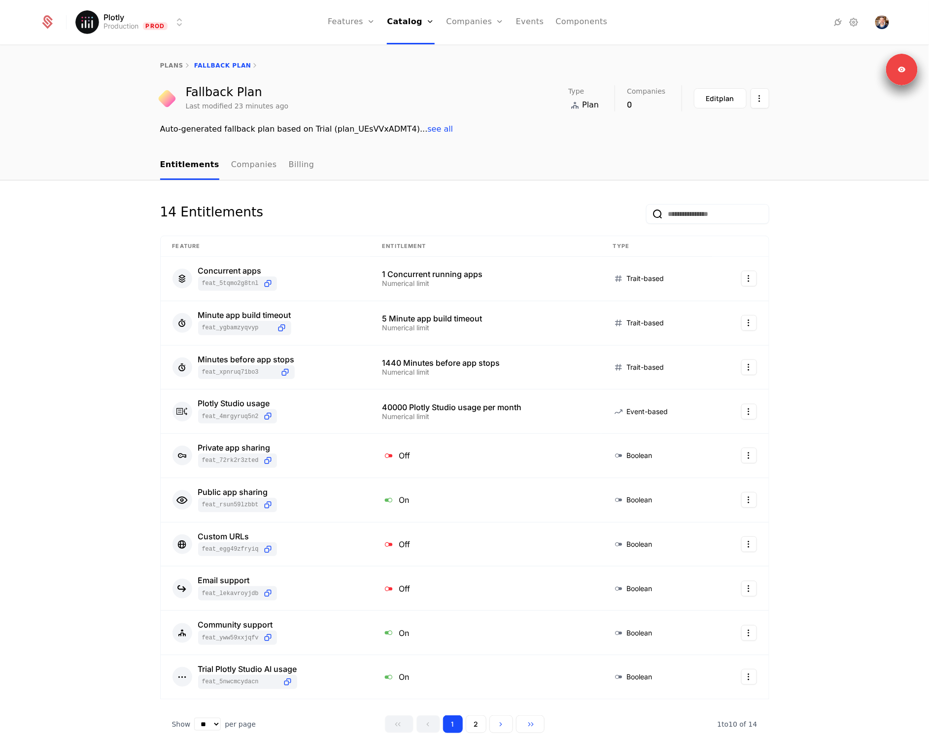
click at [413, 96] on link "Configuration" at bounding box center [424, 96] width 51 height 8
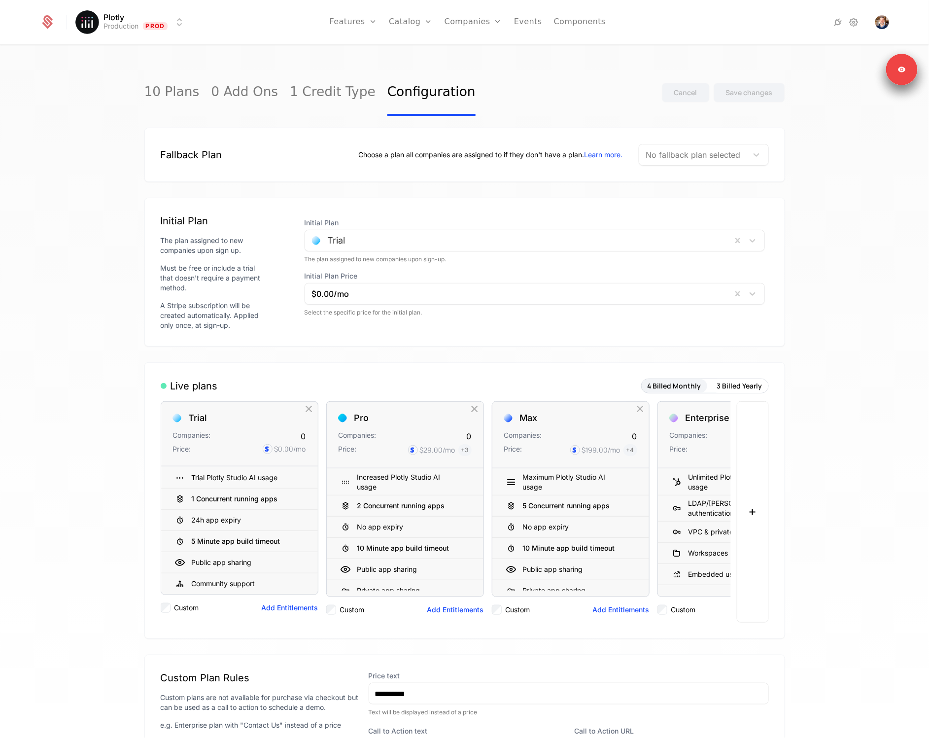
click at [689, 153] on div at bounding box center [693, 155] width 95 height 14
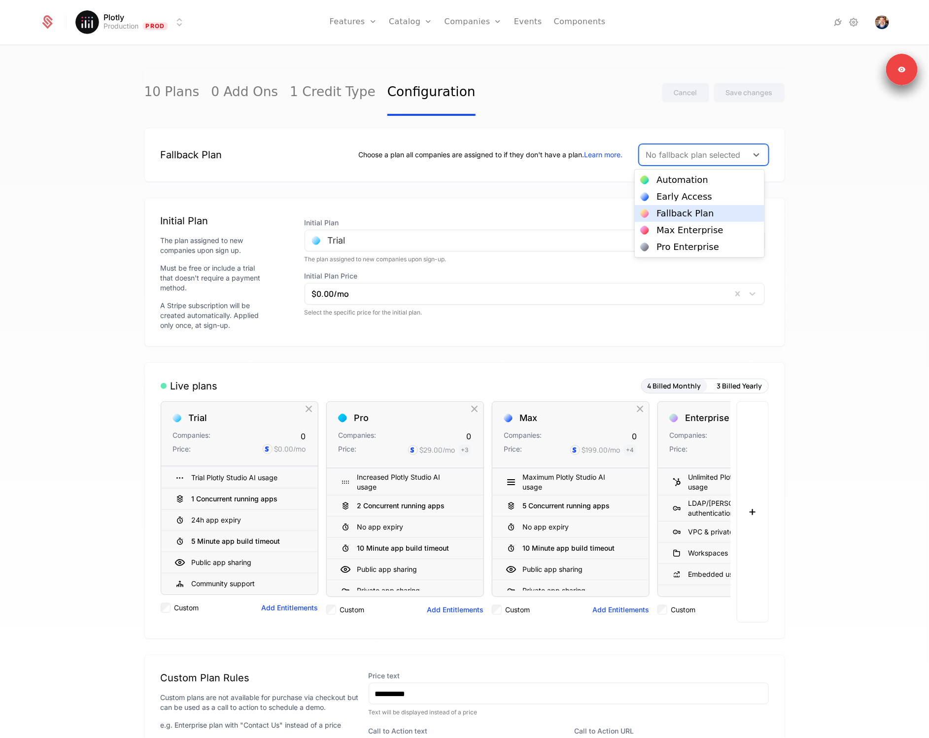
click at [683, 213] on div "Fallback Plan" at bounding box center [685, 213] width 58 height 9
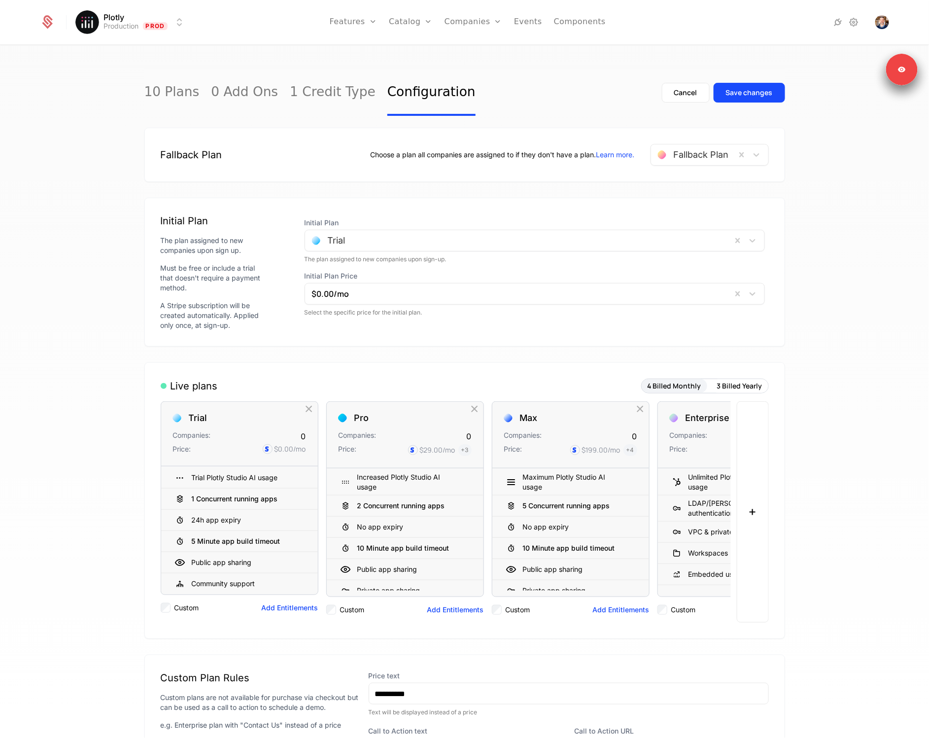
click at [739, 90] on div "Save changes" at bounding box center [749, 93] width 47 height 10
click at [857, 436] on div "10 Plans 0 Add Ons 1 Credit Type Configuration Cancel Save changes Fallback Pla…" at bounding box center [464, 395] width 929 height 698
click at [726, 290] on div "$0.00 /mo" at bounding box center [518, 294] width 427 height 18
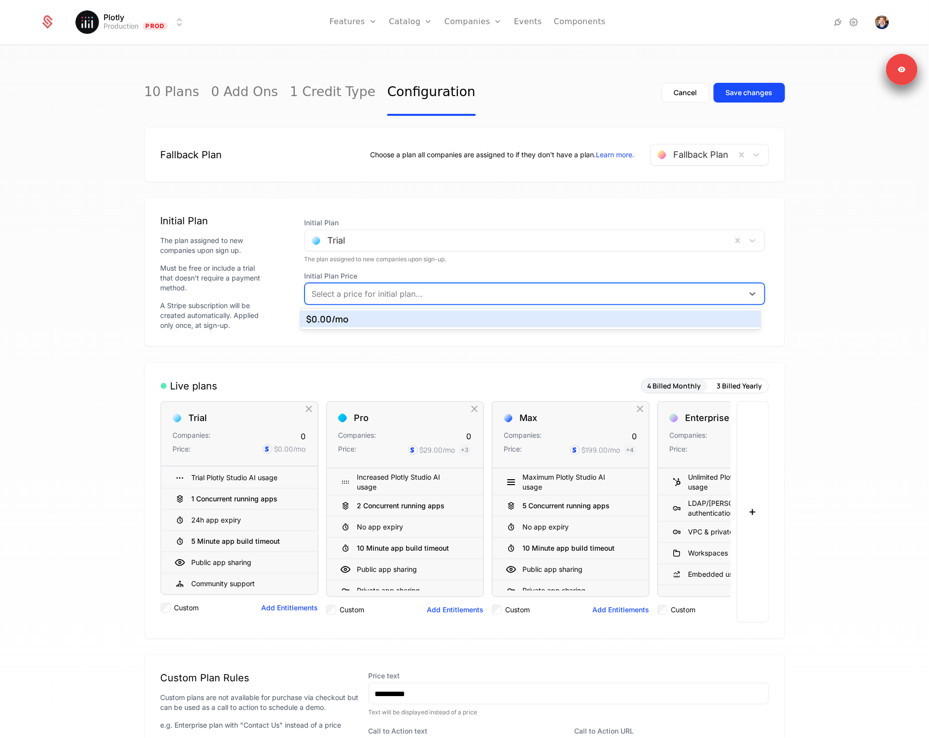
click at [822, 256] on div "10 Plans 0 Add Ons 1 Credit Type Configuration Cancel Save changes Fallback Pla…" at bounding box center [464, 395] width 929 height 698
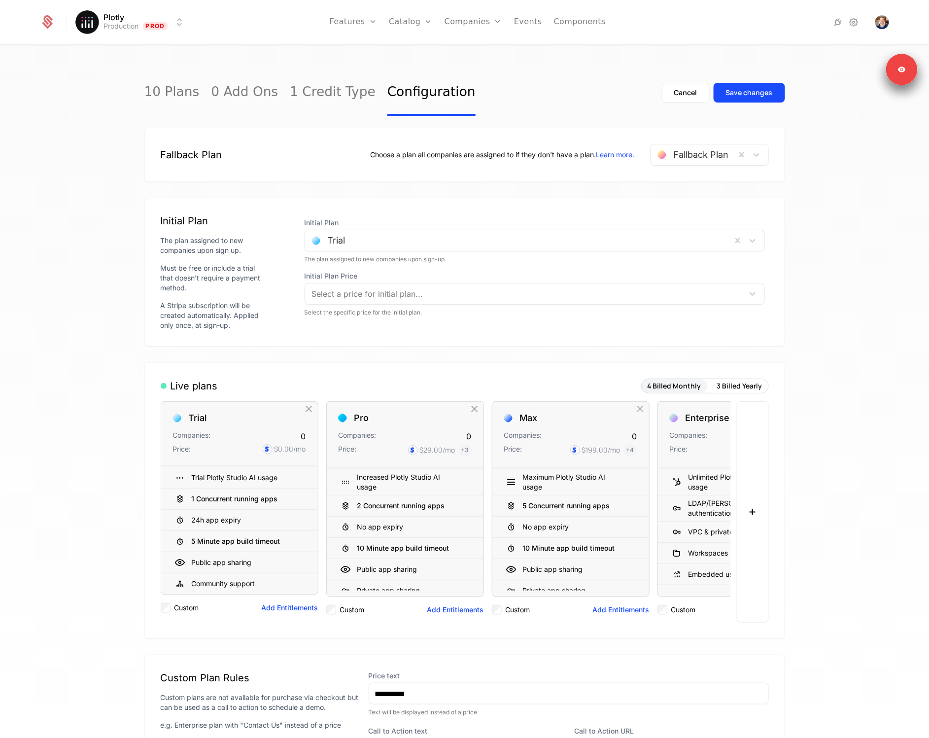
click at [747, 99] on button "Save changes" at bounding box center [749, 93] width 71 height 20
click at [840, 350] on div "Plan configuration changes saved. 10 Plans 0 Add Ons 1 Credit Type Configuratio…" at bounding box center [464, 395] width 929 height 698
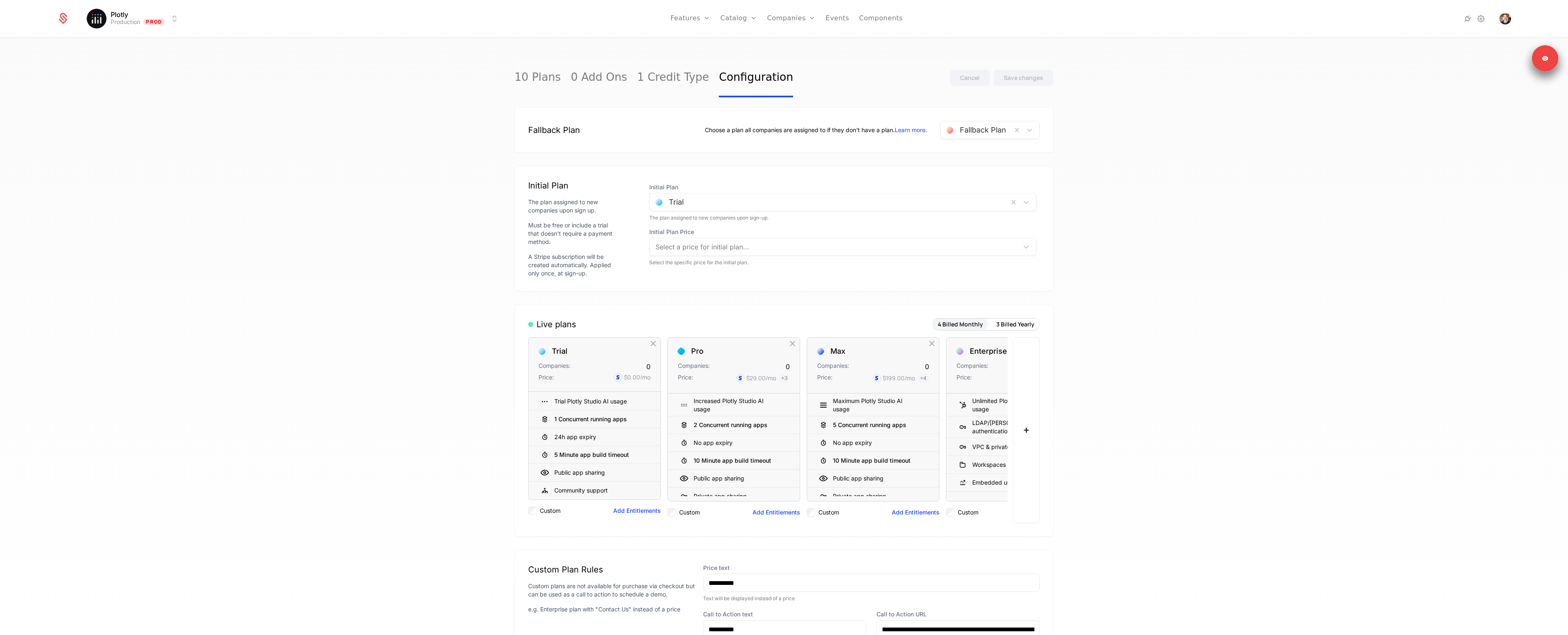
click at [1497, 14] on div at bounding box center [1452, 19] width 117 height 12
click at [1500, 16] on img "Open user button" at bounding box center [1505, 19] width 12 height 12
click at [1425, 93] on button "Sign out" at bounding box center [1433, 87] width 156 height 21
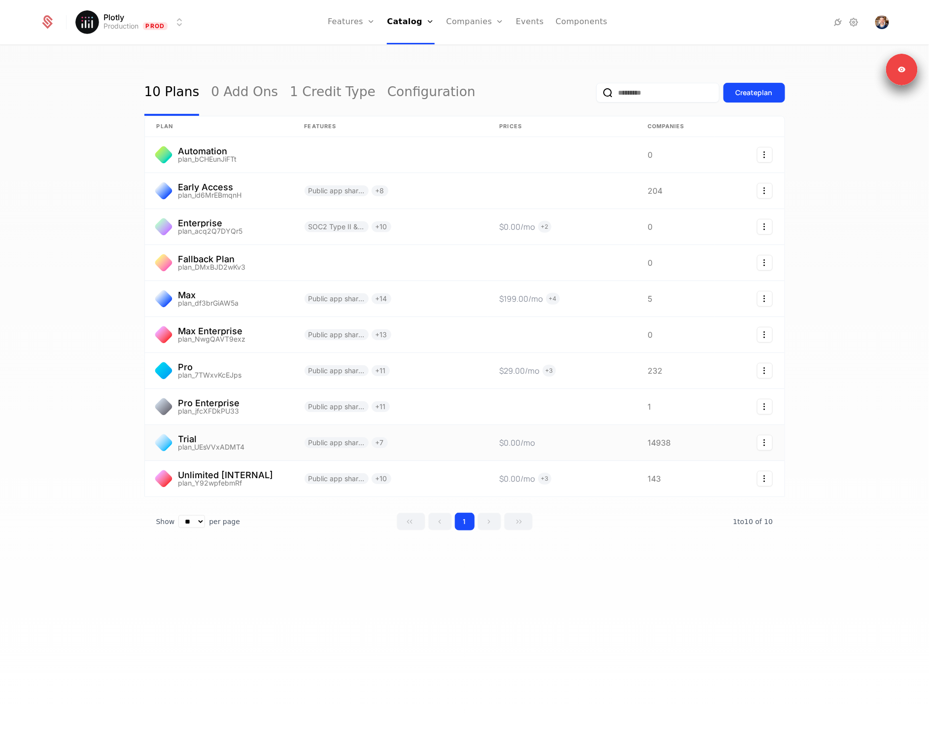
click at [213, 444] on link at bounding box center [219, 442] width 148 height 35
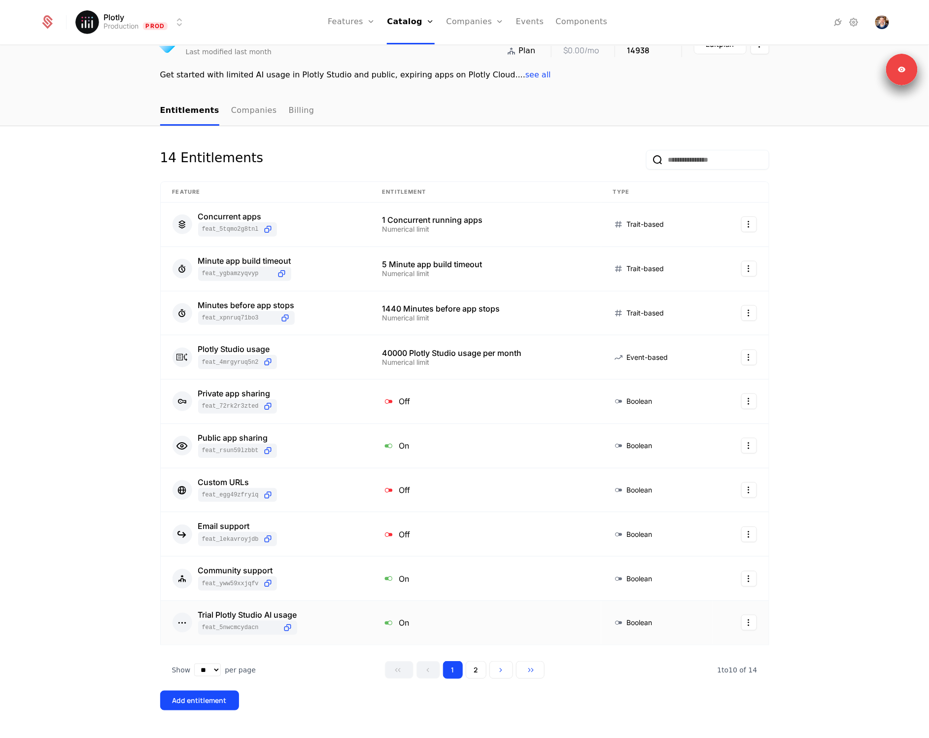
scroll to position [196, 0]
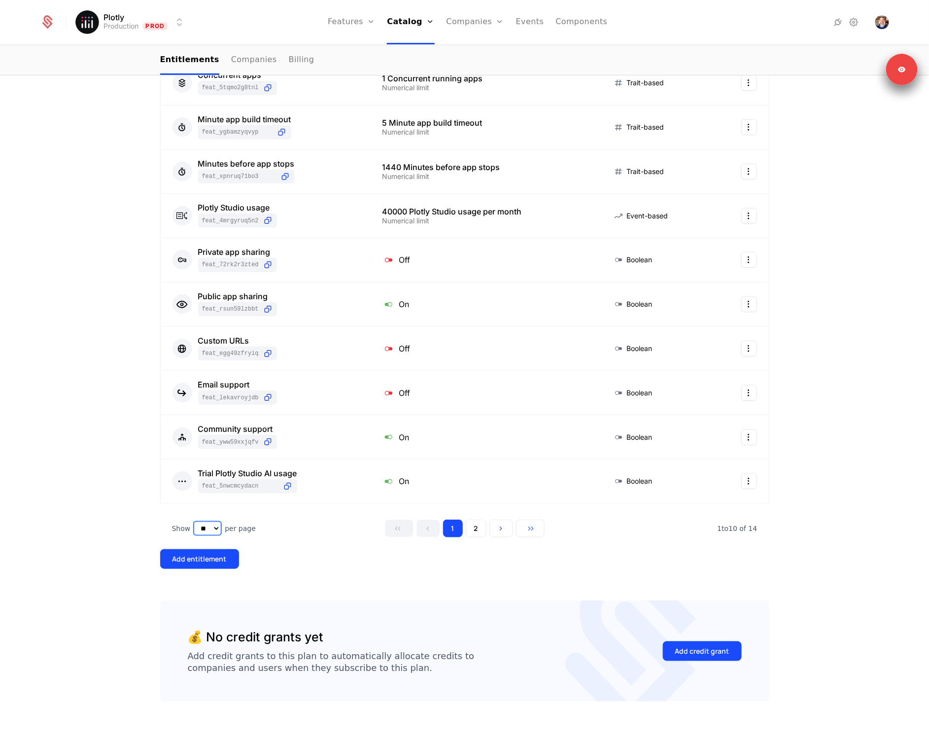
click at [198, 527] on select "** ** ** *** ***" at bounding box center [207, 528] width 27 height 13
click at [194, 522] on select "** ** ** *** ***" at bounding box center [207, 528] width 27 height 13
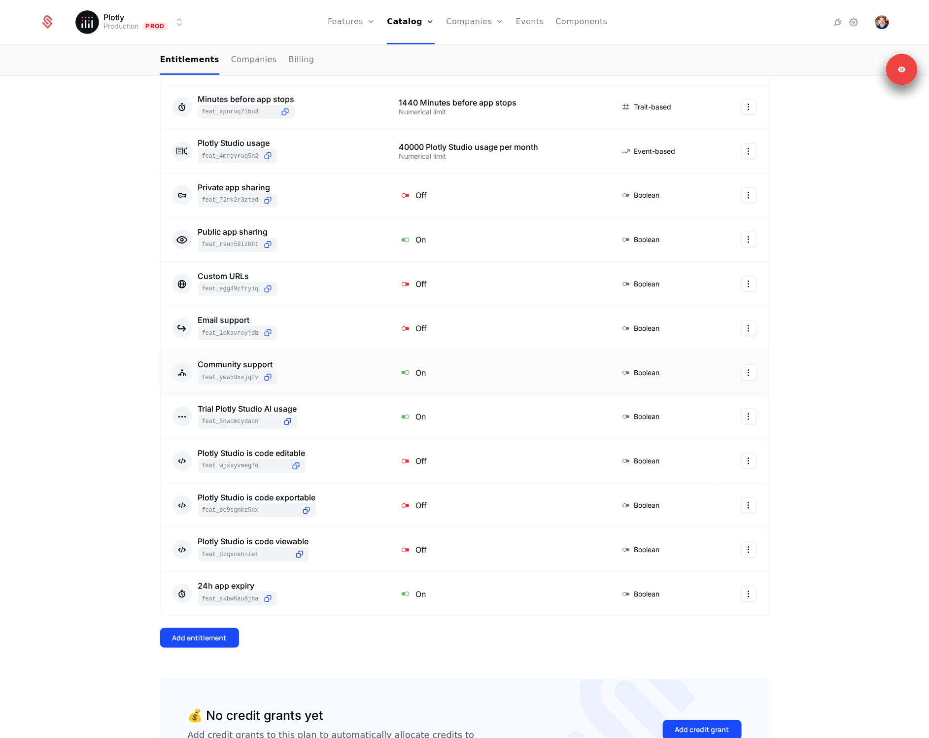
scroll to position [309, 0]
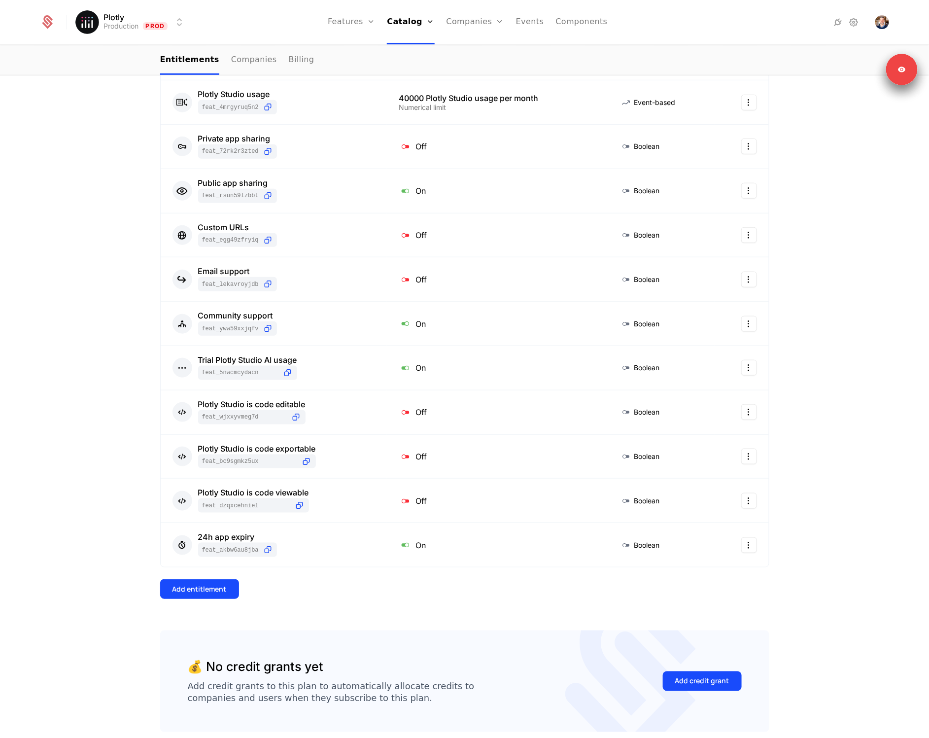
click at [59, 456] on div "14 Entitlements Feature Entitlement Type Concurrent apps feat_5tqmo2G8TNL 1 Con…" at bounding box center [464, 328] width 929 height 915
click at [61, 450] on div "14 Entitlements Feature Entitlement Type Concurrent apps feat_5tqmo2G8TNL 1 Con…" at bounding box center [464, 328] width 929 height 915
